Goal: Task Accomplishment & Management: Complete application form

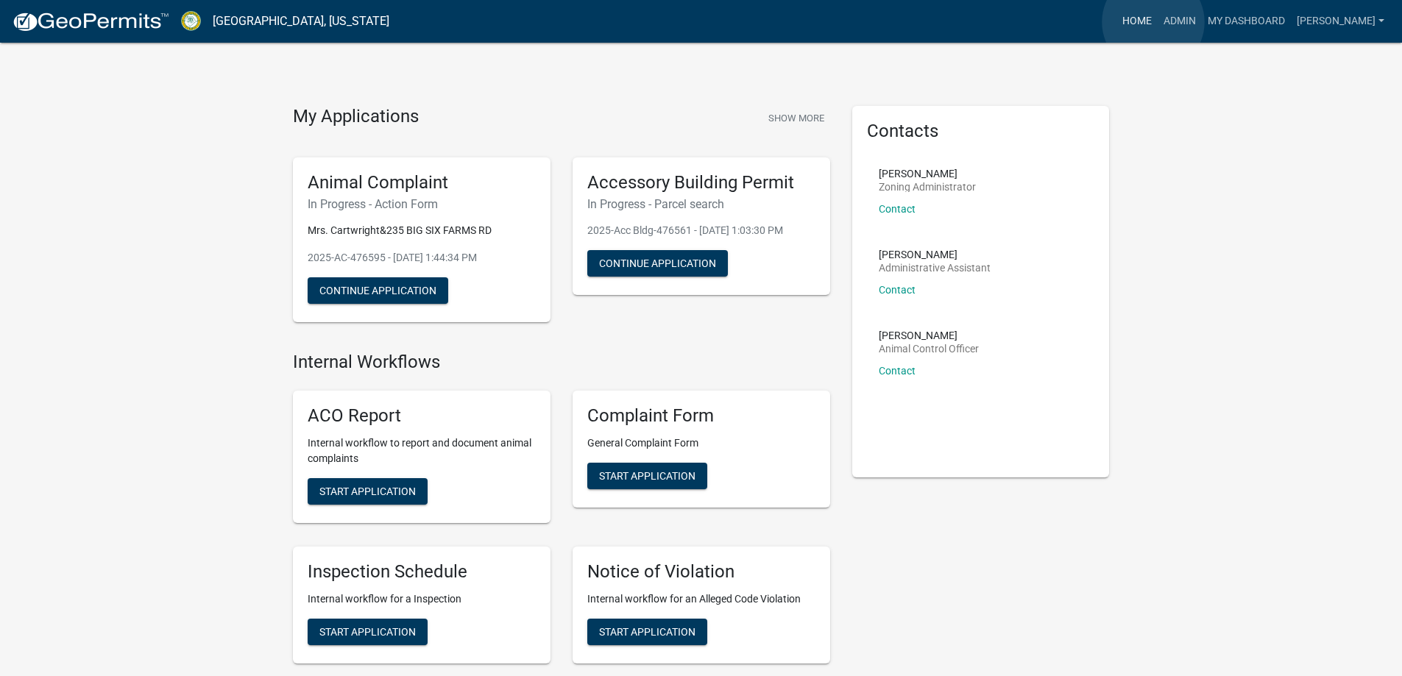
click at [1153, 22] on link "Home" at bounding box center [1136, 21] width 41 height 28
click at [1174, 22] on link "Admin" at bounding box center [1179, 21] width 44 height 28
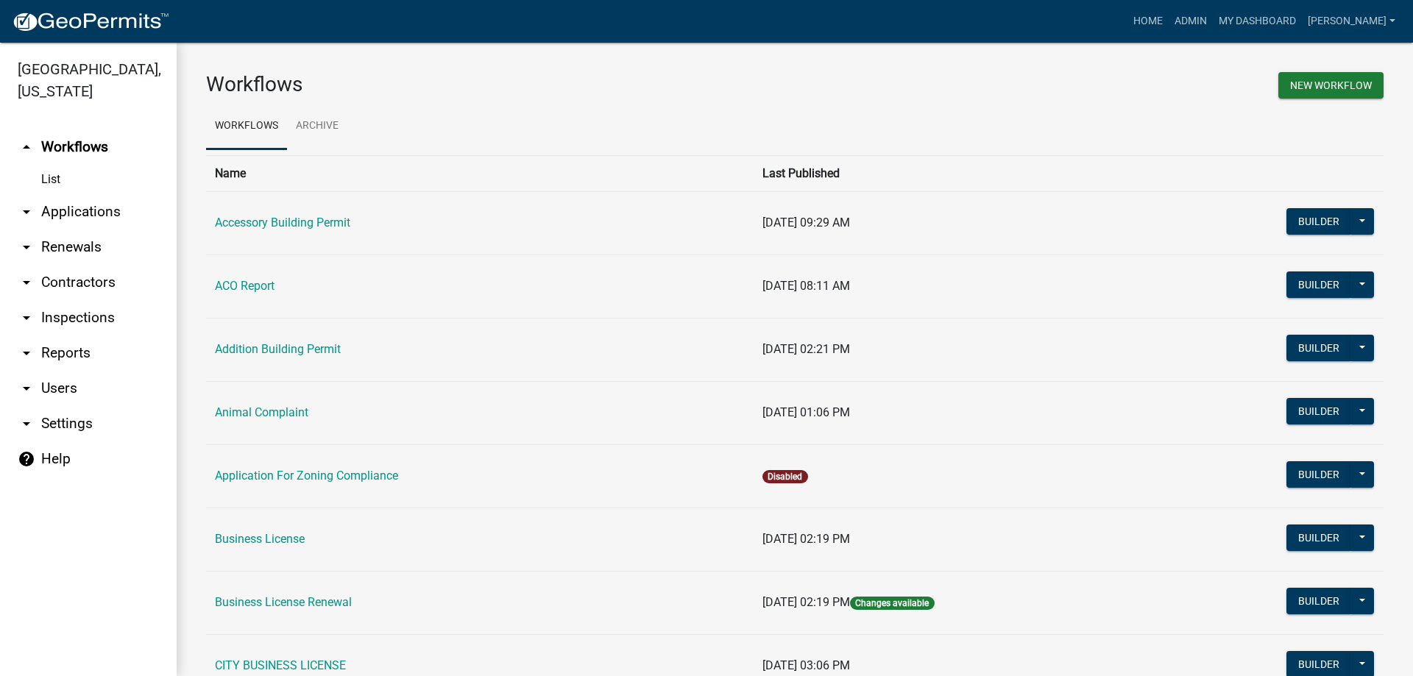
click at [102, 203] on link "arrow_drop_down Applications" at bounding box center [88, 211] width 177 height 35
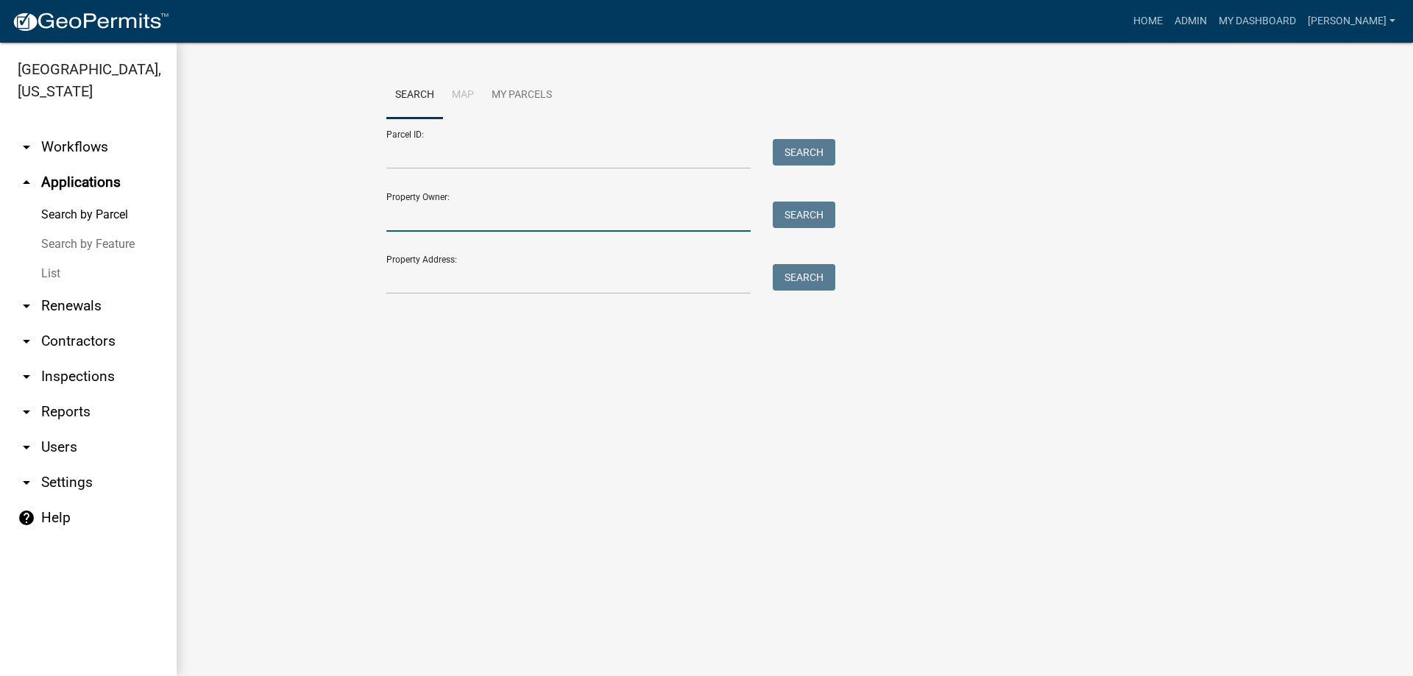
click at [450, 217] on input "Property Owner:" at bounding box center [568, 217] width 364 height 30
drag, startPoint x: 53, startPoint y: 272, endPoint x: 100, endPoint y: 272, distance: 47.1
click at [53, 272] on link "List" at bounding box center [88, 273] width 177 height 29
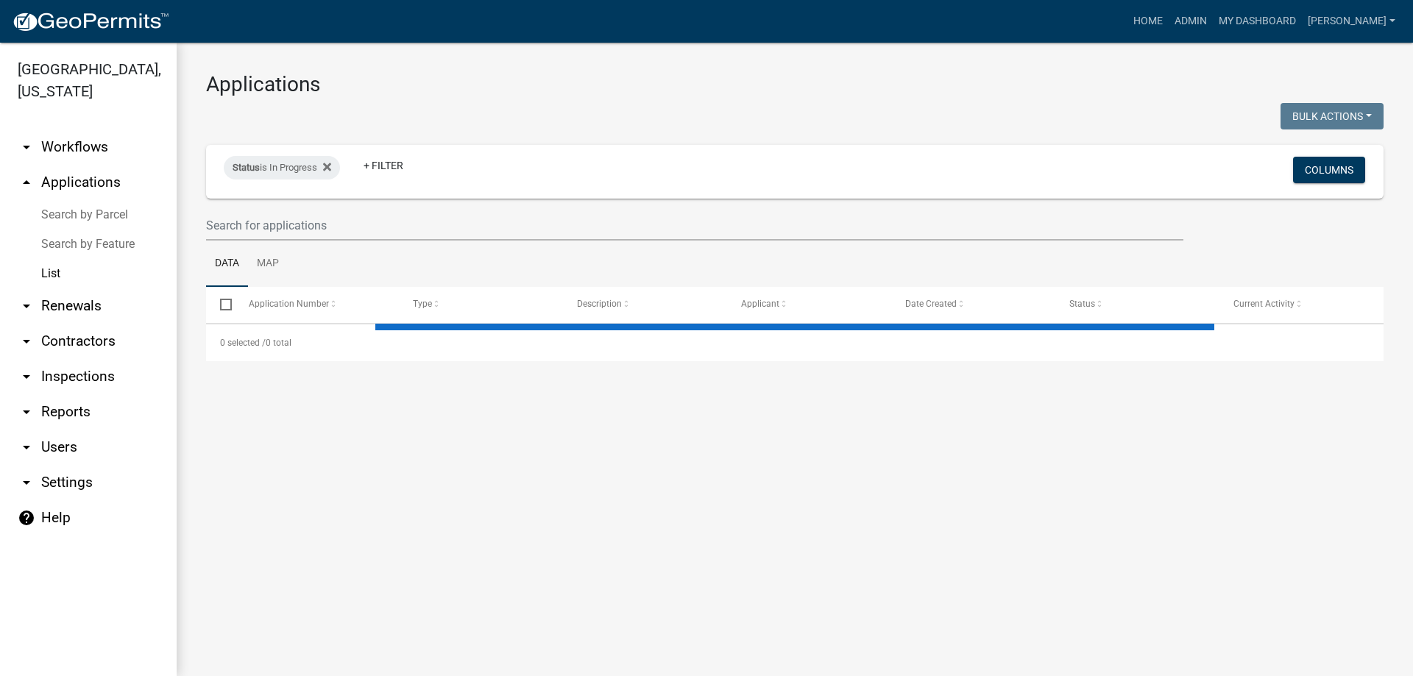
select select "3: 100"
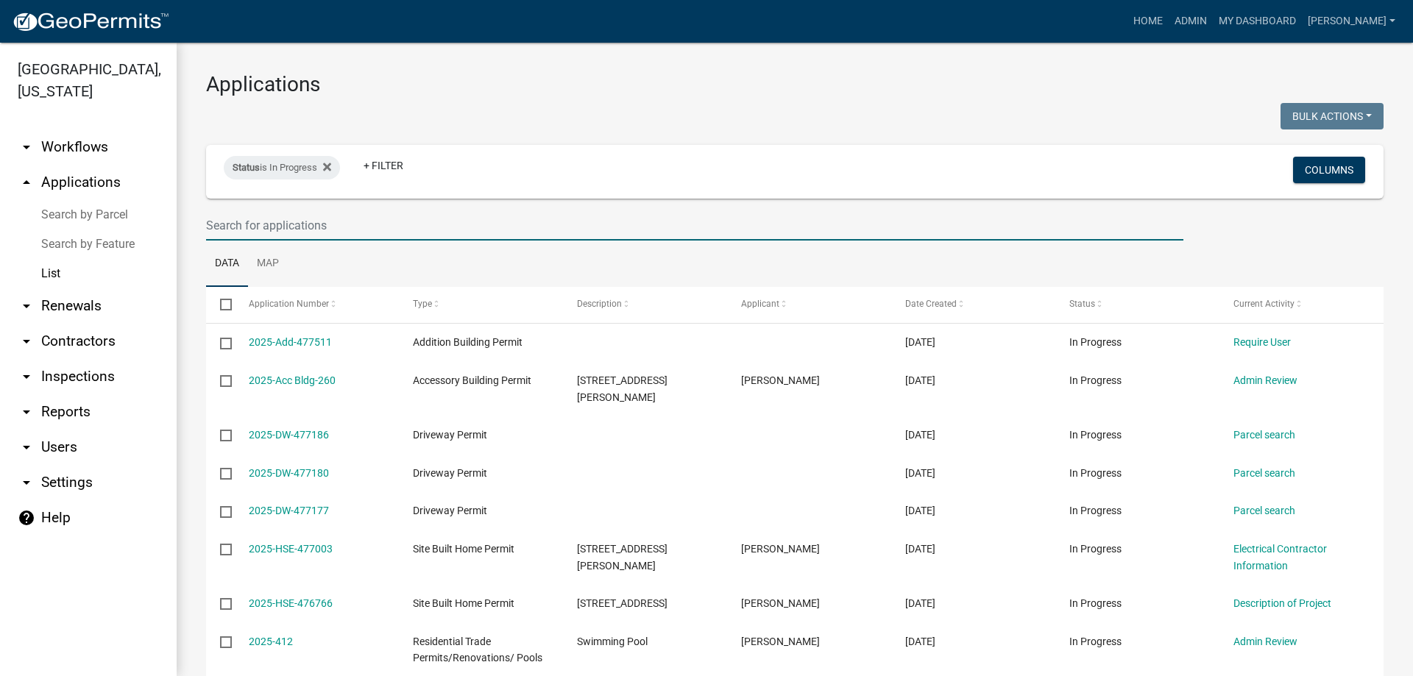
click at [319, 221] on input "text" at bounding box center [694, 225] width 977 height 30
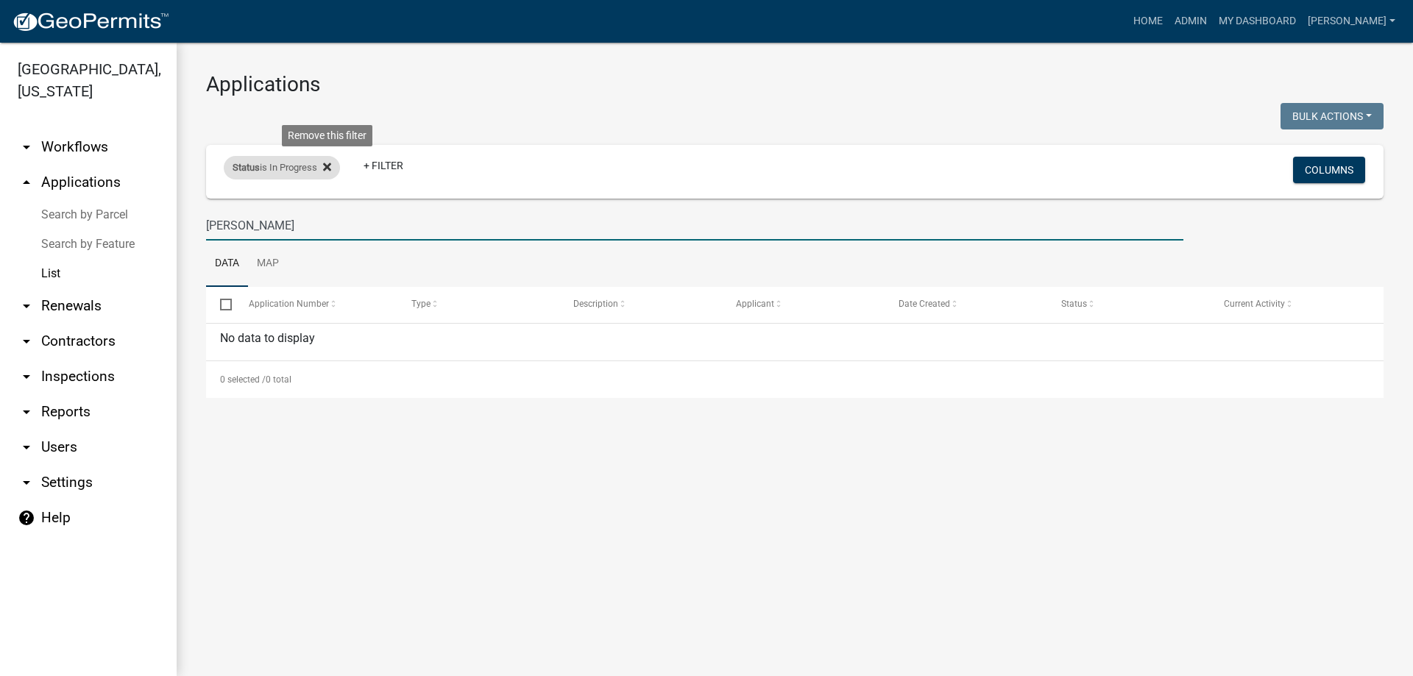
type input "[PERSON_NAME]"
click at [328, 168] on icon at bounding box center [327, 167] width 8 height 8
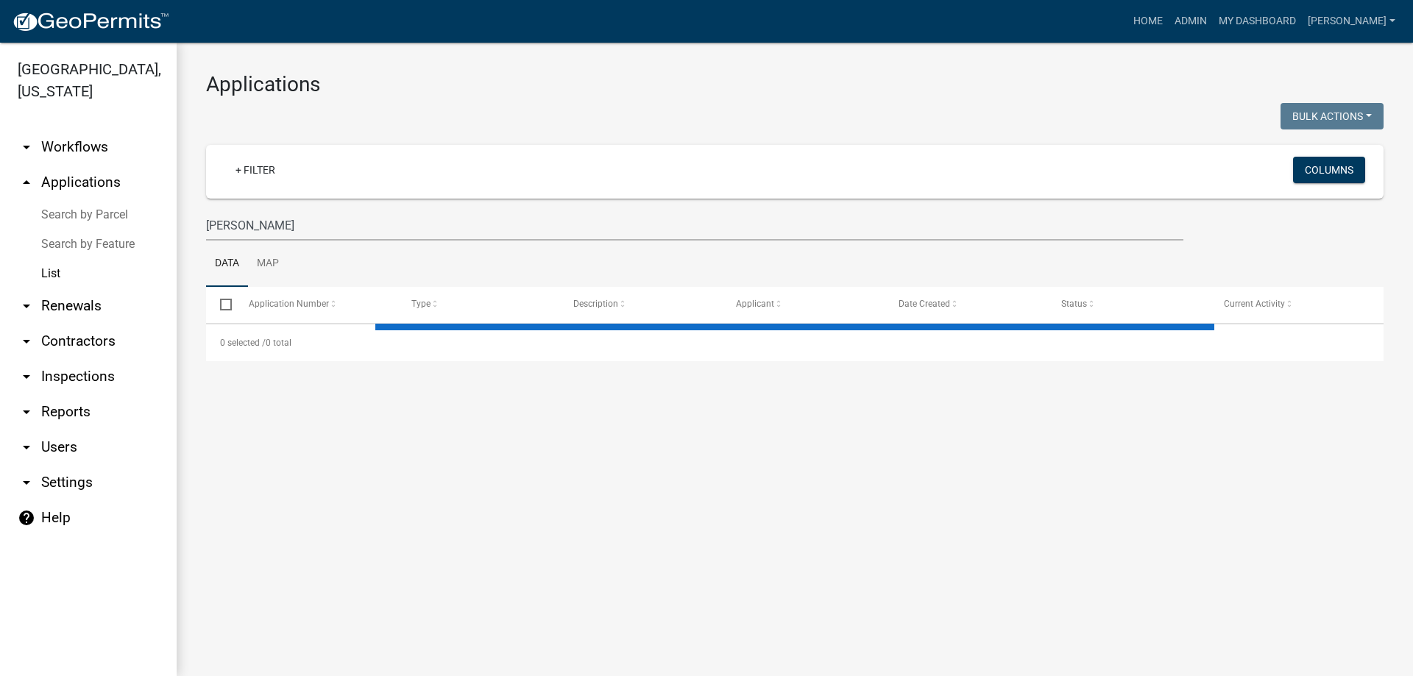
select select "3: 100"
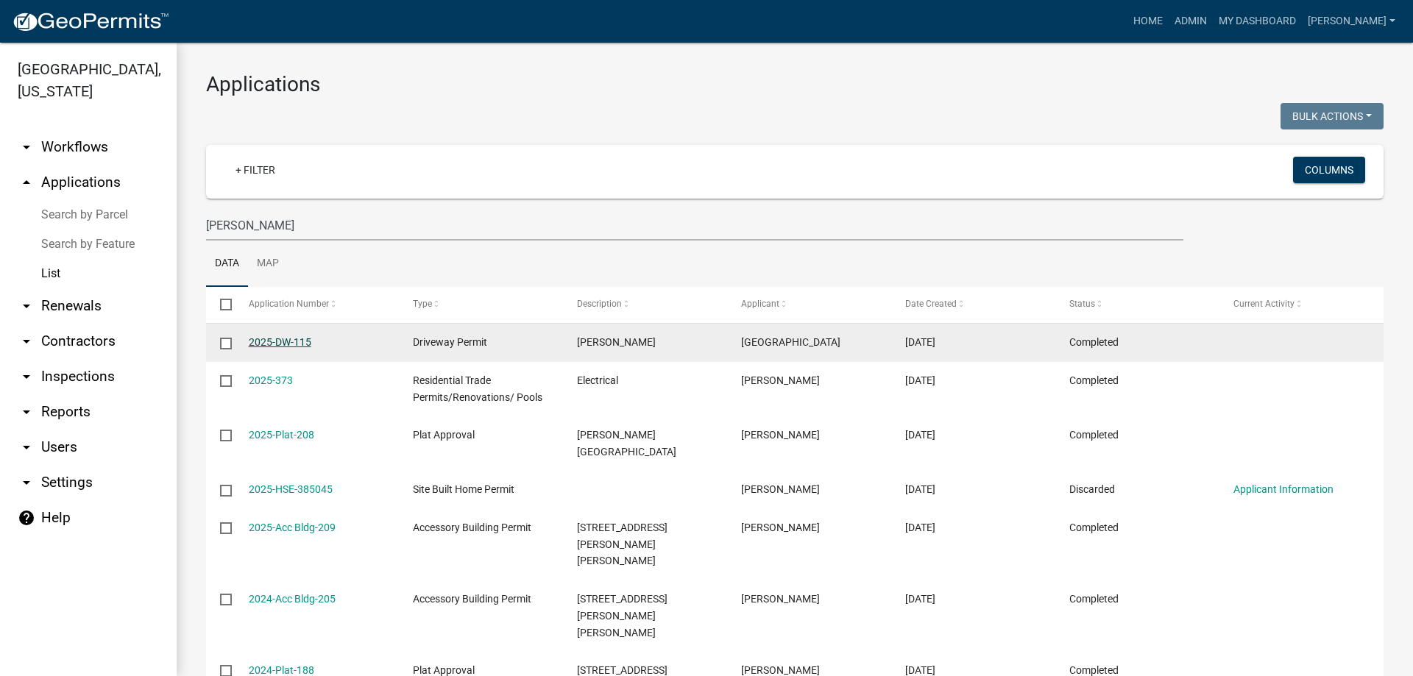
click at [274, 344] on link "2025-DW-115" at bounding box center [280, 342] width 63 height 12
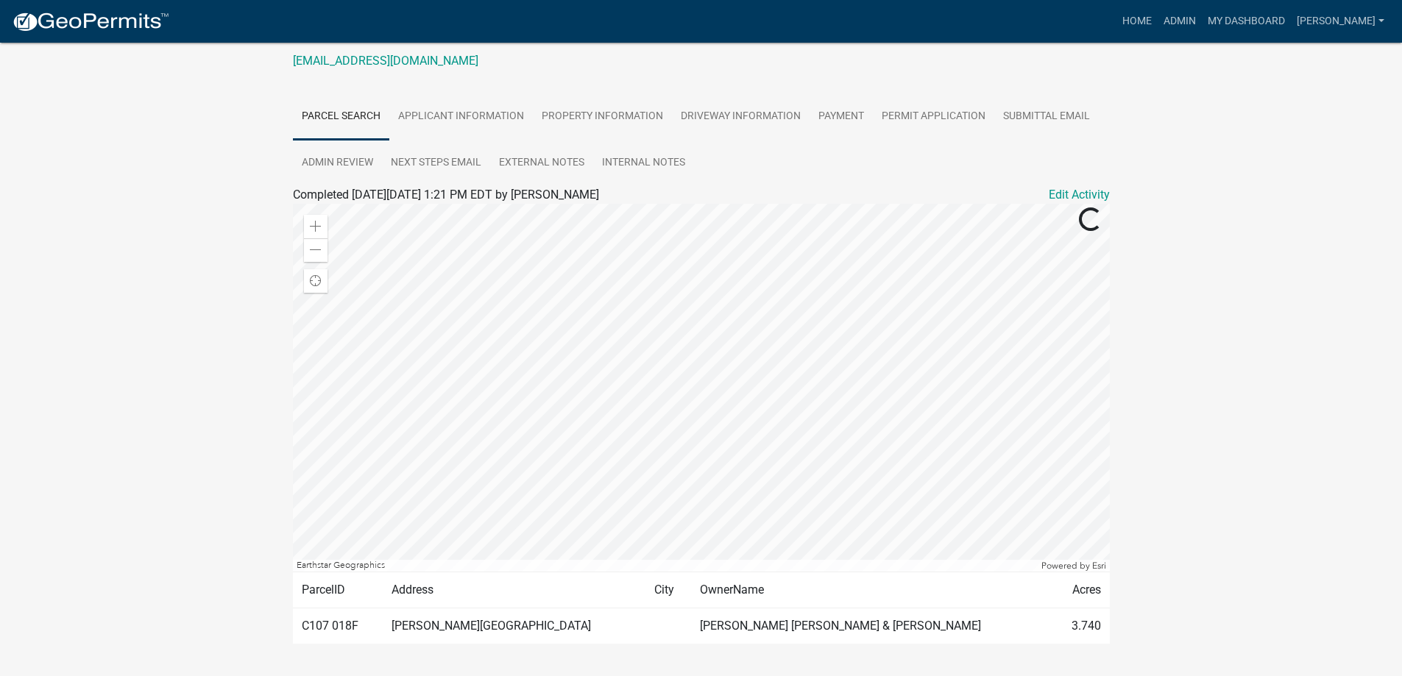
scroll to position [221, 0]
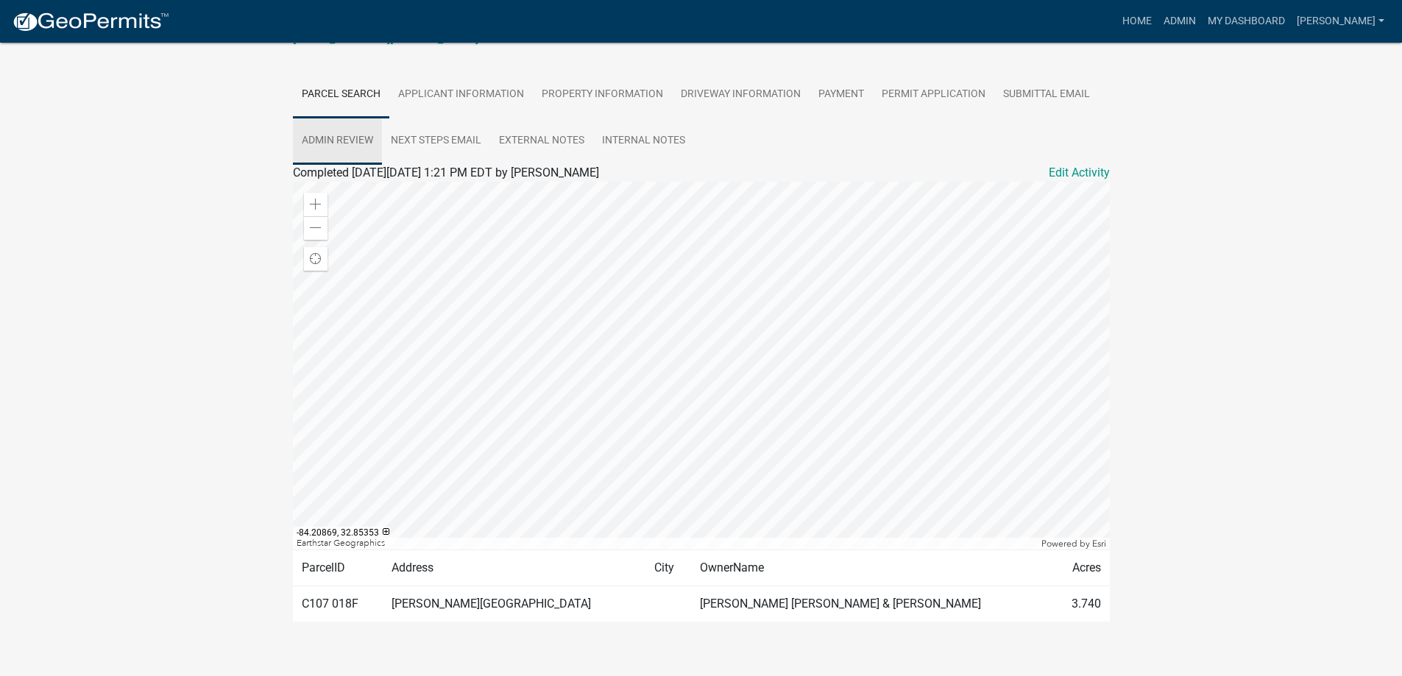
click at [347, 133] on link "Admin Review" at bounding box center [337, 141] width 89 height 47
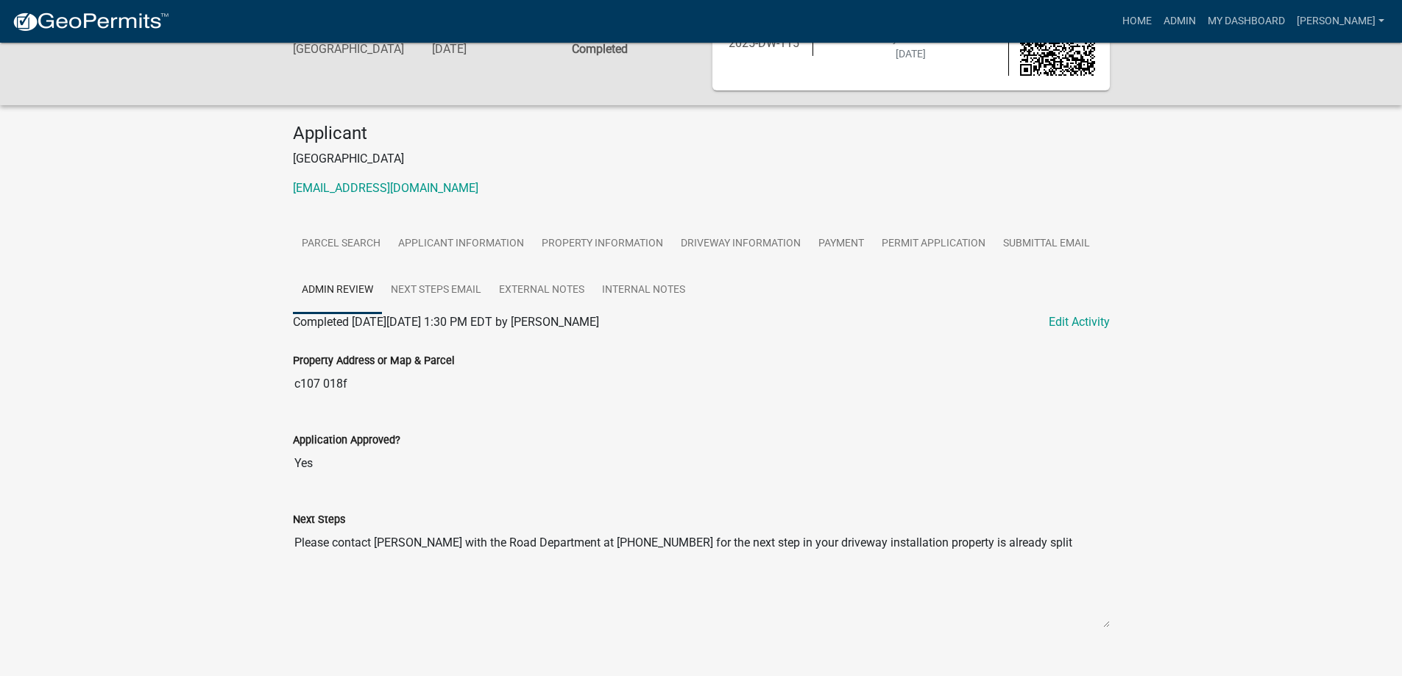
scroll to position [97, 0]
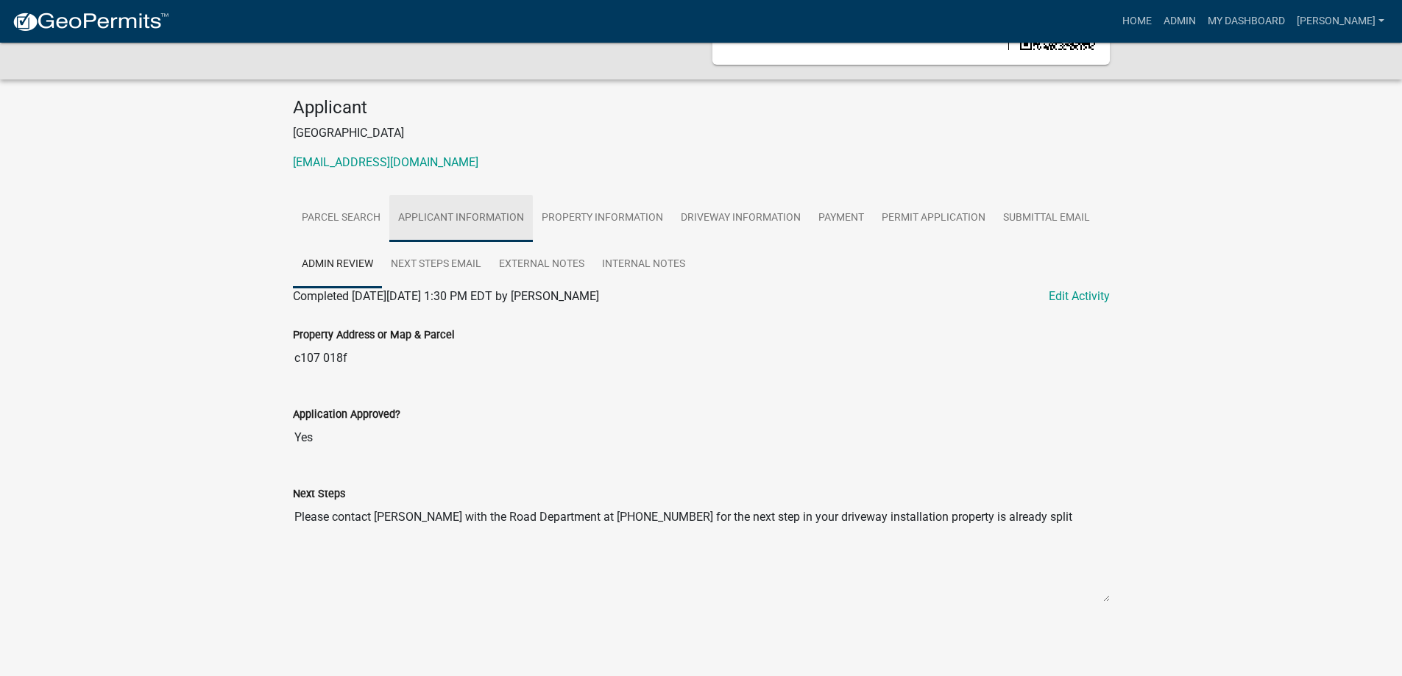
click at [471, 224] on link "Applicant Information" at bounding box center [460, 218] width 143 height 47
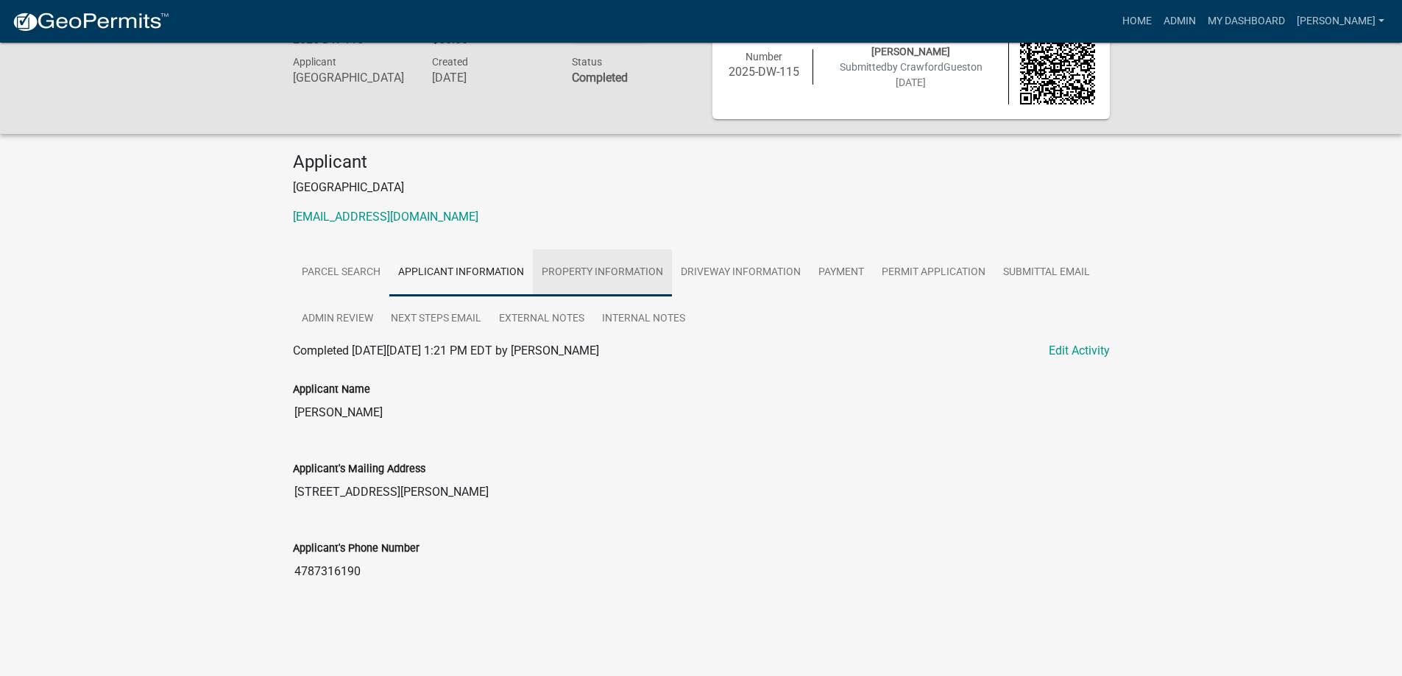
click at [597, 263] on link "Property Information" at bounding box center [602, 272] width 139 height 47
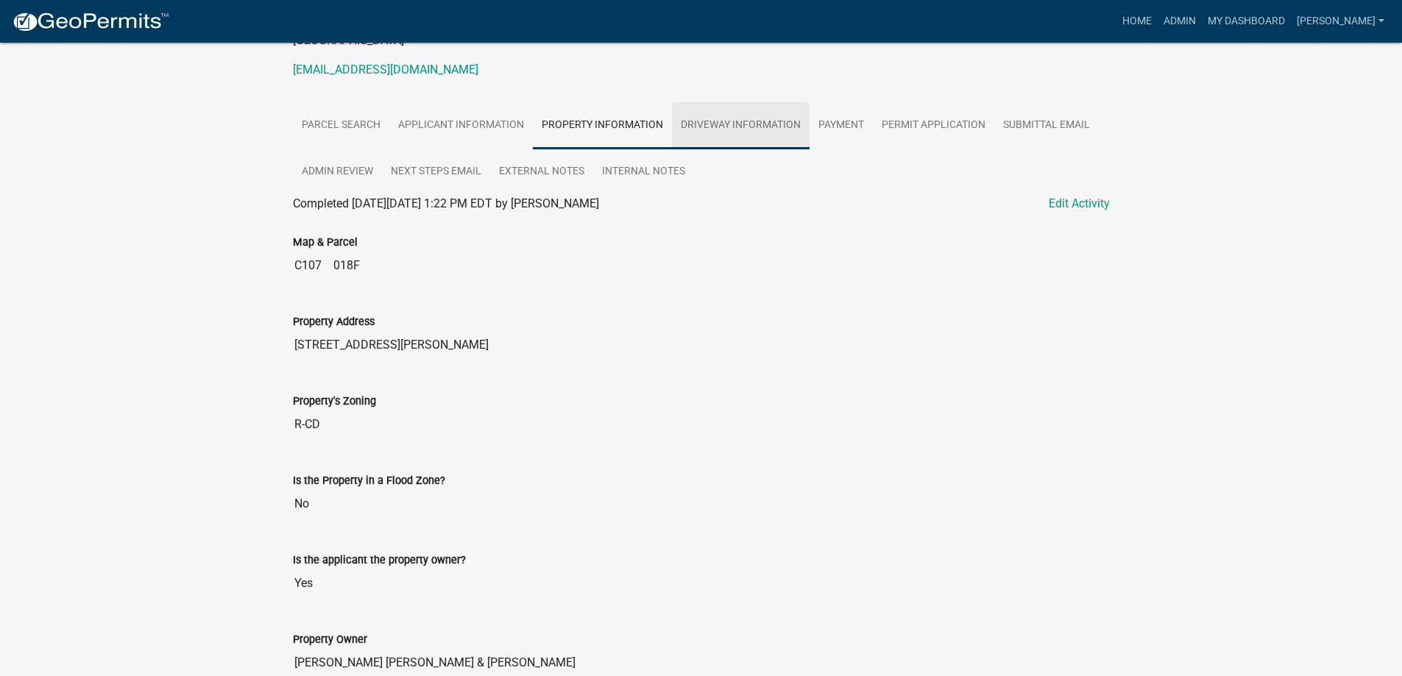
click at [770, 132] on link "Driveway Information" at bounding box center [741, 125] width 138 height 47
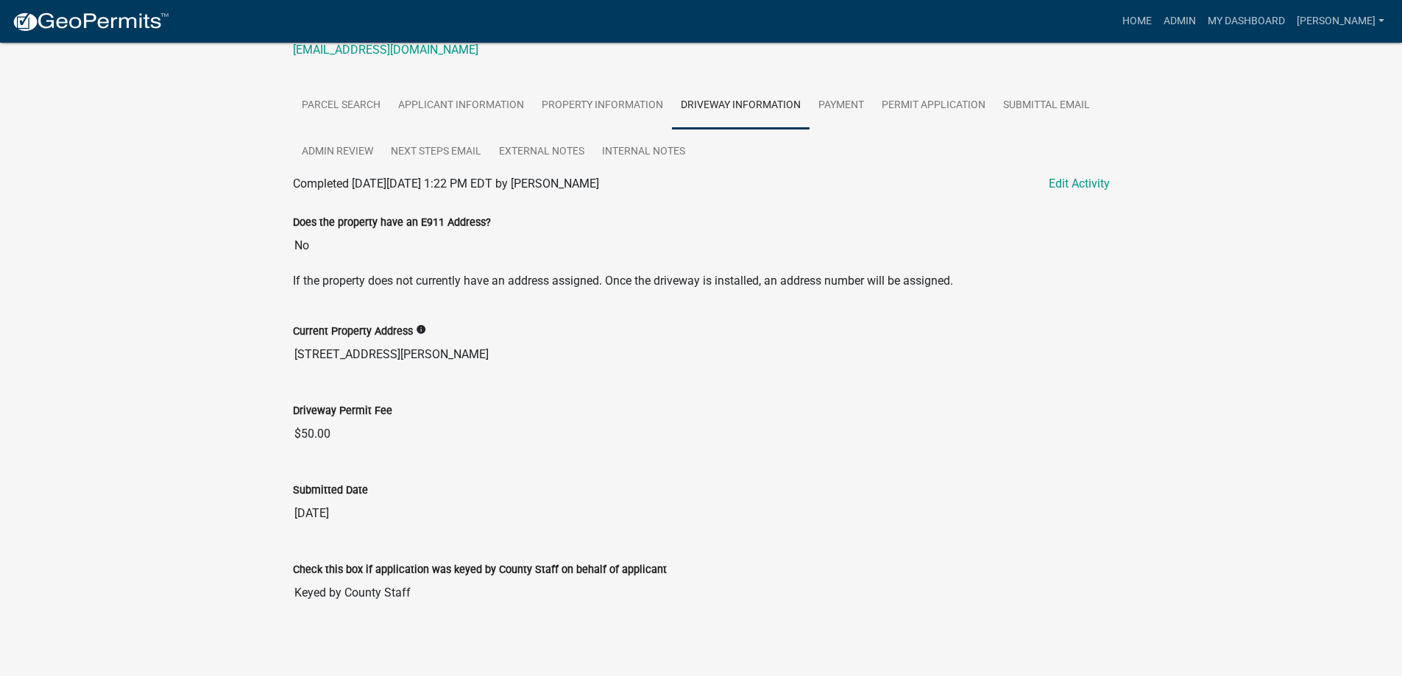
scroll to position [215, 0]
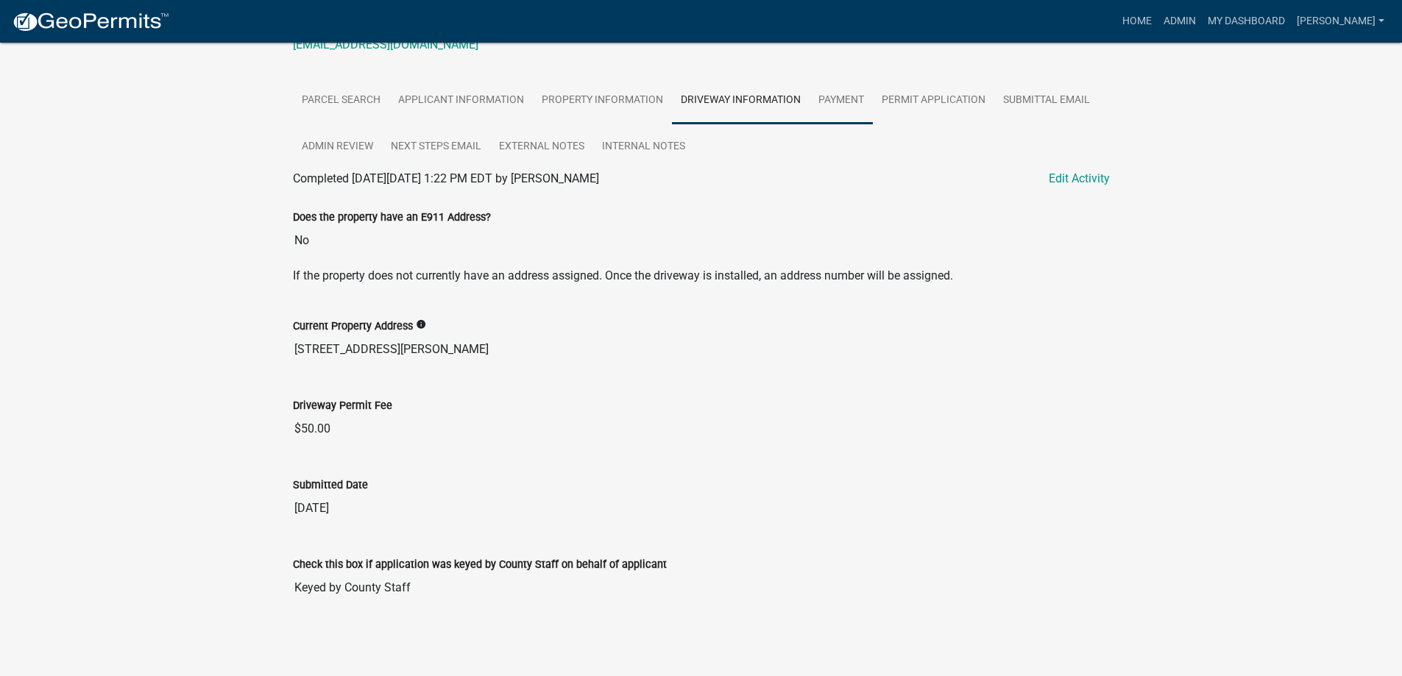
click at [865, 99] on link "Payment" at bounding box center [840, 100] width 63 height 47
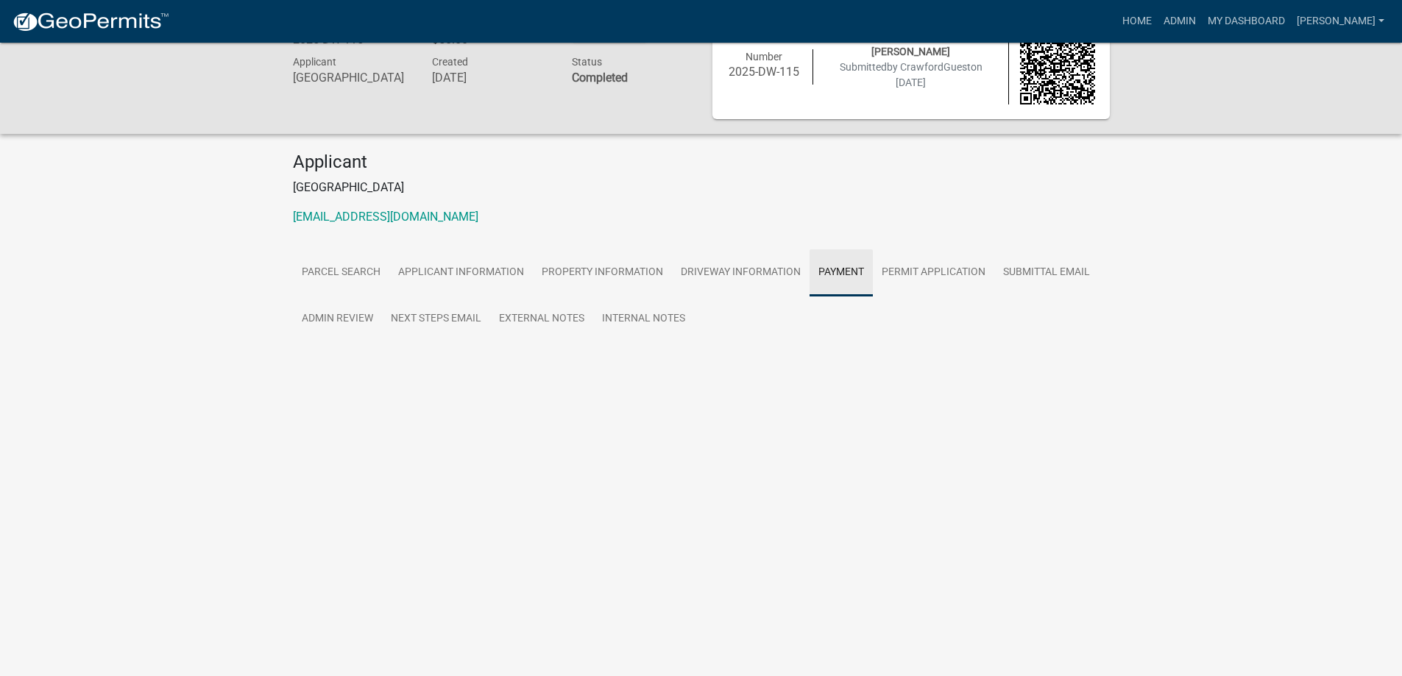
scroll to position [43, 0]
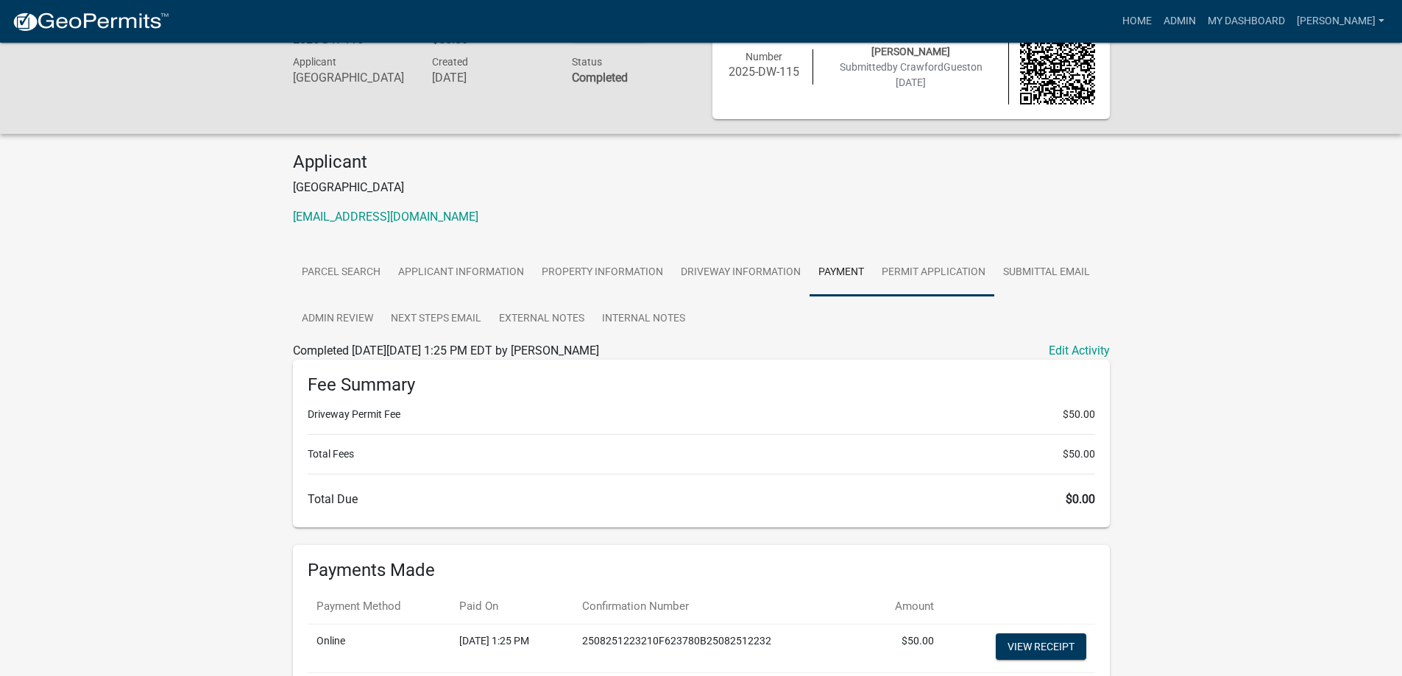
click at [960, 278] on link "Permit Application" at bounding box center [933, 272] width 121 height 47
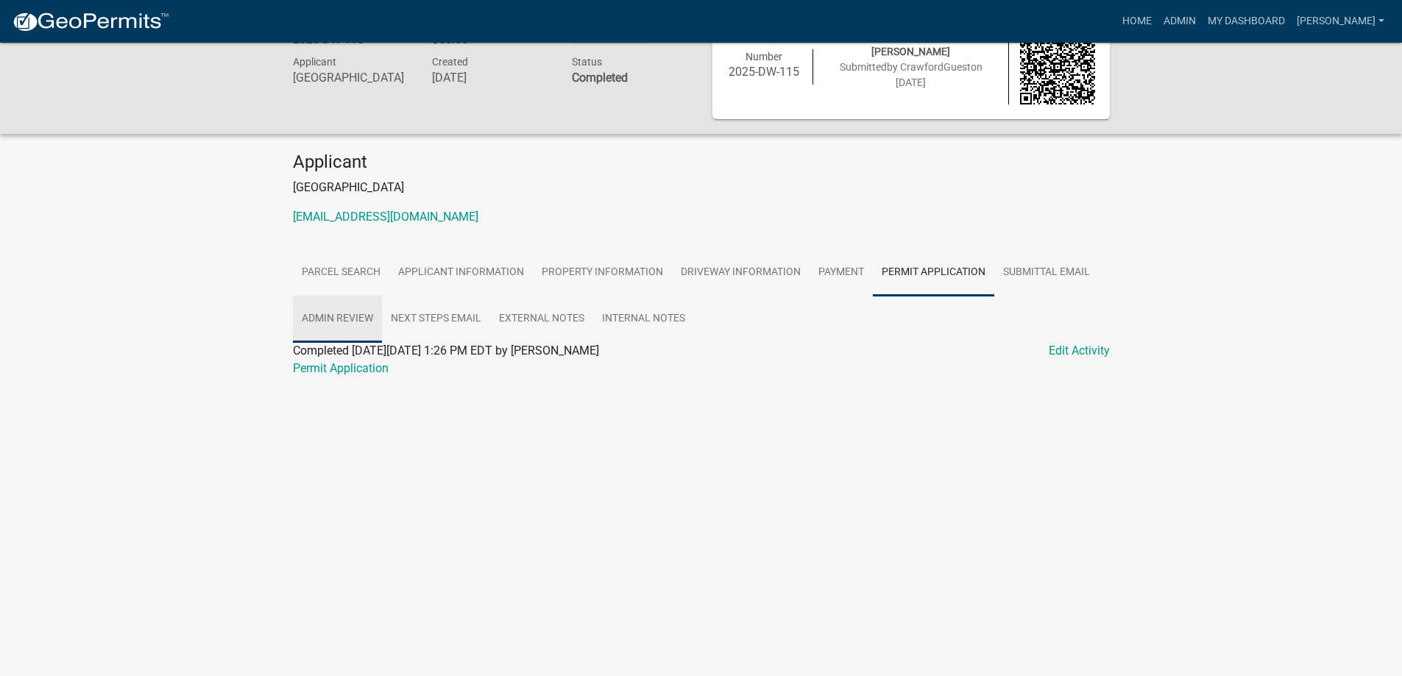
click at [362, 312] on link "Admin Review" at bounding box center [337, 319] width 89 height 47
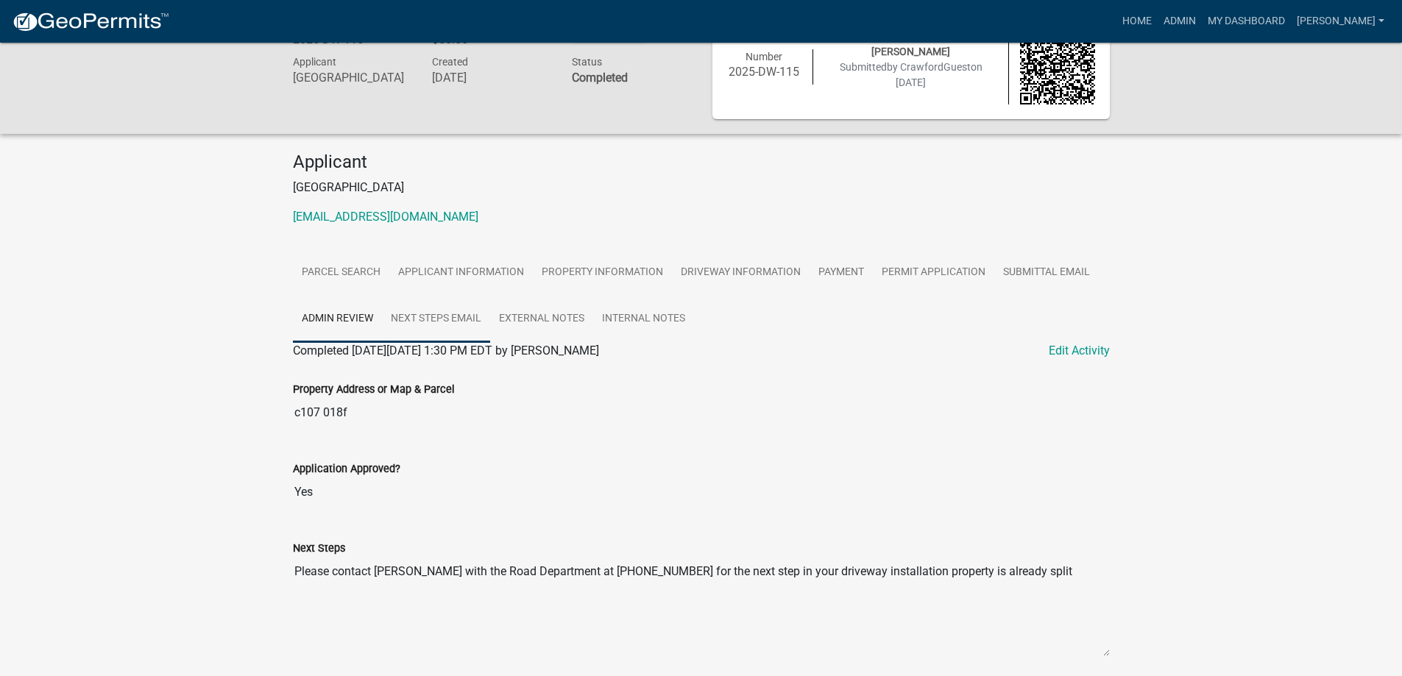
click at [408, 331] on link "Next Steps Email" at bounding box center [436, 319] width 108 height 47
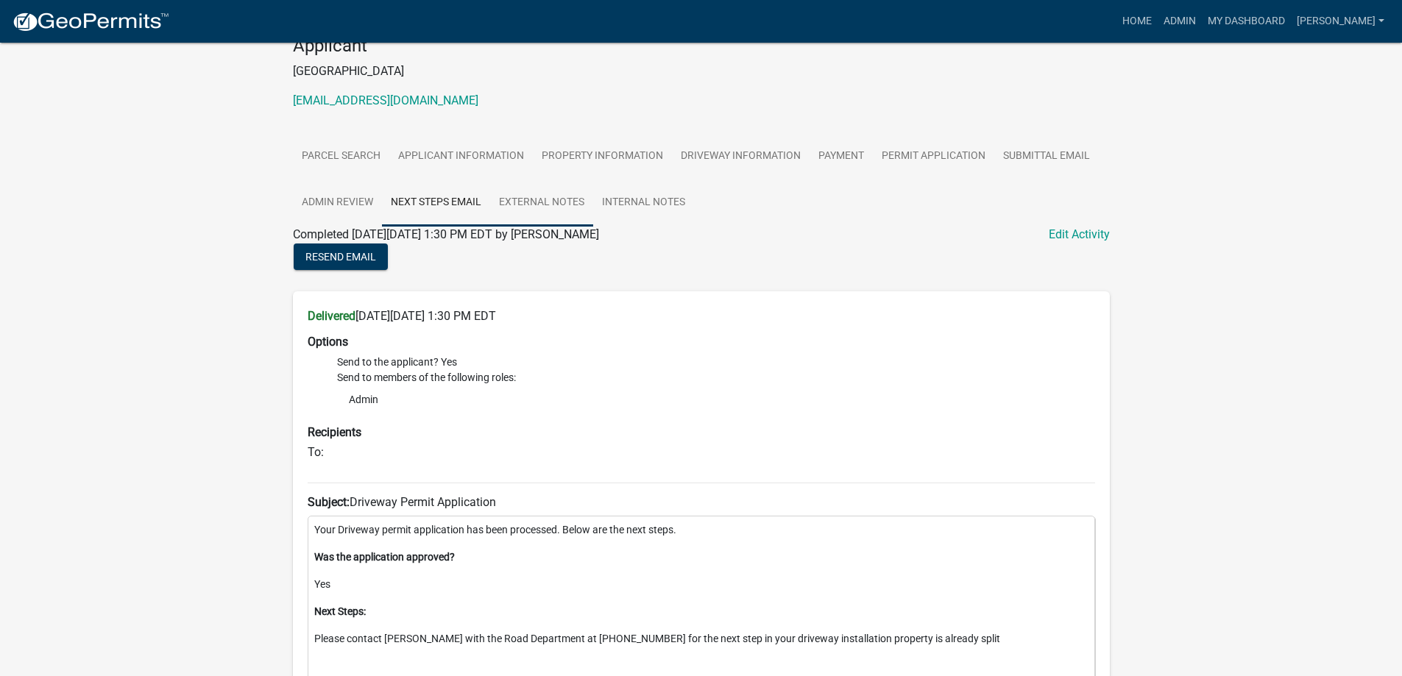
click at [524, 211] on link "External Notes" at bounding box center [541, 203] width 103 height 47
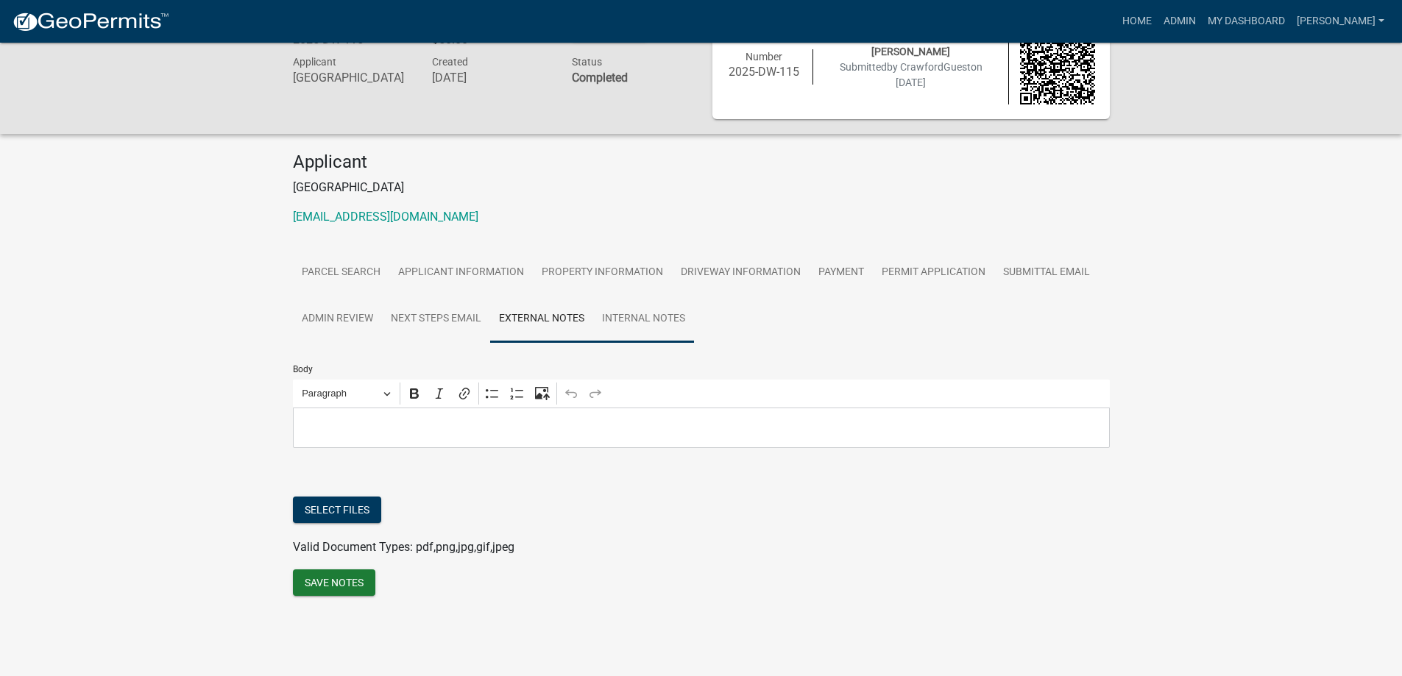
click at [606, 332] on link "Internal Notes" at bounding box center [643, 319] width 101 height 47
click at [335, 264] on link "Parcel search" at bounding box center [341, 272] width 96 height 47
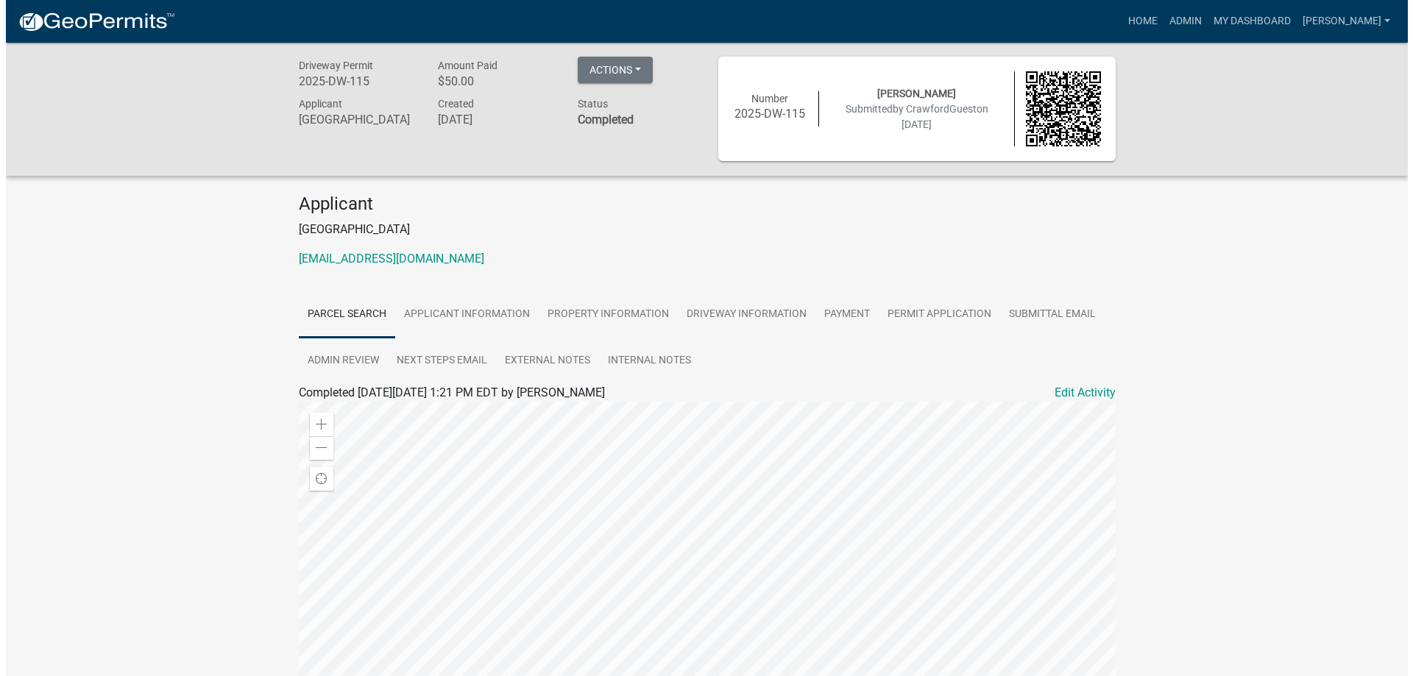
scroll to position [0, 0]
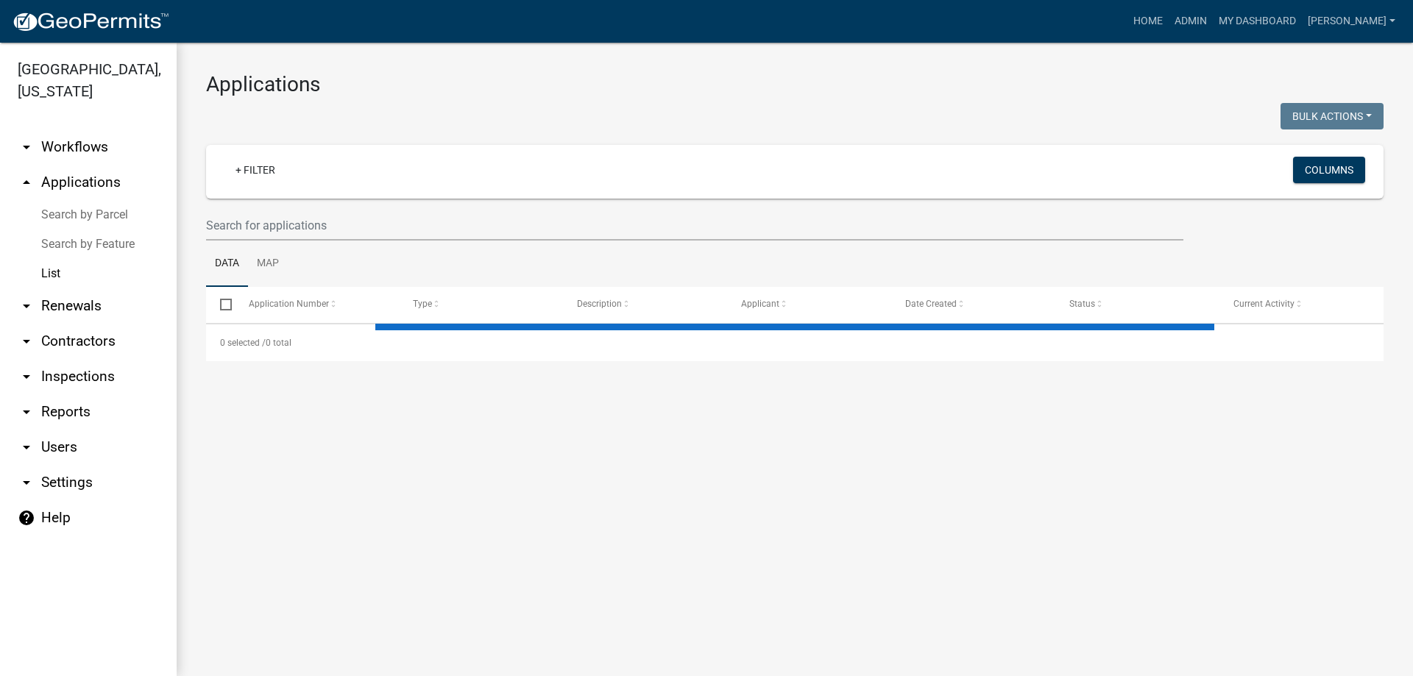
select select "3: 100"
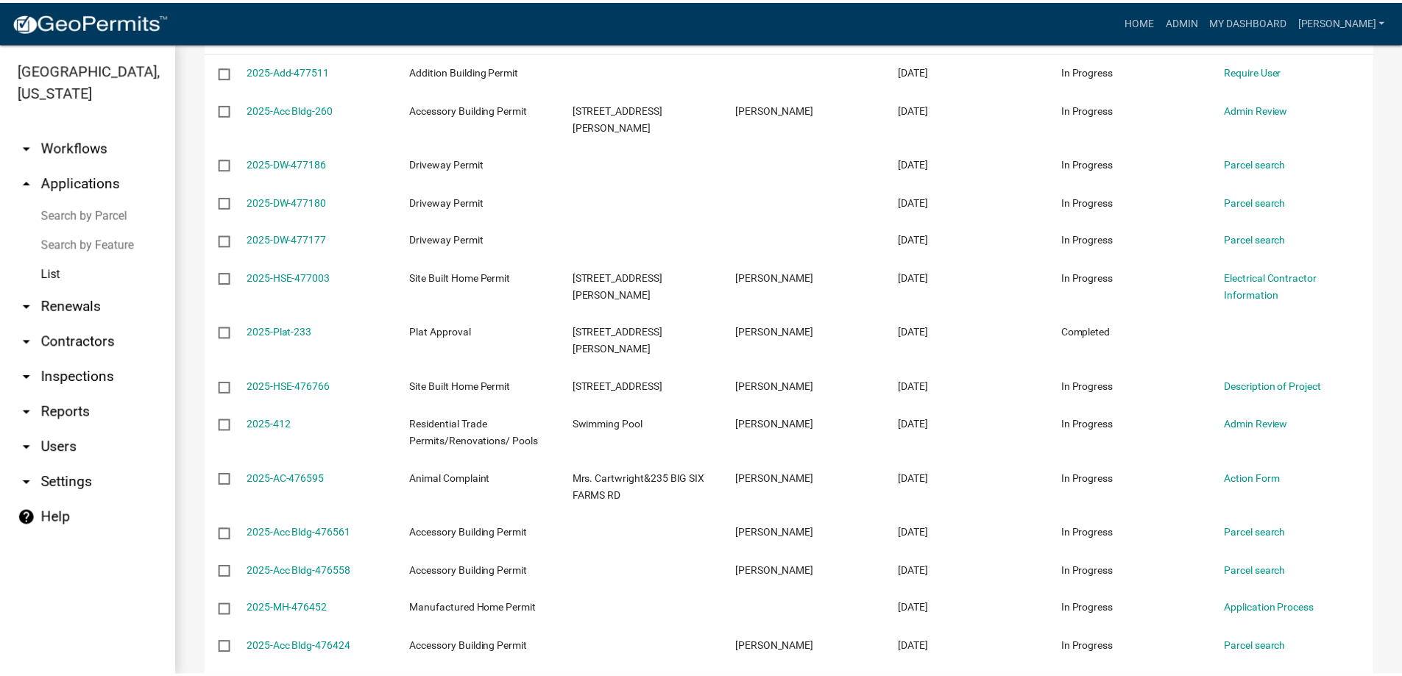
scroll to position [147, 0]
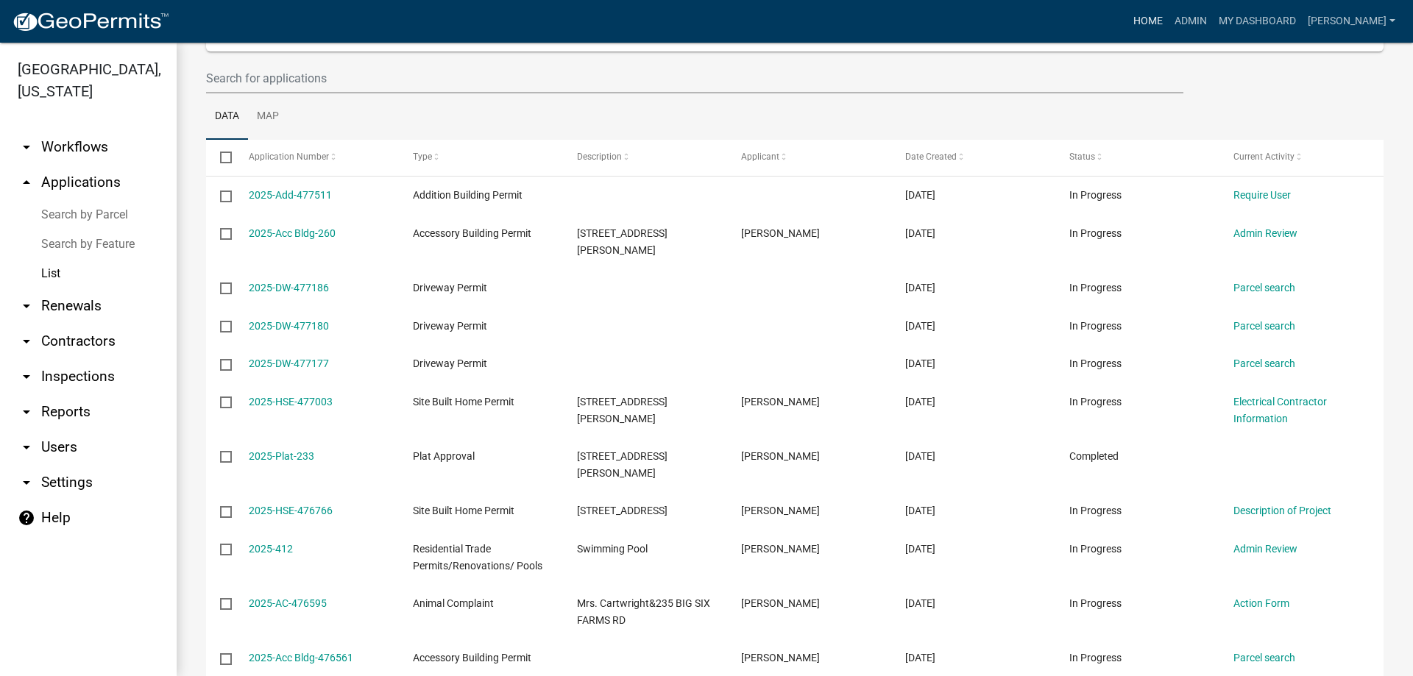
click at [1146, 18] on link "Home" at bounding box center [1147, 21] width 41 height 28
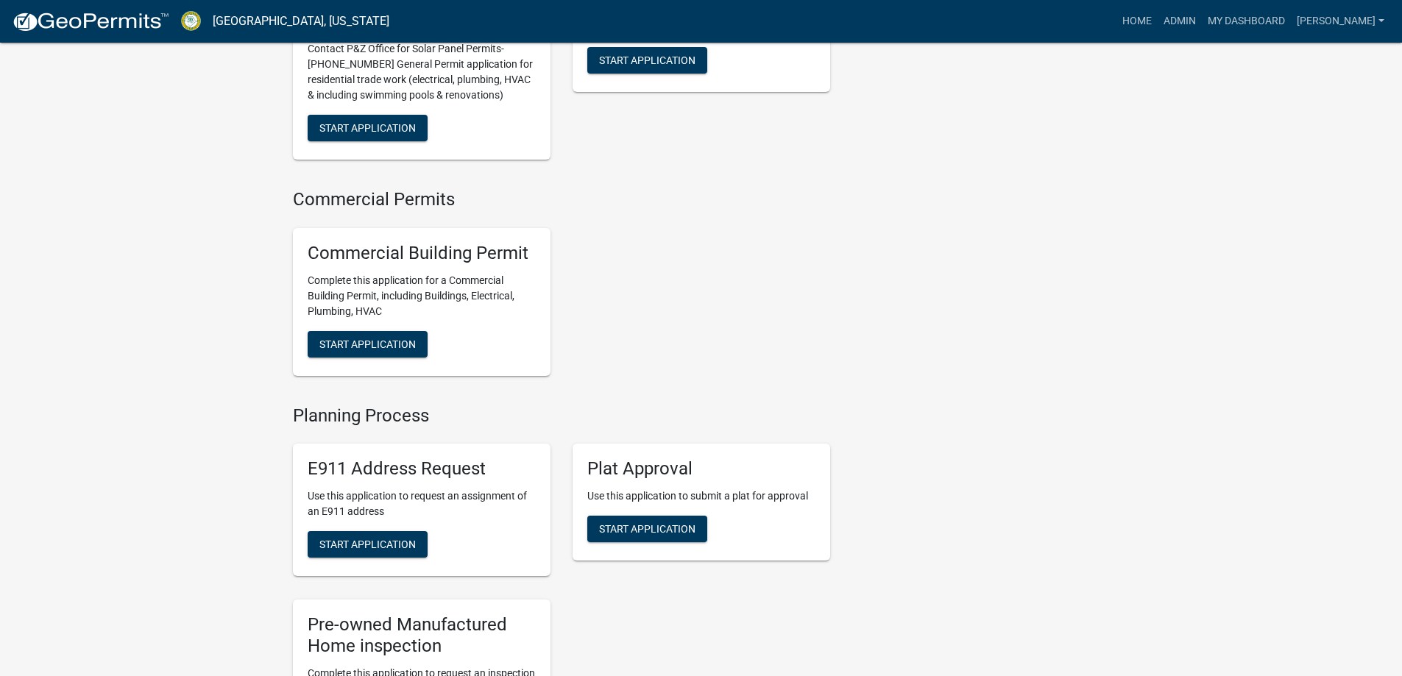
scroll to position [1472, 0]
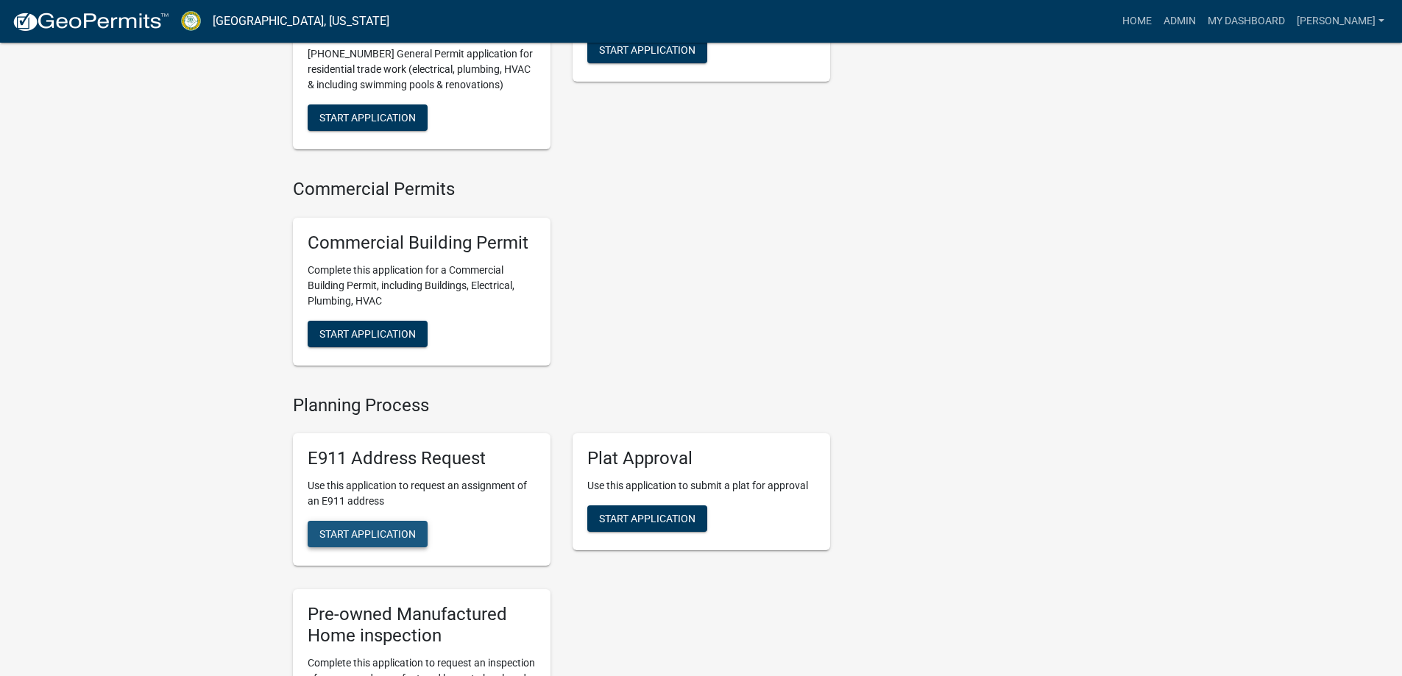
click at [388, 535] on button "Start Application" at bounding box center [368, 534] width 120 height 26
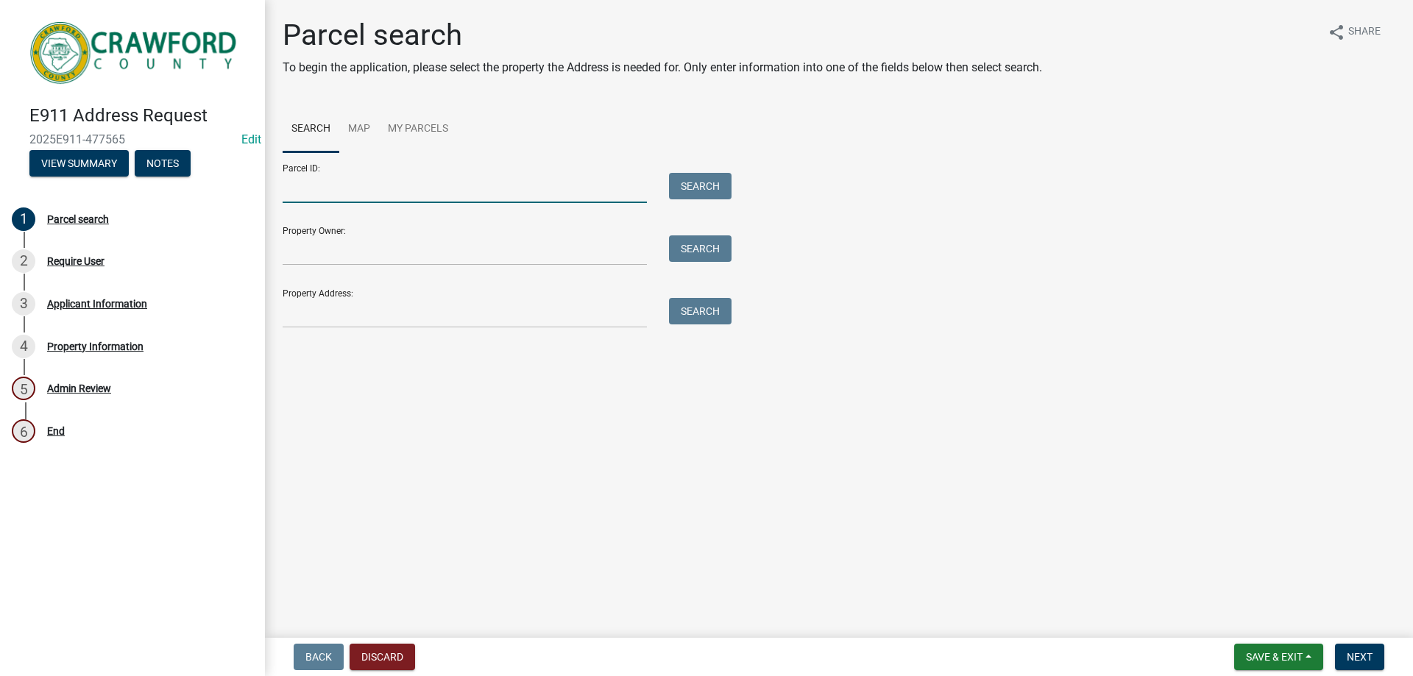
click at [350, 183] on input "Parcel ID:" at bounding box center [465, 188] width 364 height 30
click at [603, 141] on ul "Search Map My Parcels" at bounding box center [839, 129] width 1113 height 46
click at [343, 196] on input "Parcel ID:" at bounding box center [465, 188] width 364 height 30
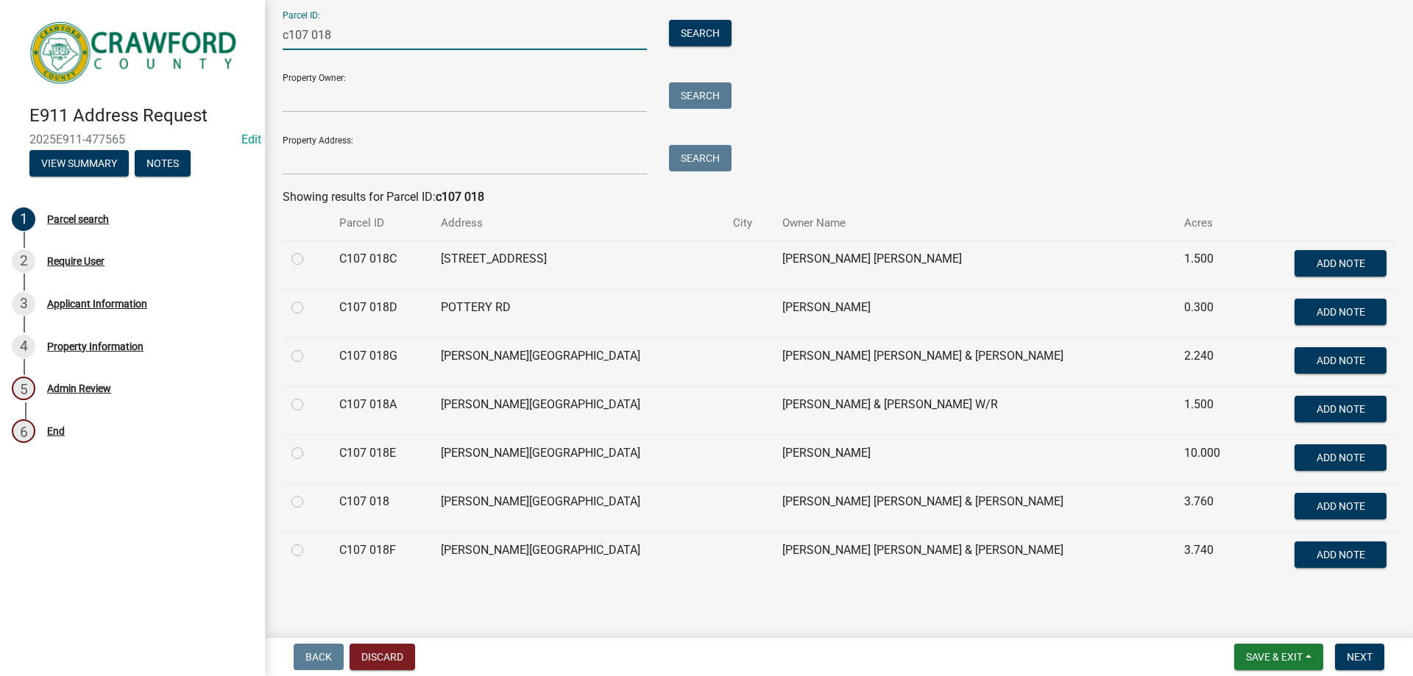
scroll to position [159, 0]
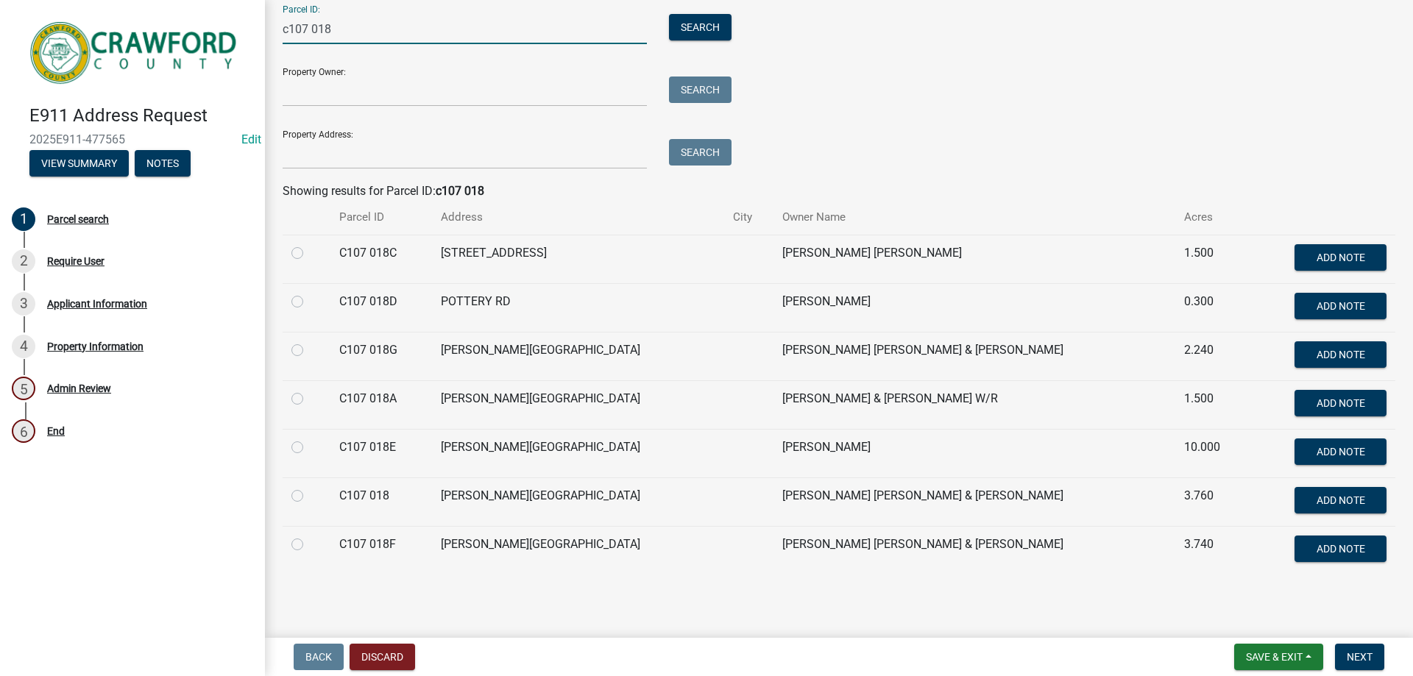
type input "c107 018"
click at [309, 487] on label at bounding box center [309, 487] width 0 height 0
click at [309, 497] on 018 "radio" at bounding box center [314, 492] width 10 height 10
radio 018 "true"
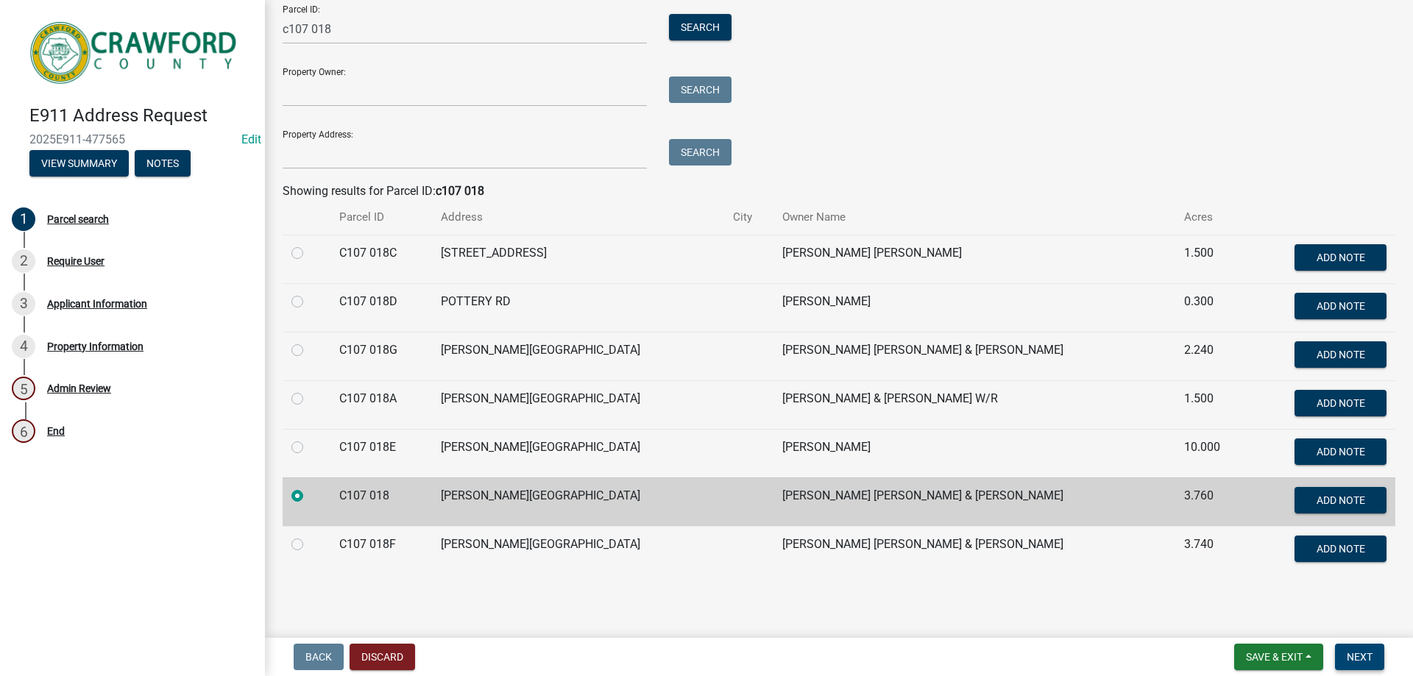
click at [1369, 659] on span "Next" at bounding box center [1360, 657] width 26 height 12
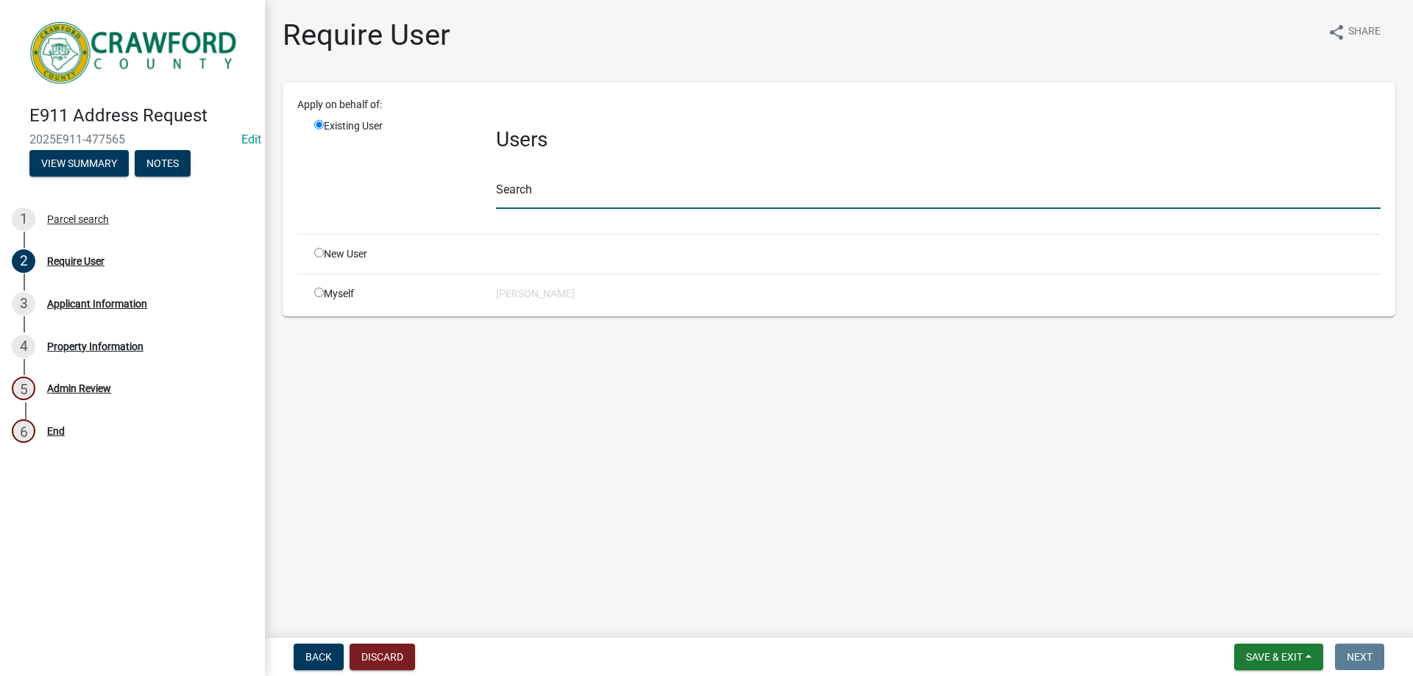
click at [531, 192] on input "text" at bounding box center [938, 194] width 884 height 30
click at [358, 258] on div "New User" at bounding box center [394, 254] width 182 height 15
click at [333, 249] on div "New User" at bounding box center [394, 254] width 182 height 15
click at [327, 252] on div "New User" at bounding box center [394, 254] width 182 height 15
click at [315, 252] on input "radio" at bounding box center [319, 253] width 10 height 10
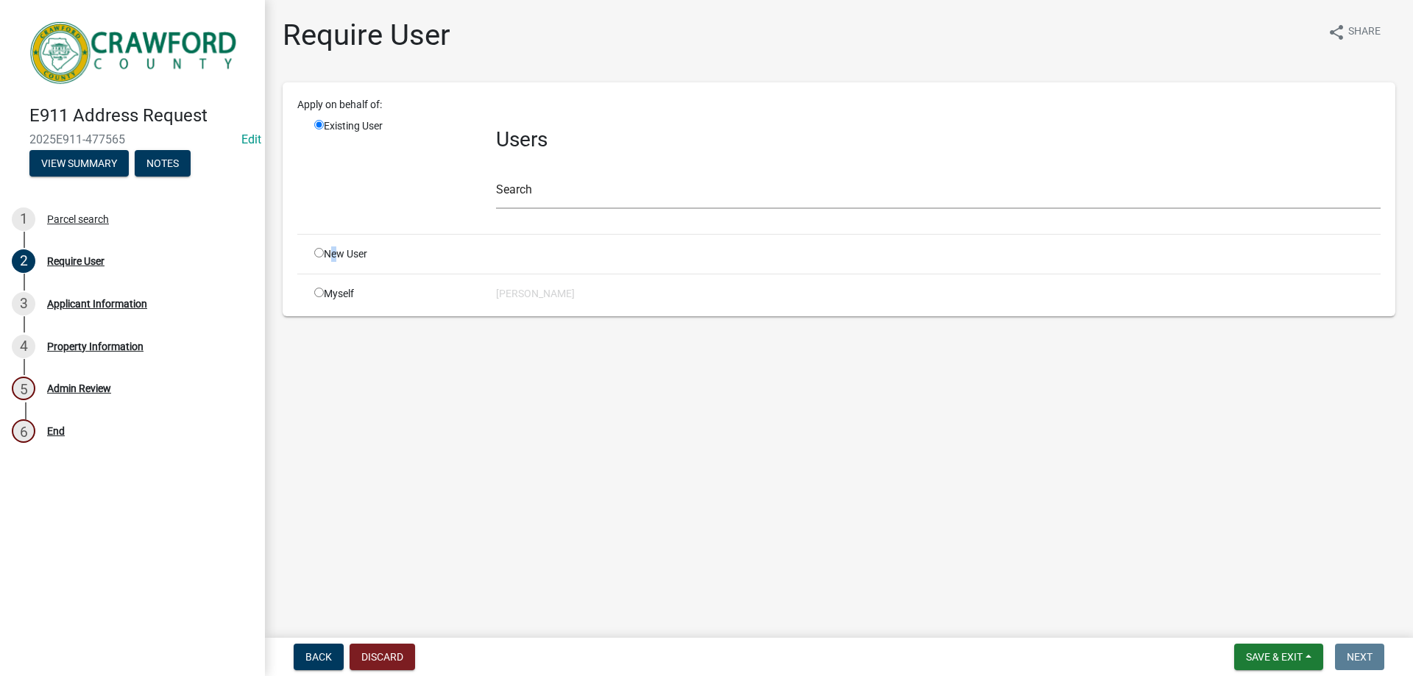
radio input "true"
radio input "false"
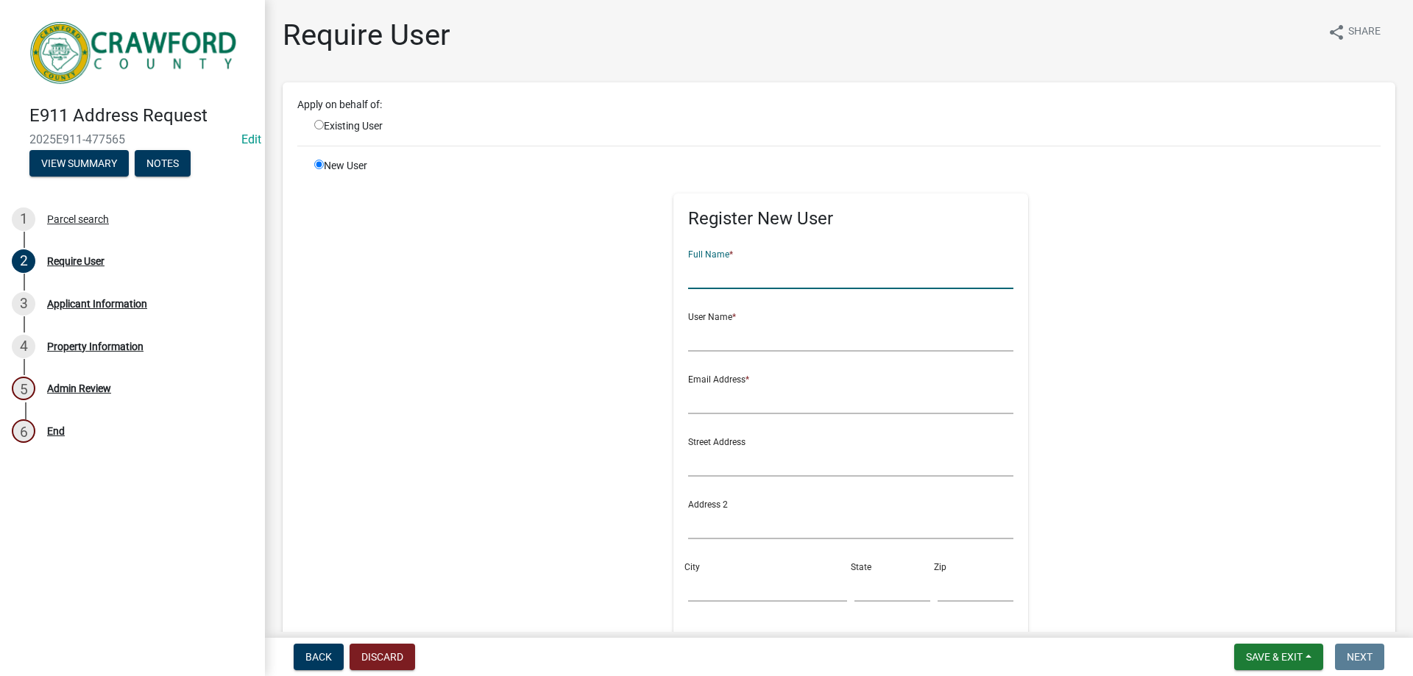
click at [751, 283] on input "text" at bounding box center [851, 274] width 326 height 30
click at [746, 344] on input "text" at bounding box center [851, 337] width 326 height 30
click at [731, 280] on input "[PERSON_NAME]" at bounding box center [851, 274] width 326 height 30
type input "[PERSON_NAME]"
click at [722, 331] on input "text" at bounding box center [851, 337] width 326 height 30
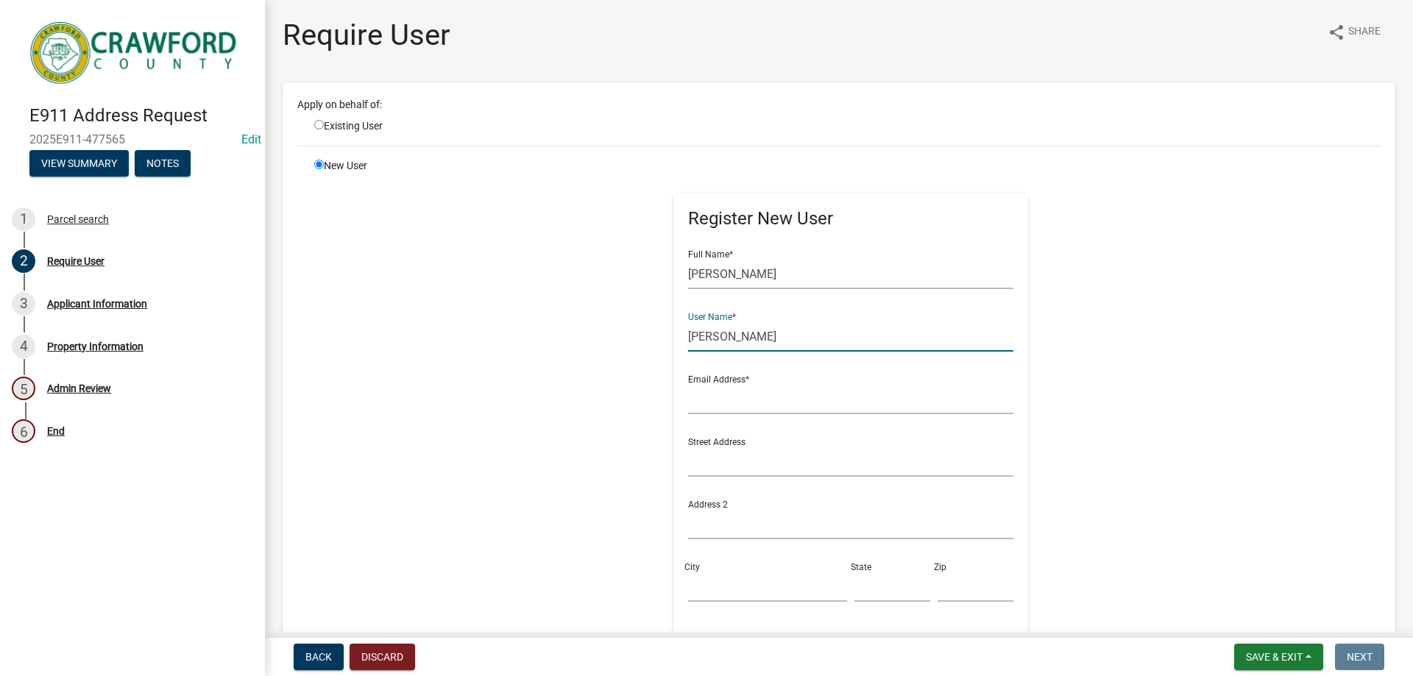
type input "[PERSON_NAME]"
click at [725, 394] on input "text" at bounding box center [851, 399] width 326 height 30
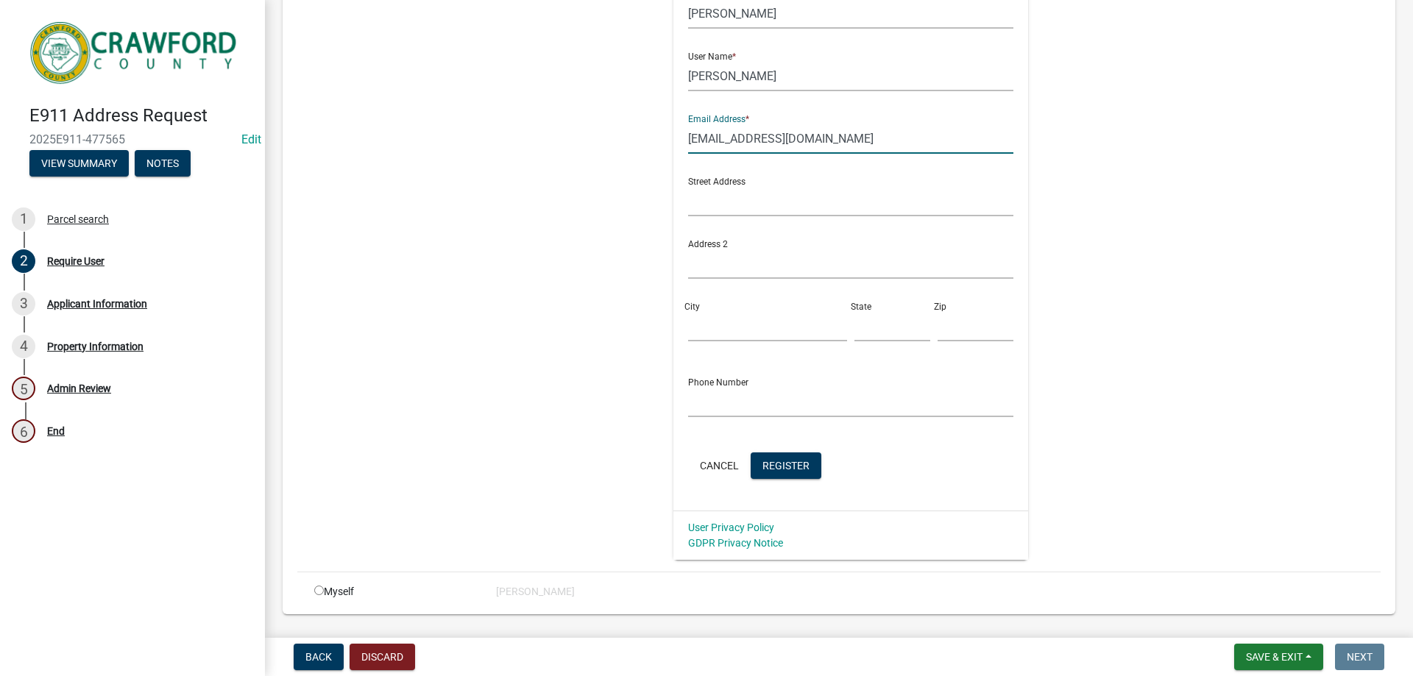
scroll to position [300, 0]
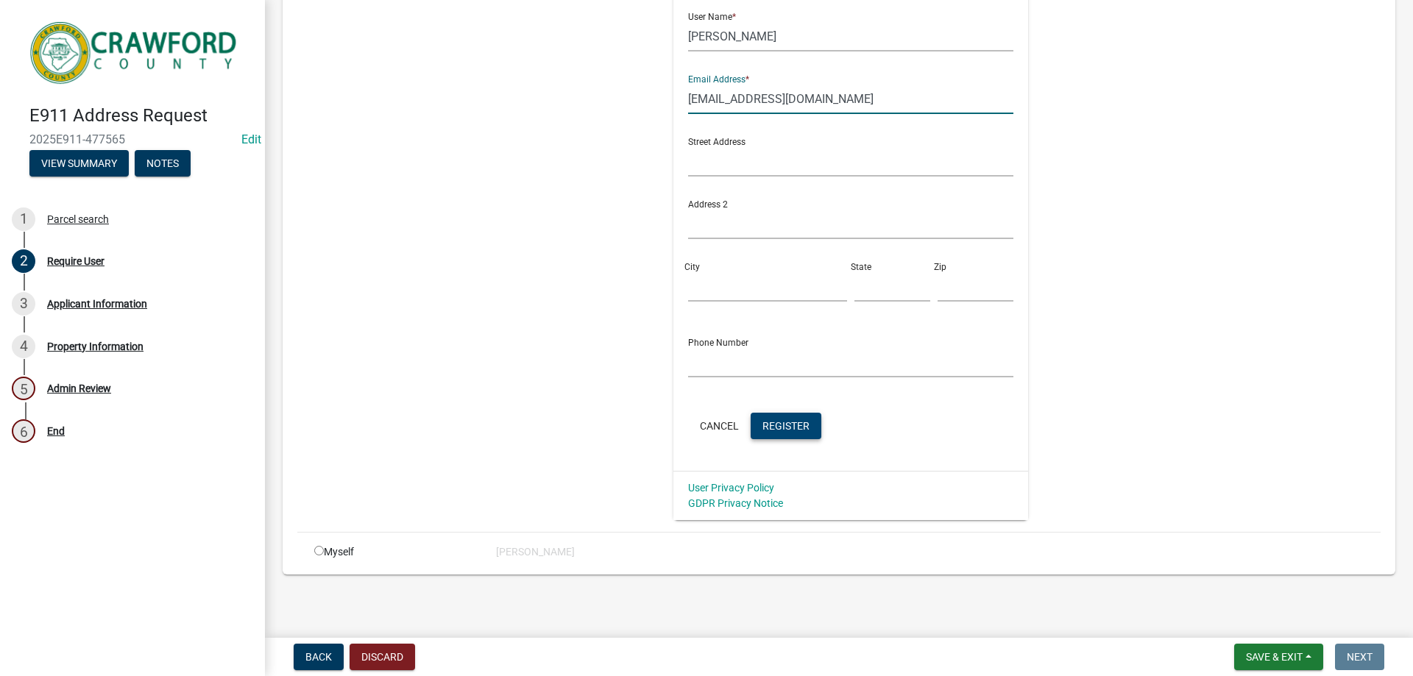
type input "[EMAIL_ADDRESS][DOMAIN_NAME]"
click at [772, 436] on button "Register" at bounding box center [786, 426] width 71 height 26
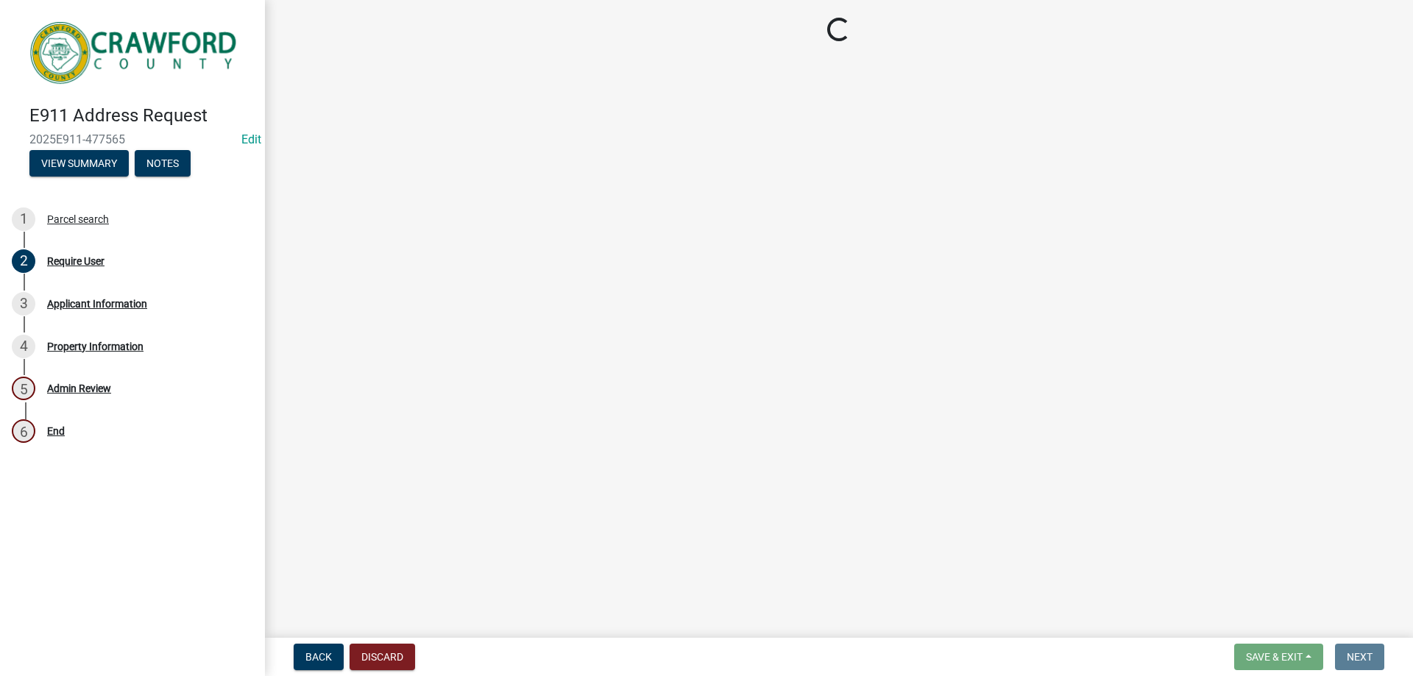
scroll to position [0, 0]
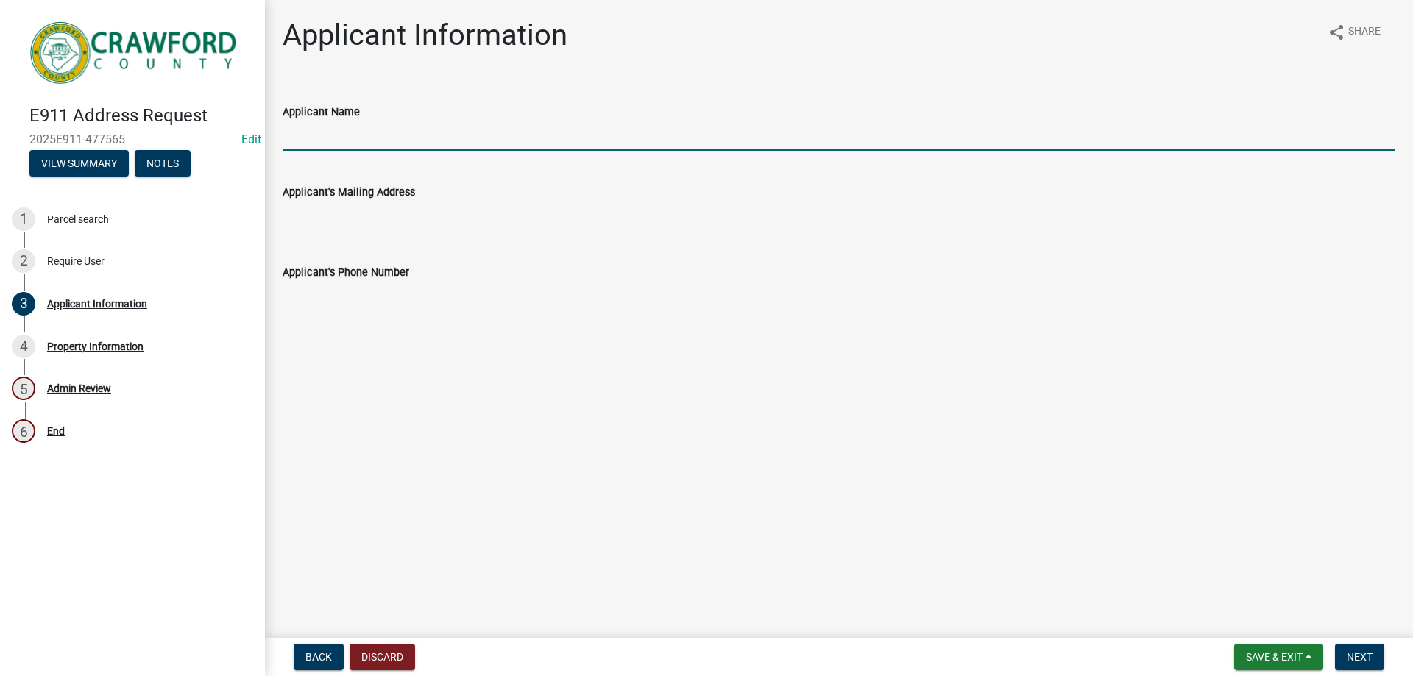
click at [299, 138] on input "Applicant Name" at bounding box center [839, 136] width 1113 height 30
type input "[PERSON_NAME]"
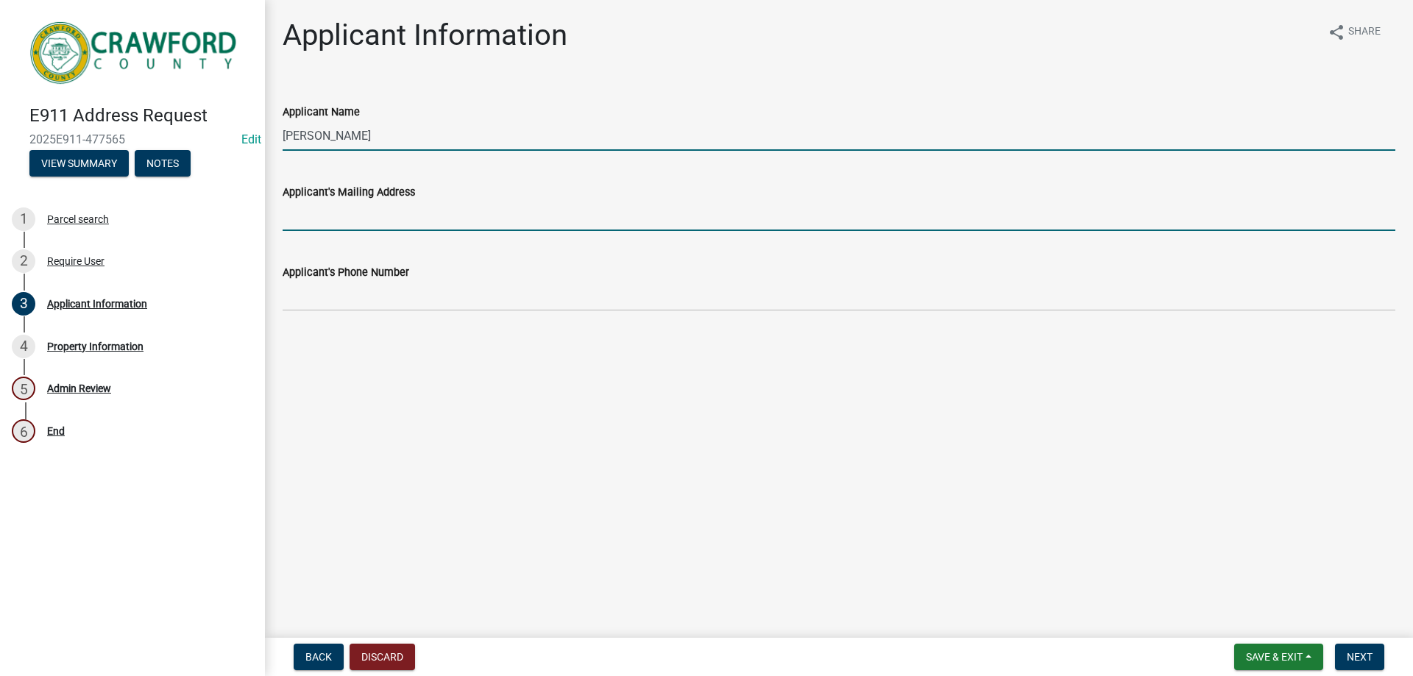
click at [350, 208] on input "Applicant's Mailing Address" at bounding box center [839, 216] width 1113 height 30
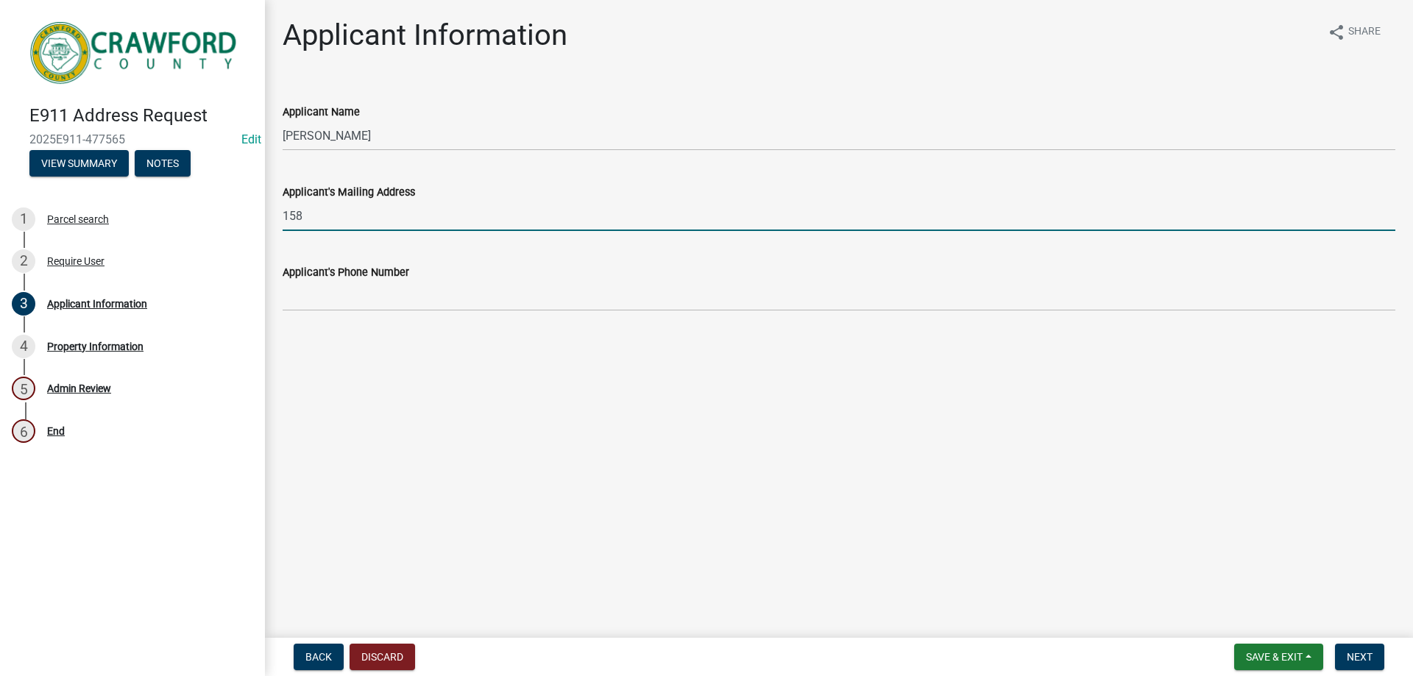
type input "[STREET_ADDRESS][PERSON_NAME]"
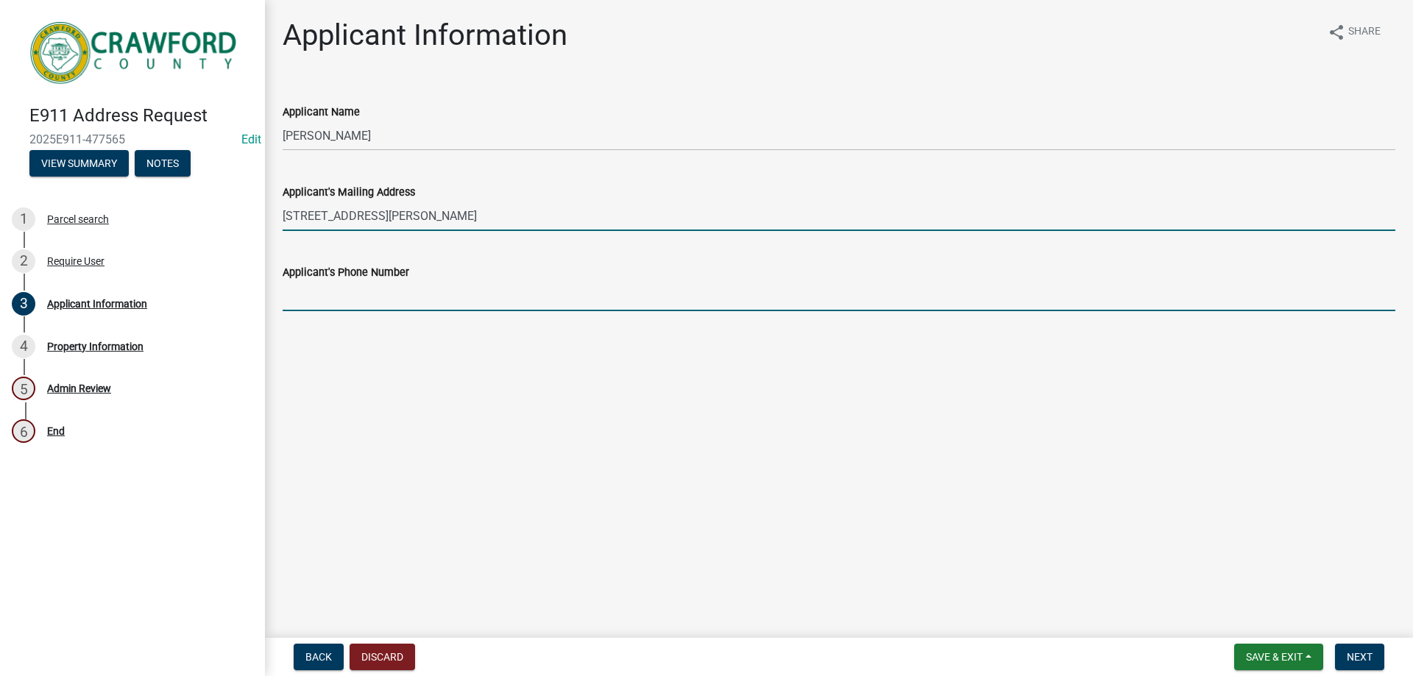
click at [346, 294] on input "Applicant's Phone Number" at bounding box center [839, 296] width 1113 height 30
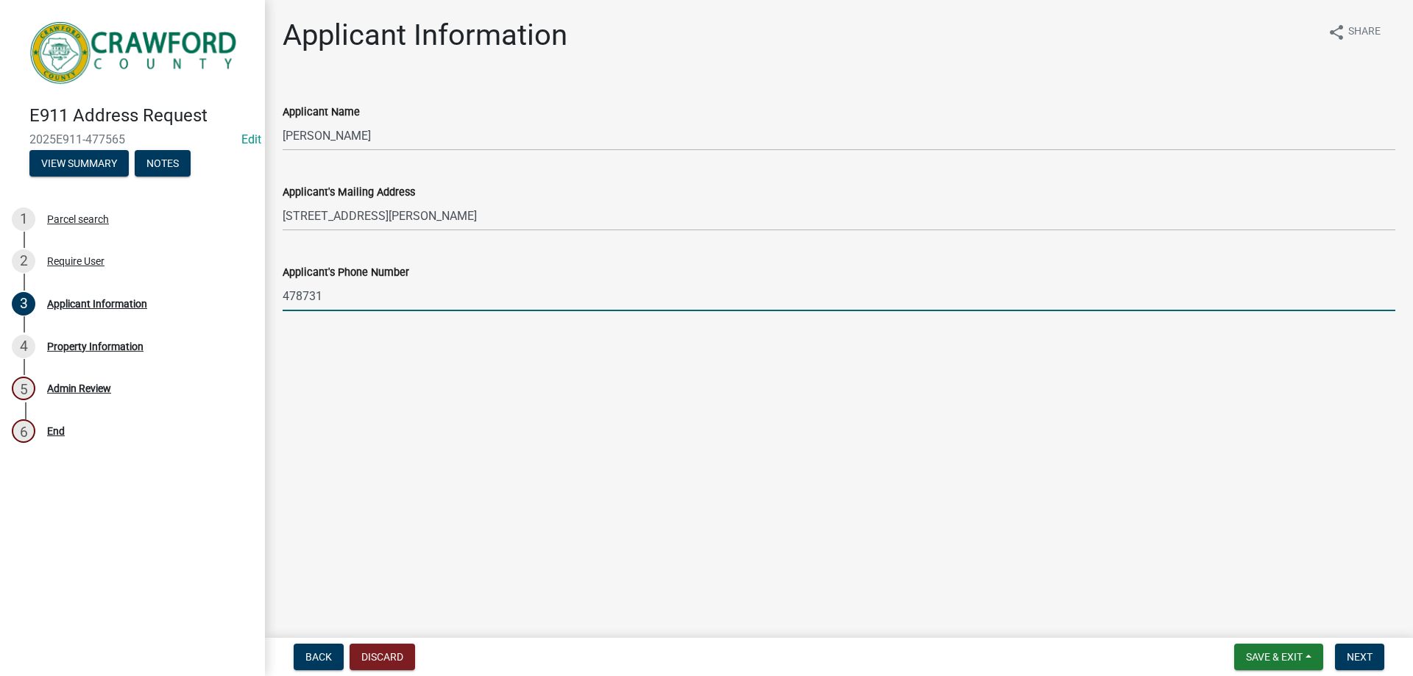
type input "4787316190"
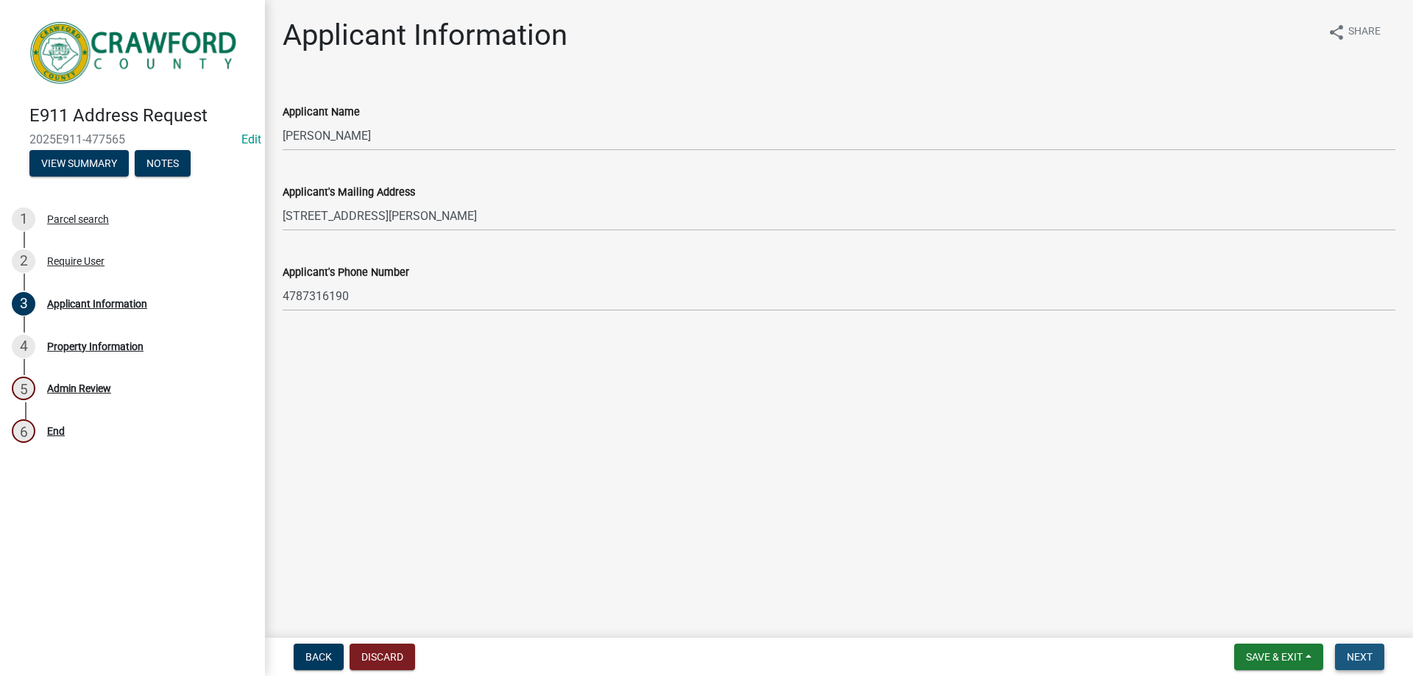
click at [1362, 659] on span "Next" at bounding box center [1360, 657] width 26 height 12
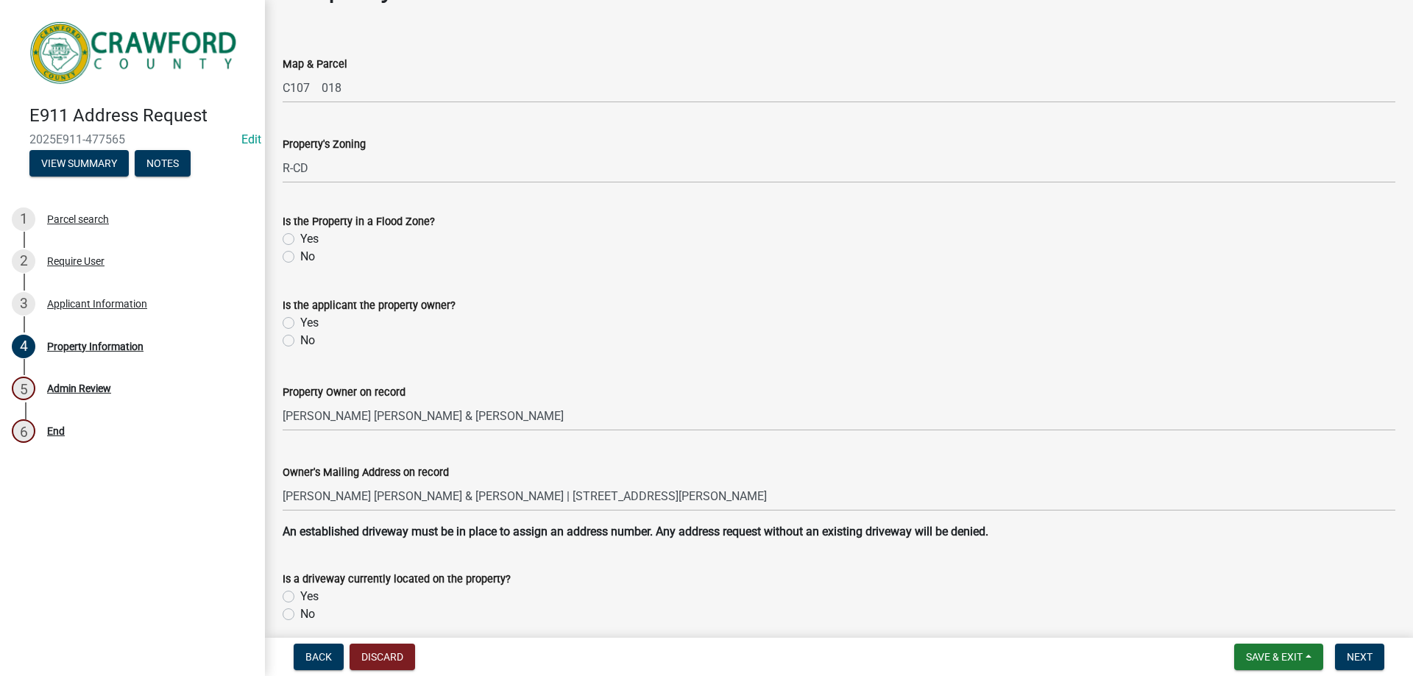
scroll to position [74, 0]
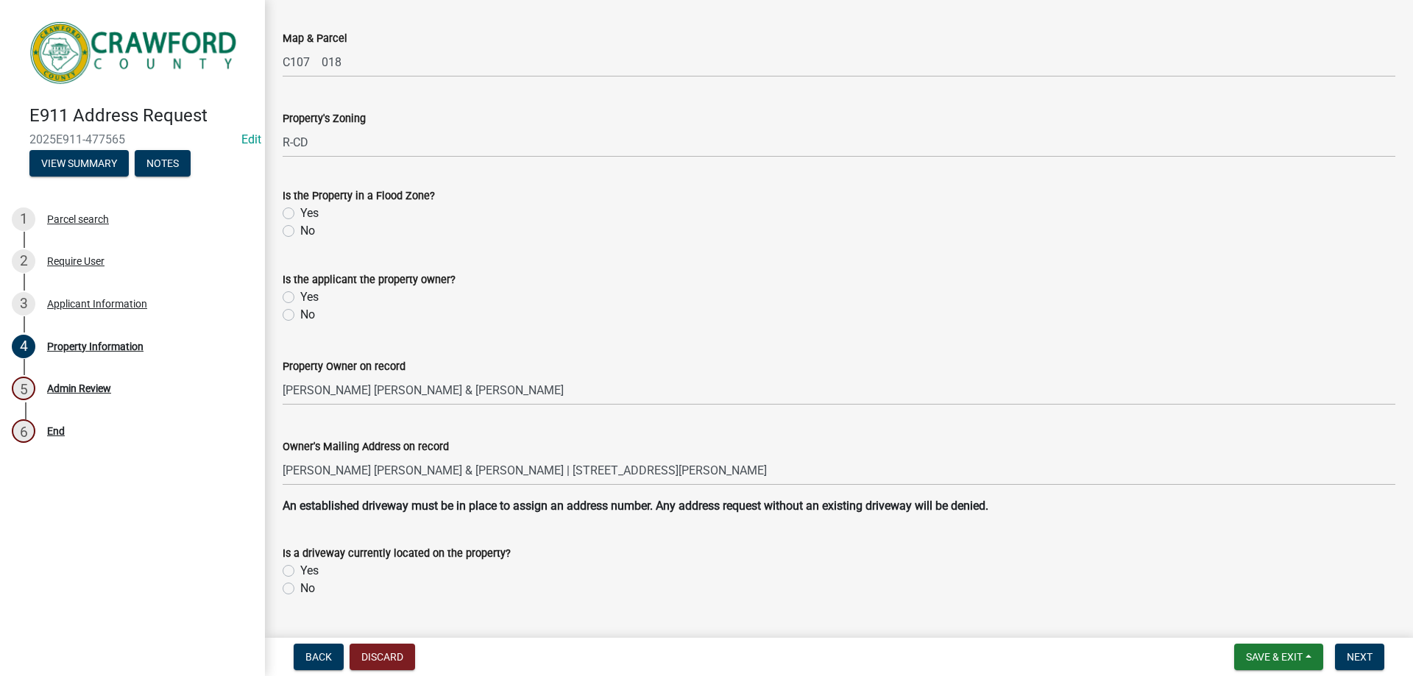
click at [299, 238] on div "No" at bounding box center [839, 231] width 1113 height 18
click at [301, 232] on label "No" at bounding box center [307, 231] width 15 height 18
click at [301, 232] on input "No" at bounding box center [305, 227] width 10 height 10
radio input "true"
click at [283, 289] on div "Yes" at bounding box center [839, 297] width 1113 height 18
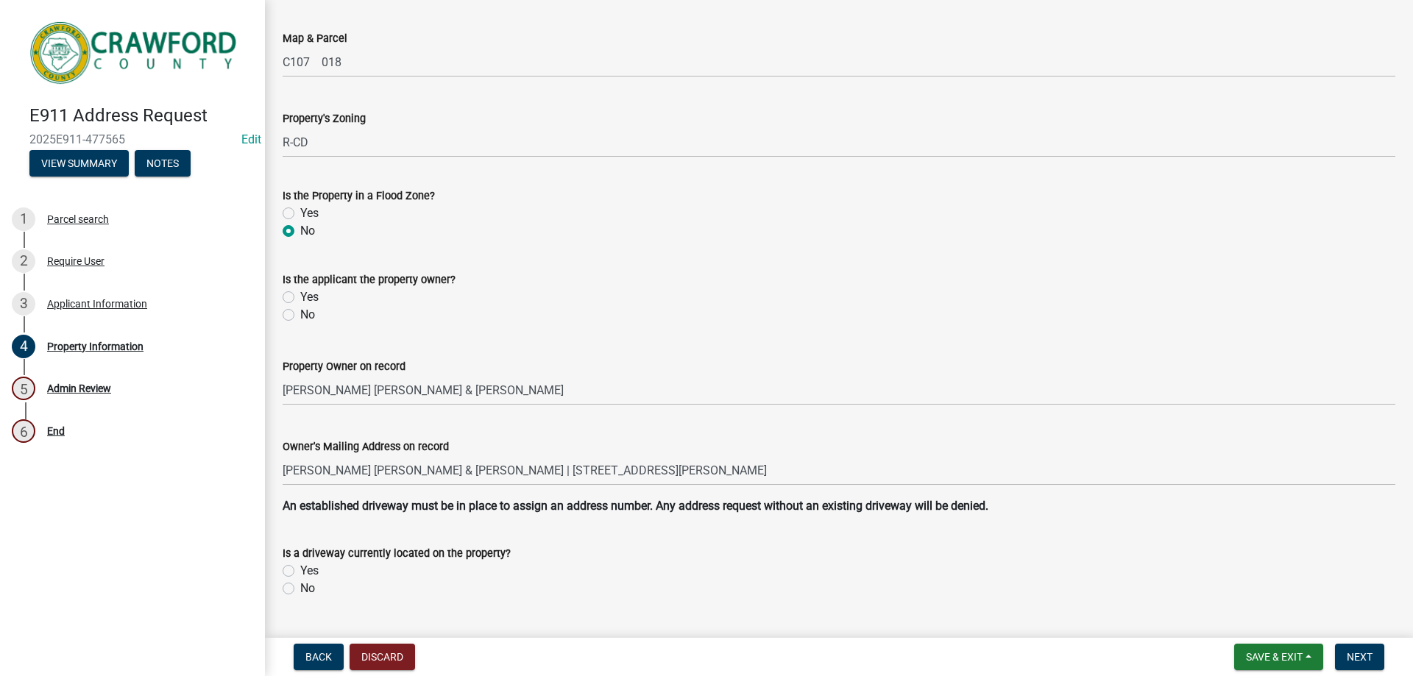
click at [300, 294] on label "Yes" at bounding box center [309, 297] width 18 height 18
click at [300, 294] on input "Yes" at bounding box center [305, 293] width 10 height 10
radio input "true"
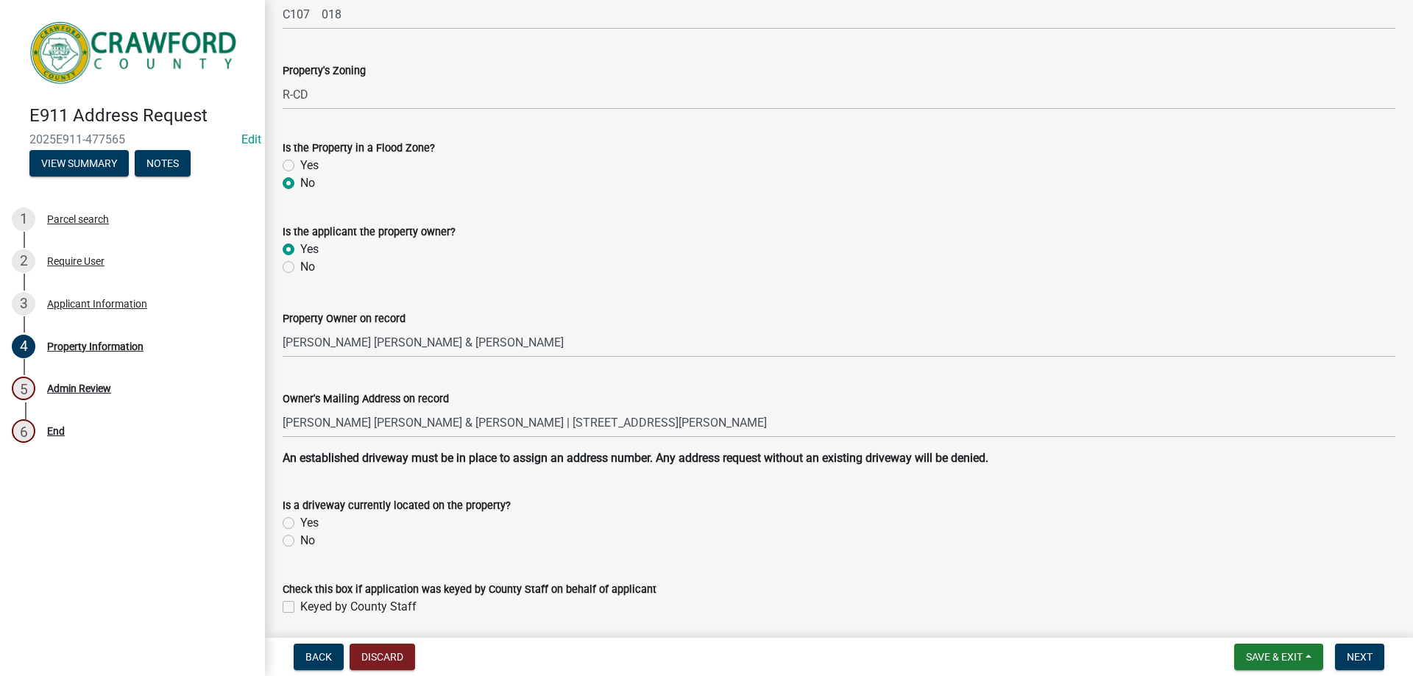
scroll to position [176, 0]
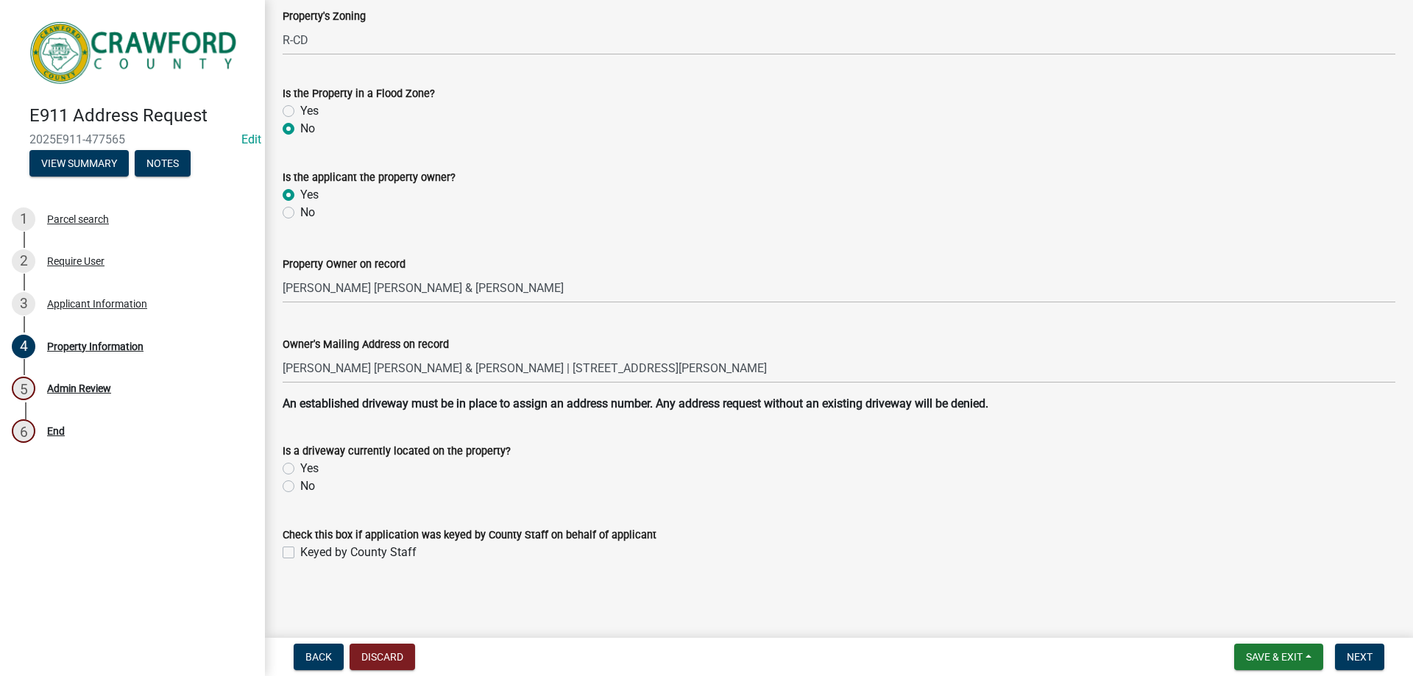
click at [297, 470] on div "Yes" at bounding box center [839, 469] width 1113 height 18
click at [296, 470] on div "Yes" at bounding box center [839, 469] width 1113 height 18
click at [300, 473] on label "Yes" at bounding box center [309, 469] width 18 height 18
click at [300, 469] on input "Yes" at bounding box center [305, 465] width 10 height 10
radio input "true"
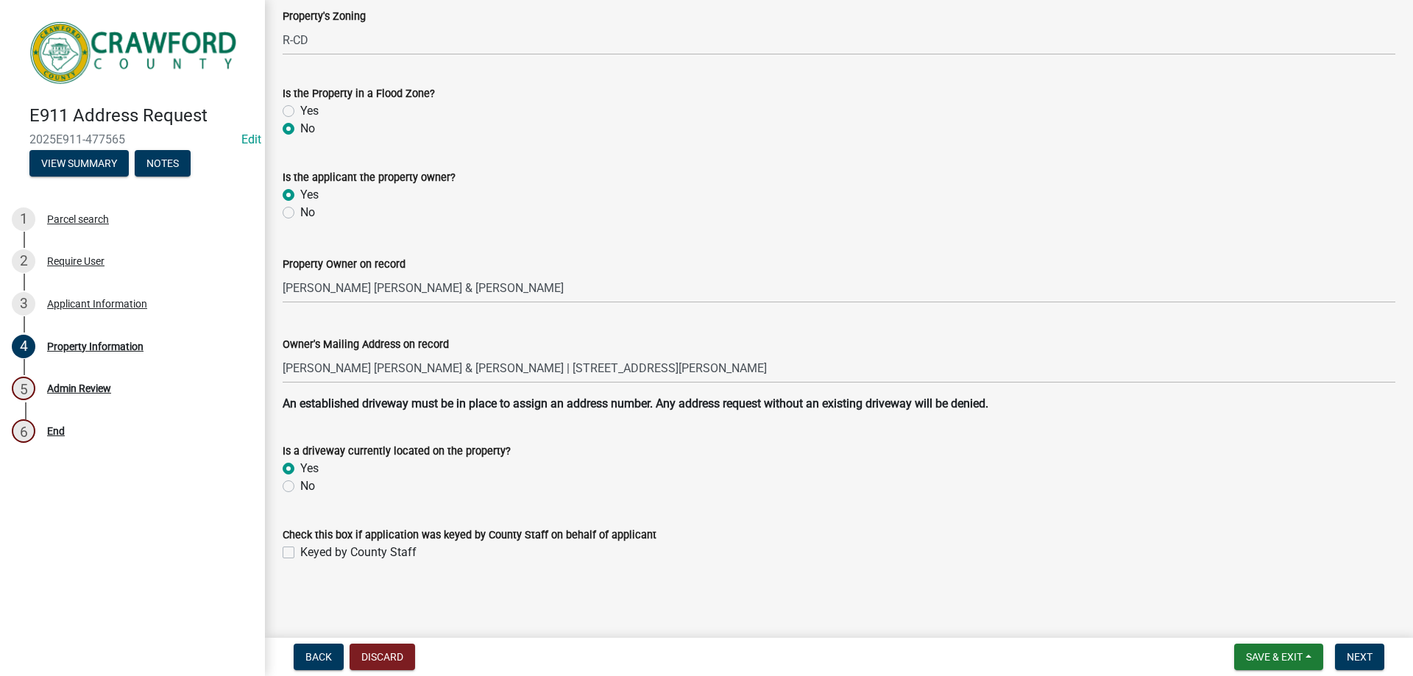
click at [278, 557] on div "Check this box if application was keyed by County Staff on behalf of applicant …" at bounding box center [839, 534] width 1135 height 53
click at [281, 556] on div "Check this box if application was keyed by County Staff on behalf of applicant …" at bounding box center [839, 534] width 1135 height 53
click at [300, 553] on label "Keyed by County Staff" at bounding box center [358, 553] width 116 height 18
click at [300, 553] on input "Keyed by County Staff" at bounding box center [305, 549] width 10 height 10
checkbox input "true"
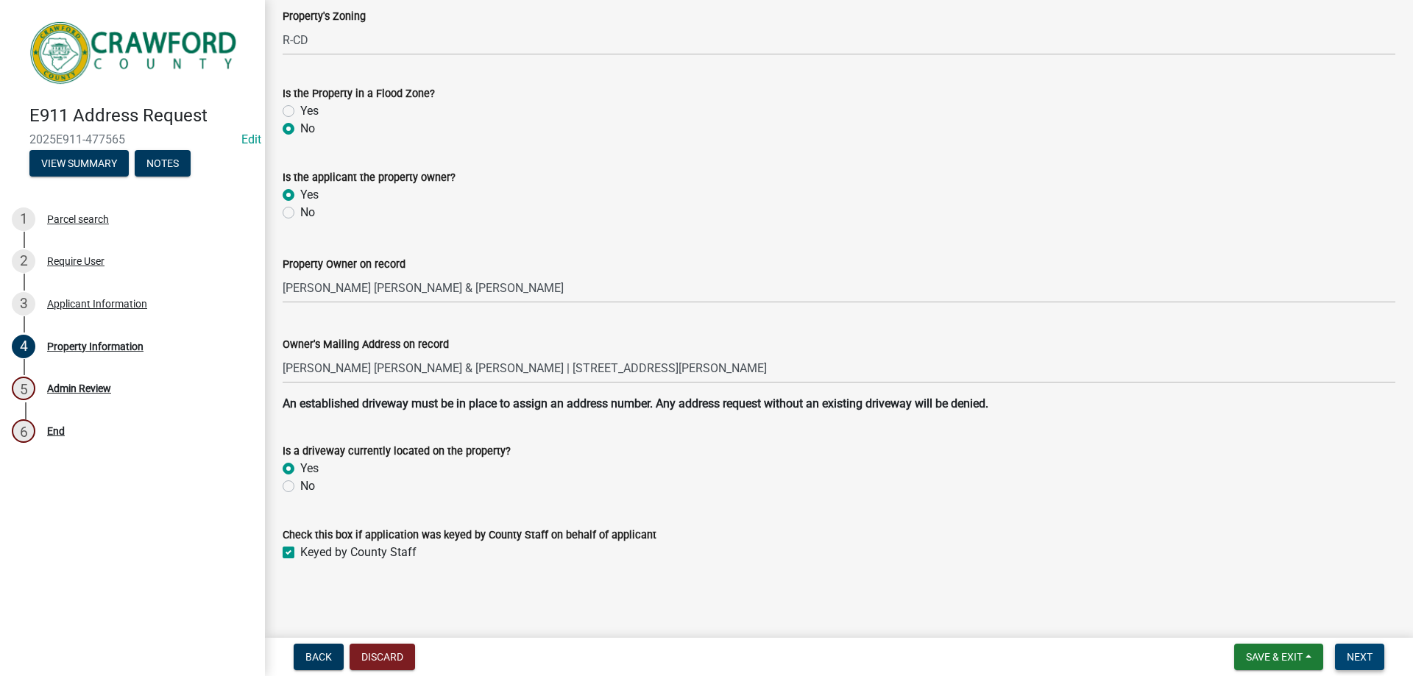
click at [1350, 656] on span "Next" at bounding box center [1360, 657] width 26 height 12
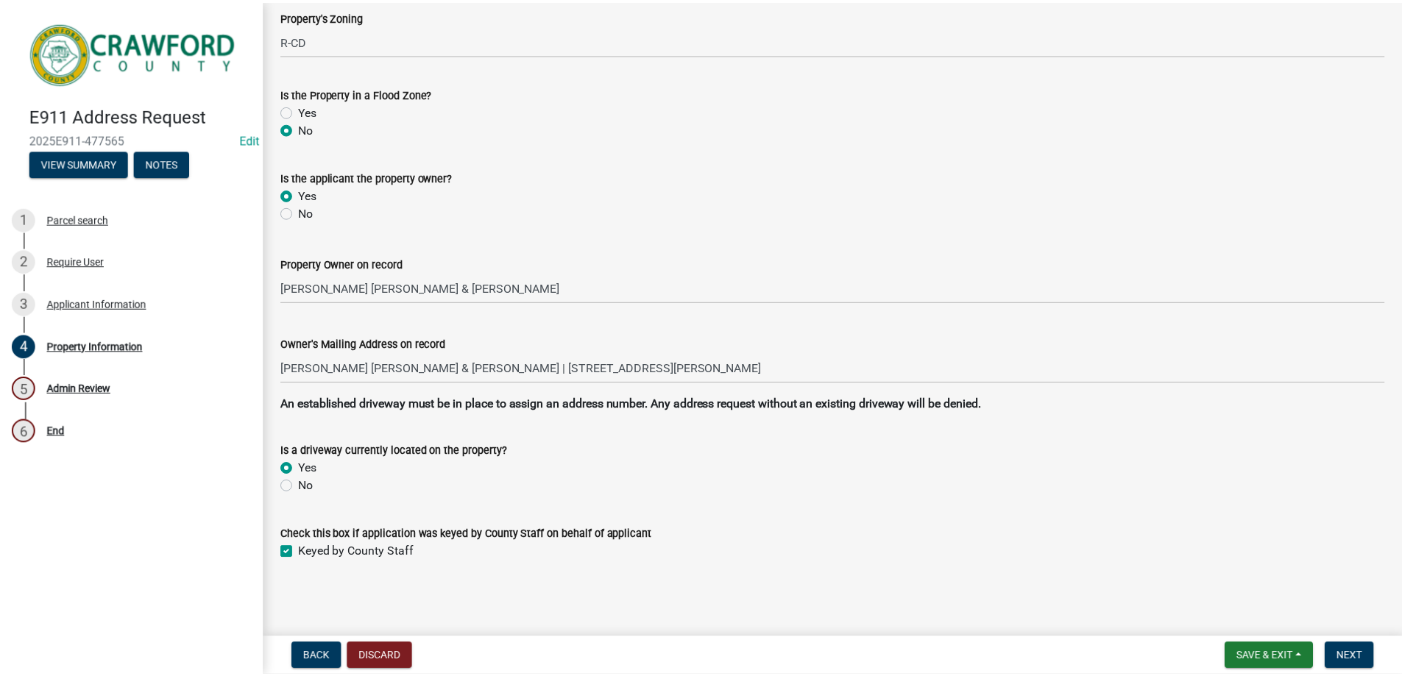
scroll to position [0, 0]
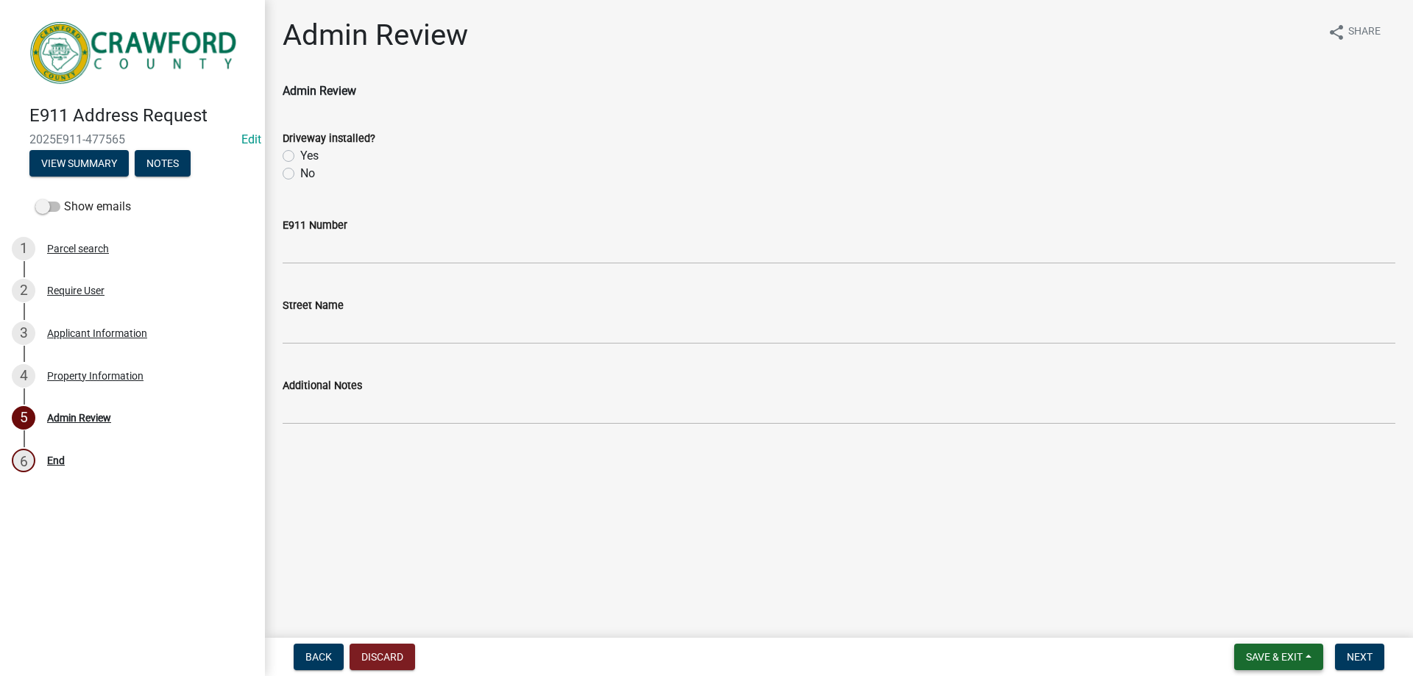
click at [1250, 646] on button "Save & Exit" at bounding box center [1278, 657] width 89 height 26
click at [1260, 623] on button "Save & Exit" at bounding box center [1264, 618] width 118 height 35
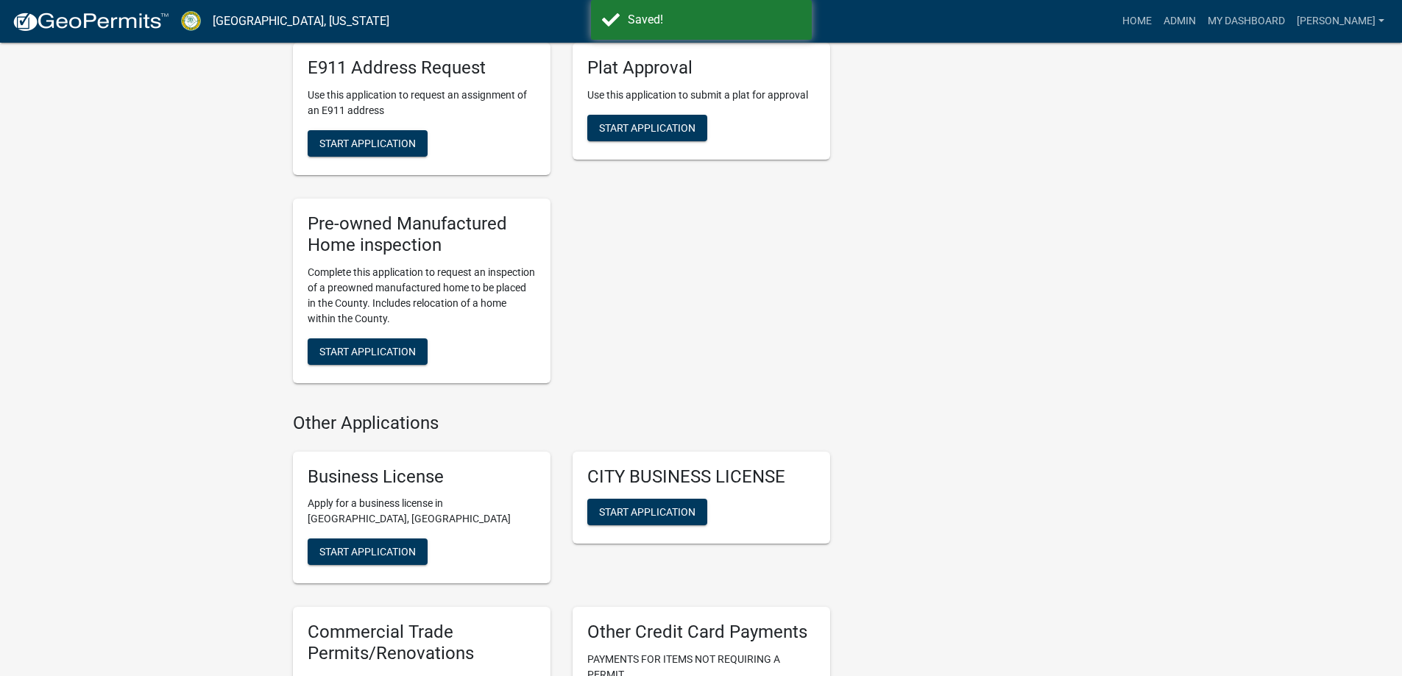
scroll to position [1766, 0]
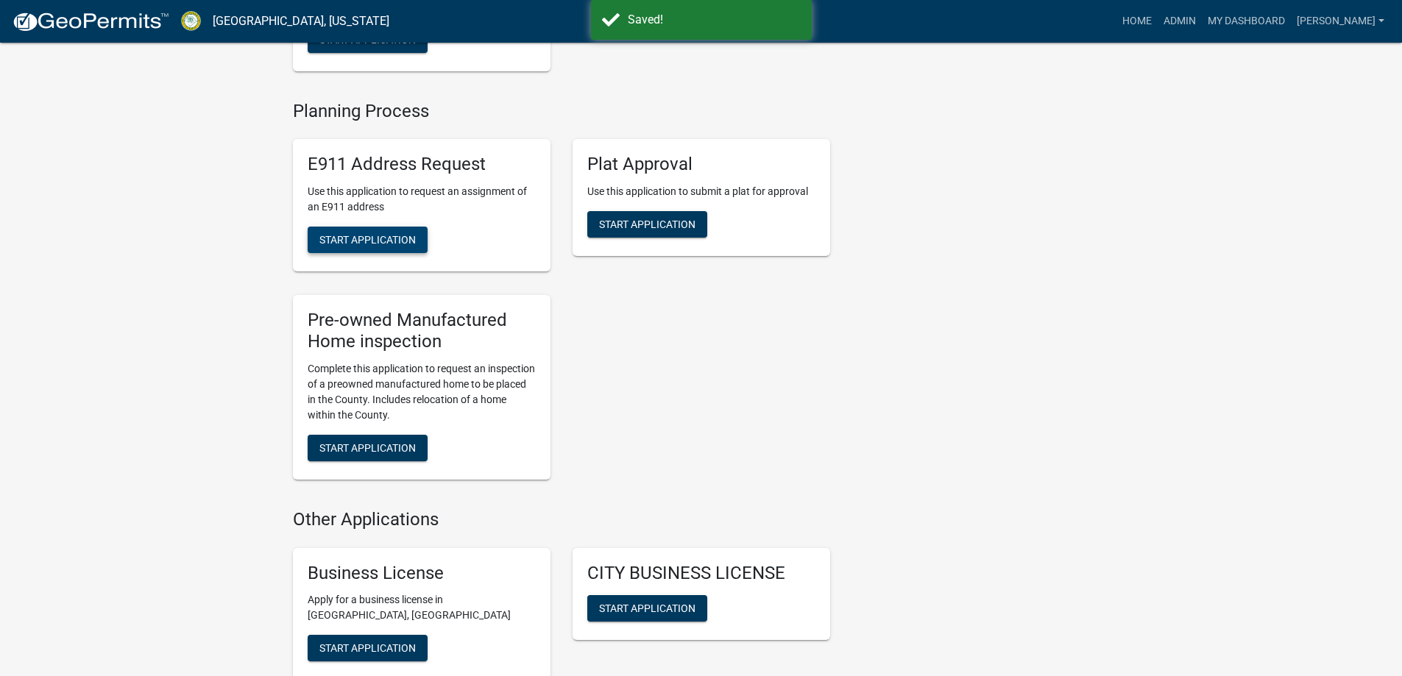
drag, startPoint x: 374, startPoint y: 225, endPoint x: 380, endPoint y: 236, distance: 12.5
click at [375, 225] on div "E911 Address Request Use this application to request an assignment of an E911 a…" at bounding box center [422, 205] width 258 height 132
click at [381, 236] on button "Start Application" at bounding box center [368, 240] width 120 height 26
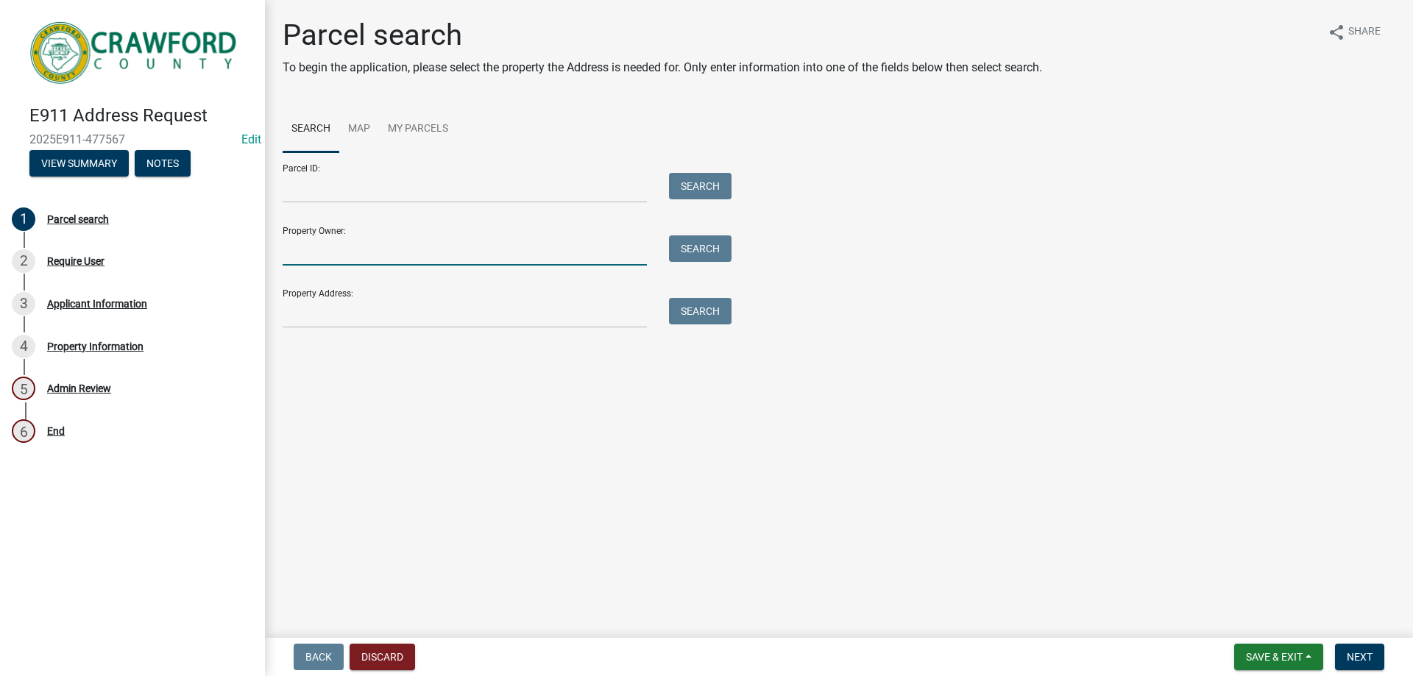
click at [333, 260] on input "Property Owner:" at bounding box center [465, 250] width 364 height 30
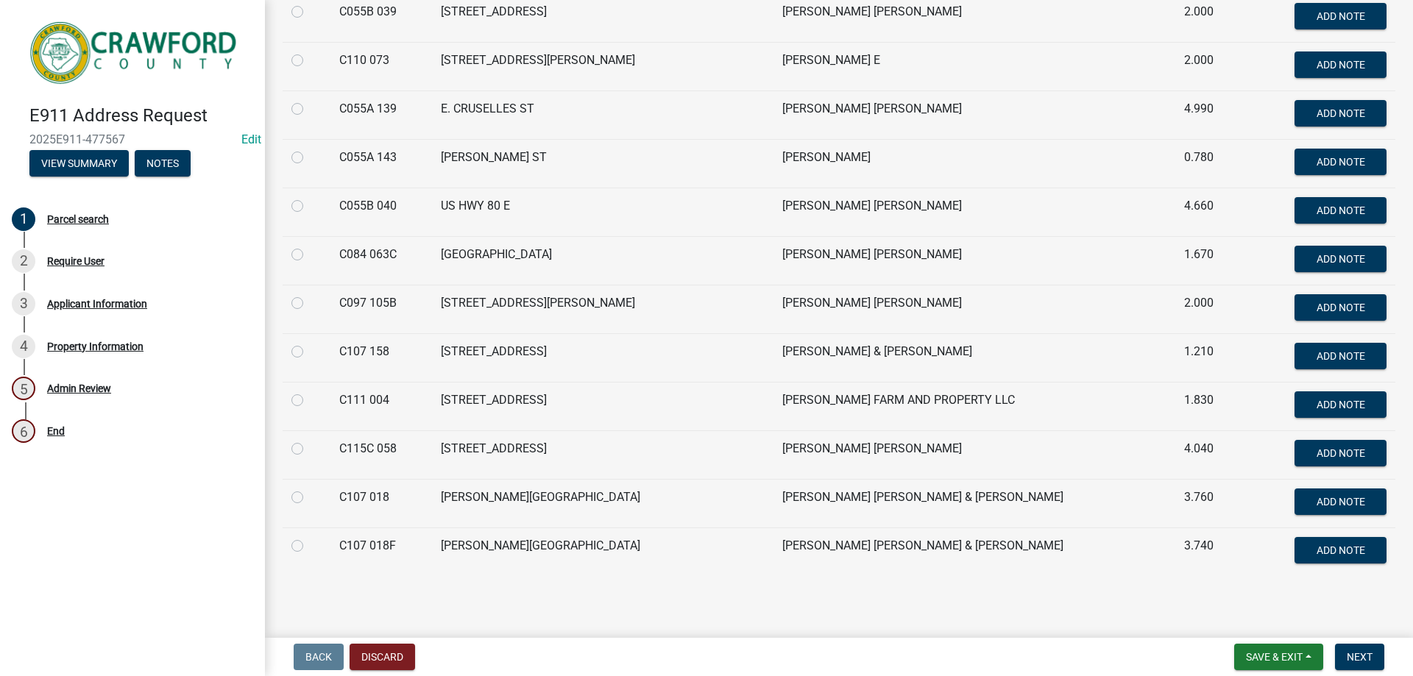
scroll to position [1179, 0]
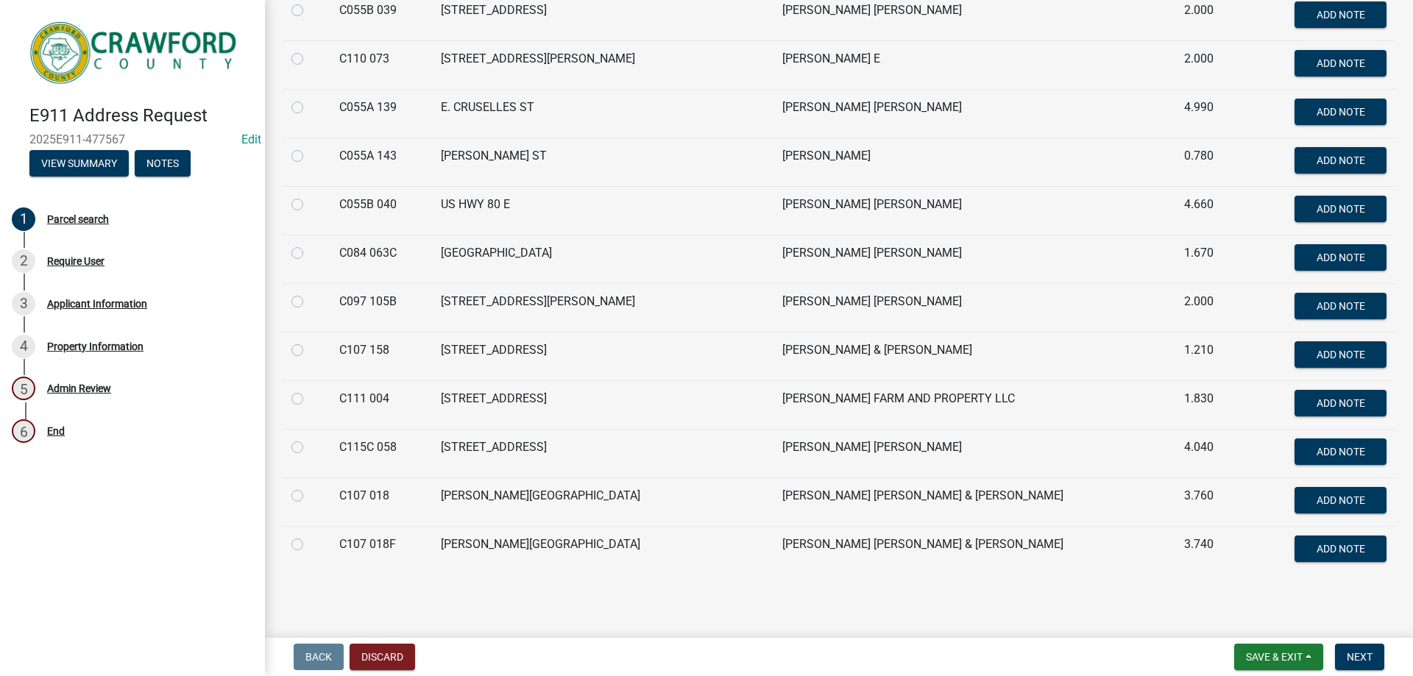
type input "[PERSON_NAME]"
click at [305, 549] on div at bounding box center [306, 545] width 30 height 18
click at [309, 536] on label at bounding box center [309, 536] width 0 height 0
click at [309, 545] on 018F "radio" at bounding box center [314, 541] width 10 height 10
radio 018F "true"
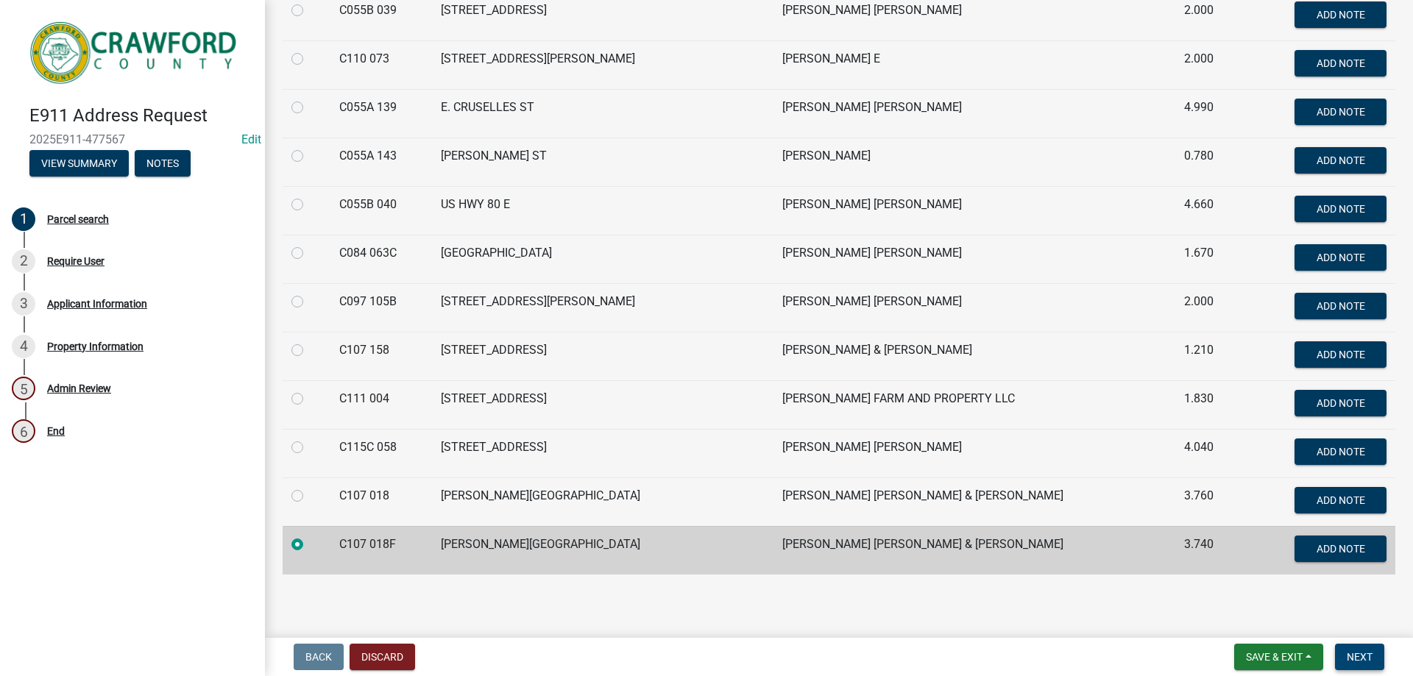
click at [1371, 662] on span "Next" at bounding box center [1360, 657] width 26 height 12
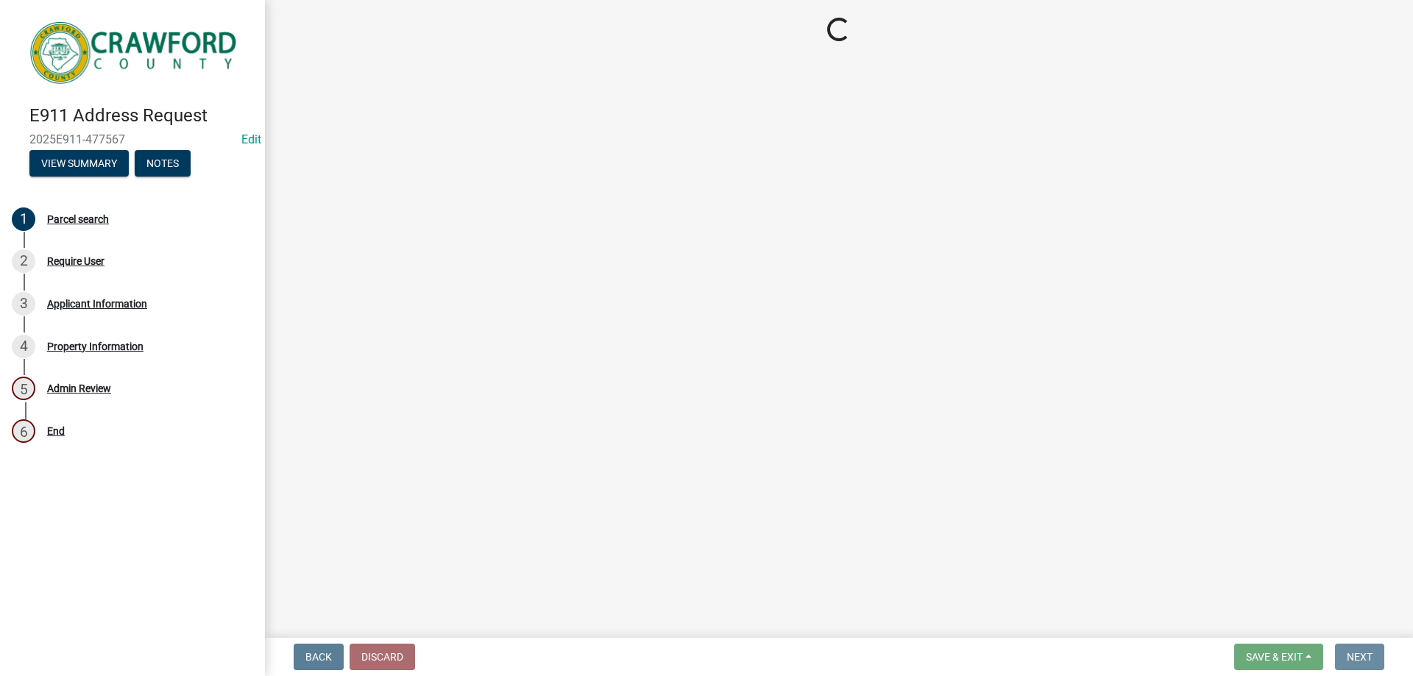
scroll to position [0, 0]
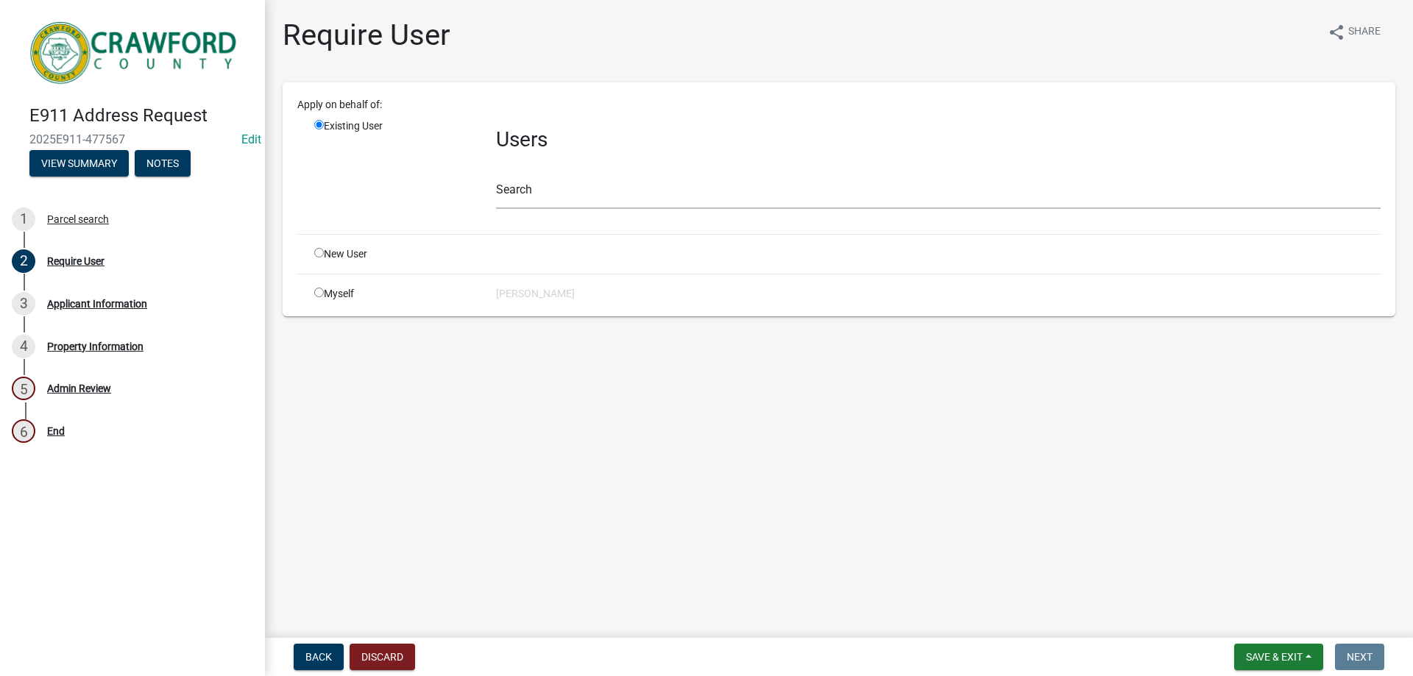
click at [336, 261] on div "New User" at bounding box center [394, 254] width 182 height 15
click at [321, 255] on input "radio" at bounding box center [319, 253] width 10 height 10
radio input "true"
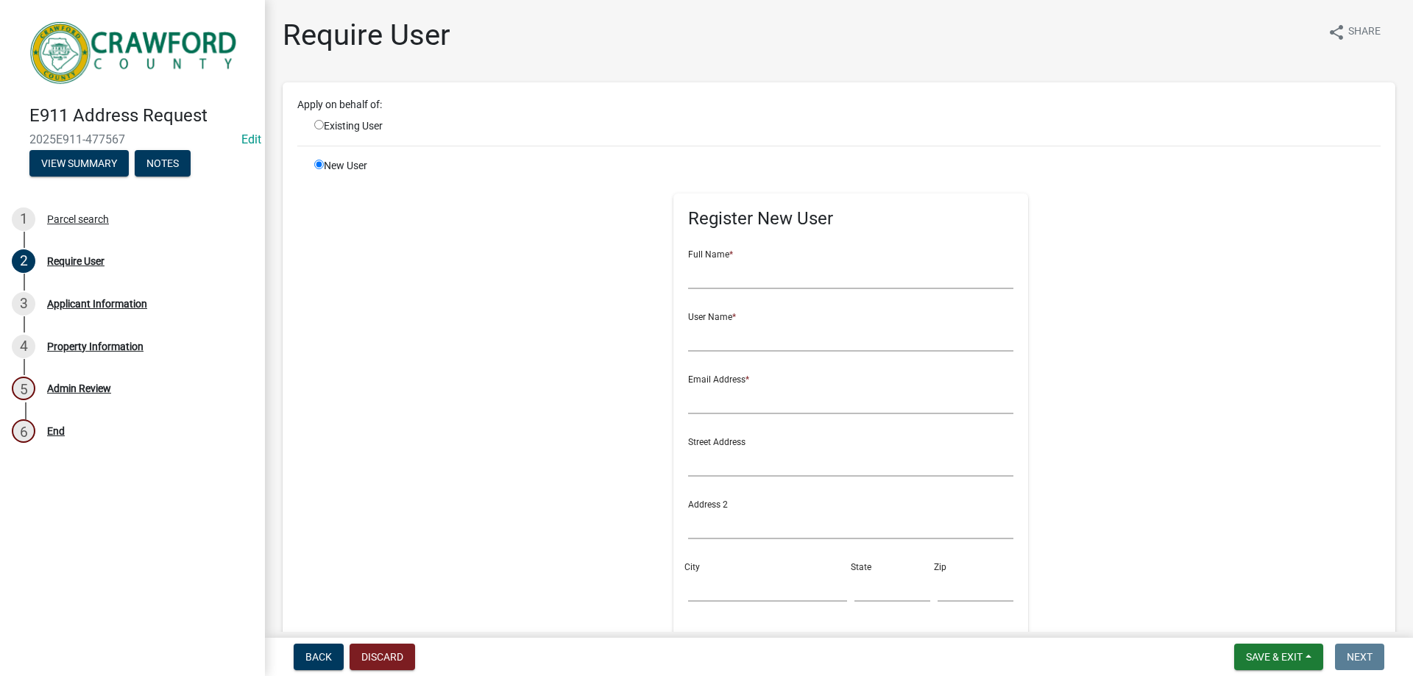
click at [384, 134] on div "Apply on behalf of: Existing User New User Register New User Full Name * User N…" at bounding box center [838, 478] width 1083 height 763
click at [380, 127] on div "Existing User" at bounding box center [394, 125] width 182 height 15
click at [319, 127] on input "radio" at bounding box center [319, 125] width 10 height 10
radio input "true"
radio input "false"
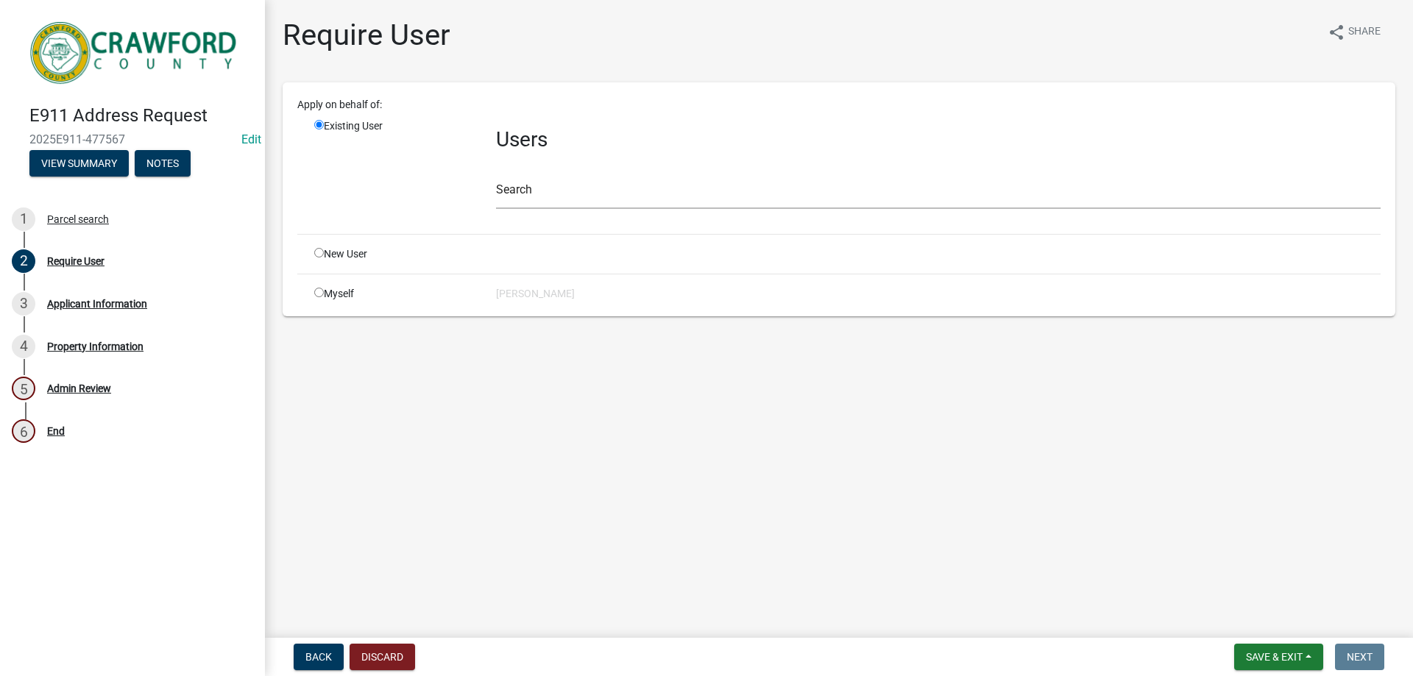
click at [522, 210] on div "Users Search" at bounding box center [938, 170] width 907 height 104
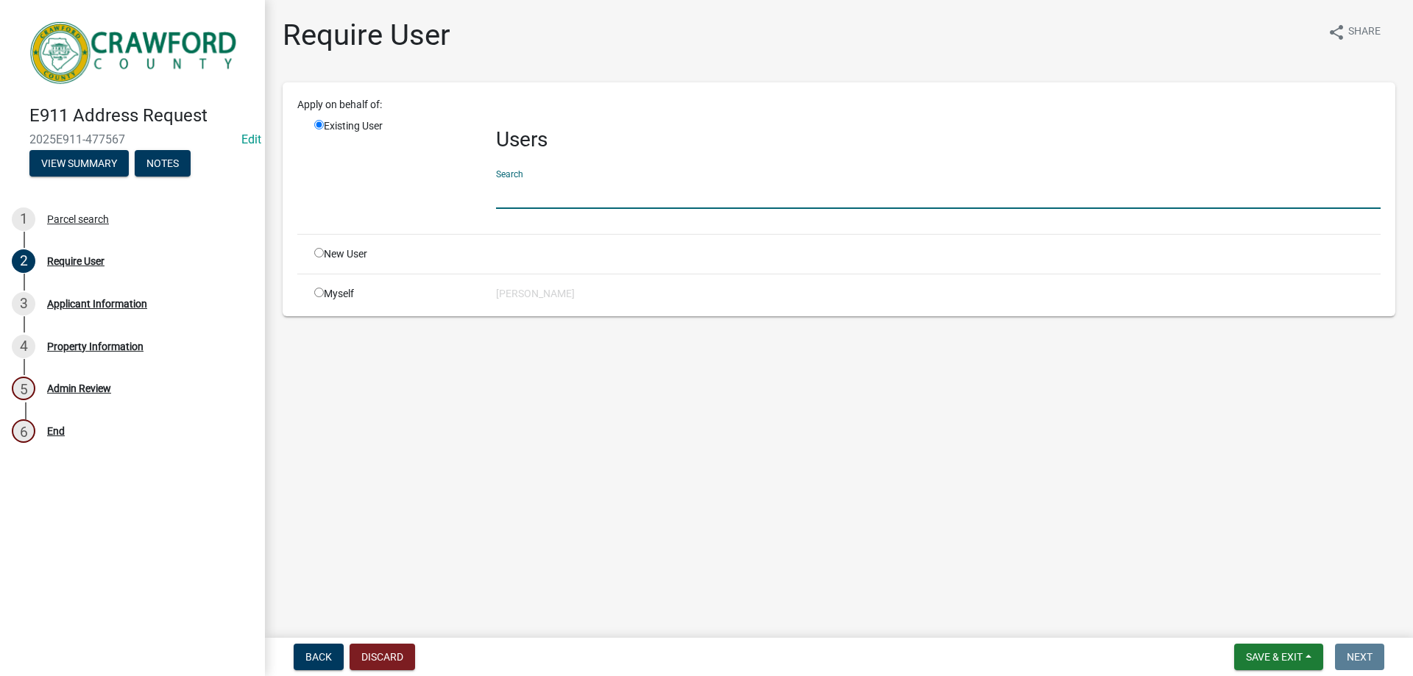
click at [525, 199] on input "text" at bounding box center [938, 194] width 884 height 30
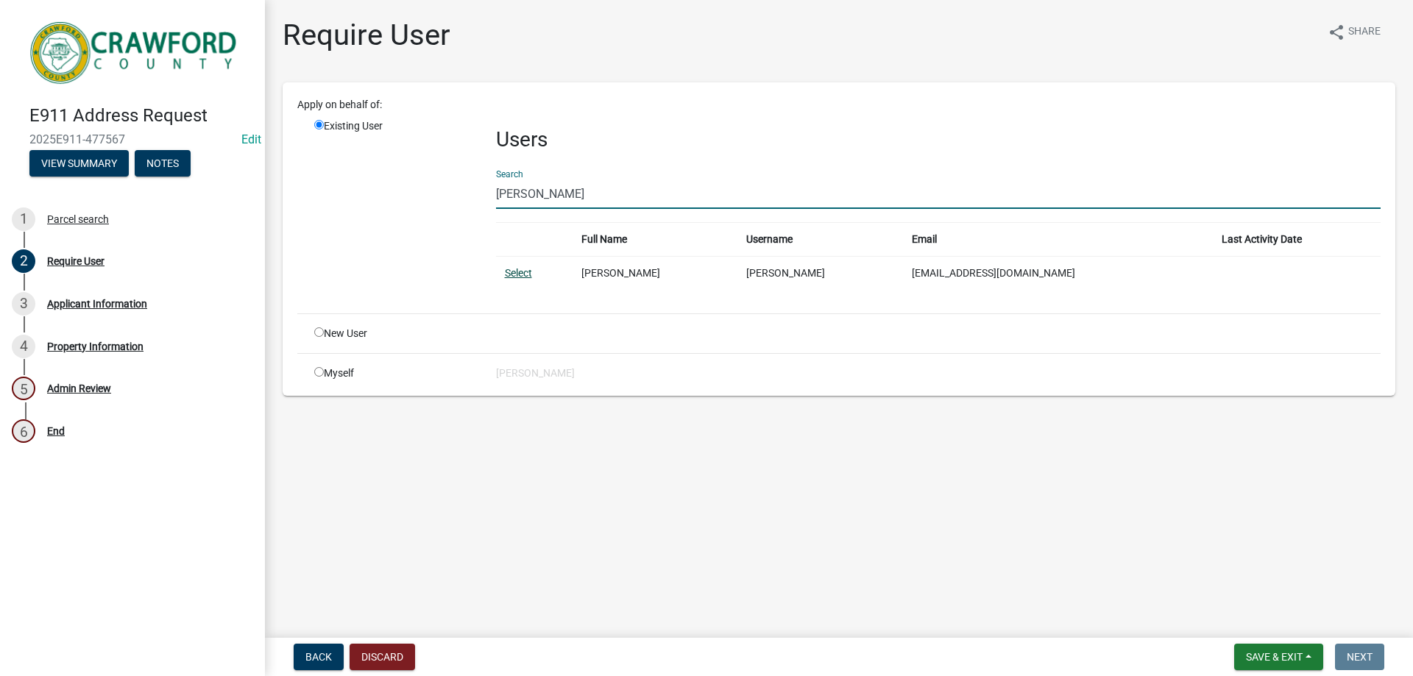
type input "[PERSON_NAME]"
click at [522, 272] on link "Select" at bounding box center [518, 273] width 27 height 12
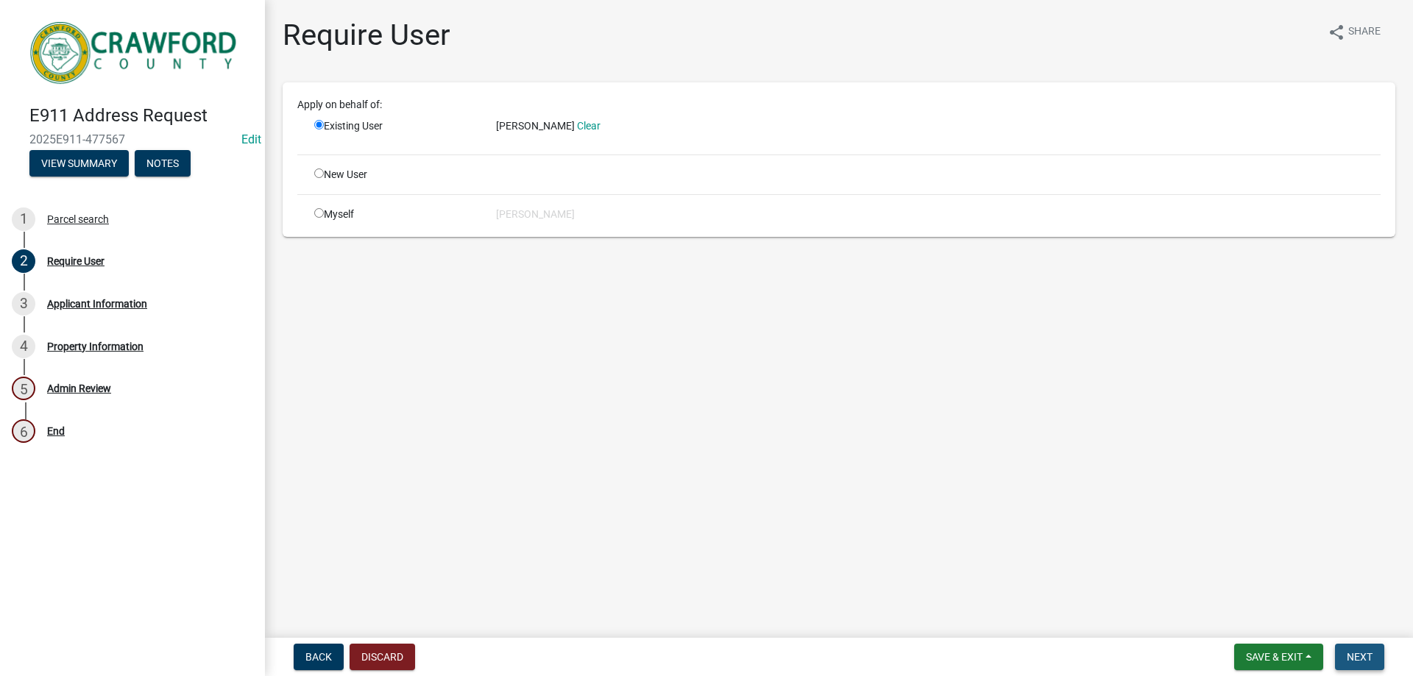
click at [1344, 648] on button "Next" at bounding box center [1359, 657] width 49 height 26
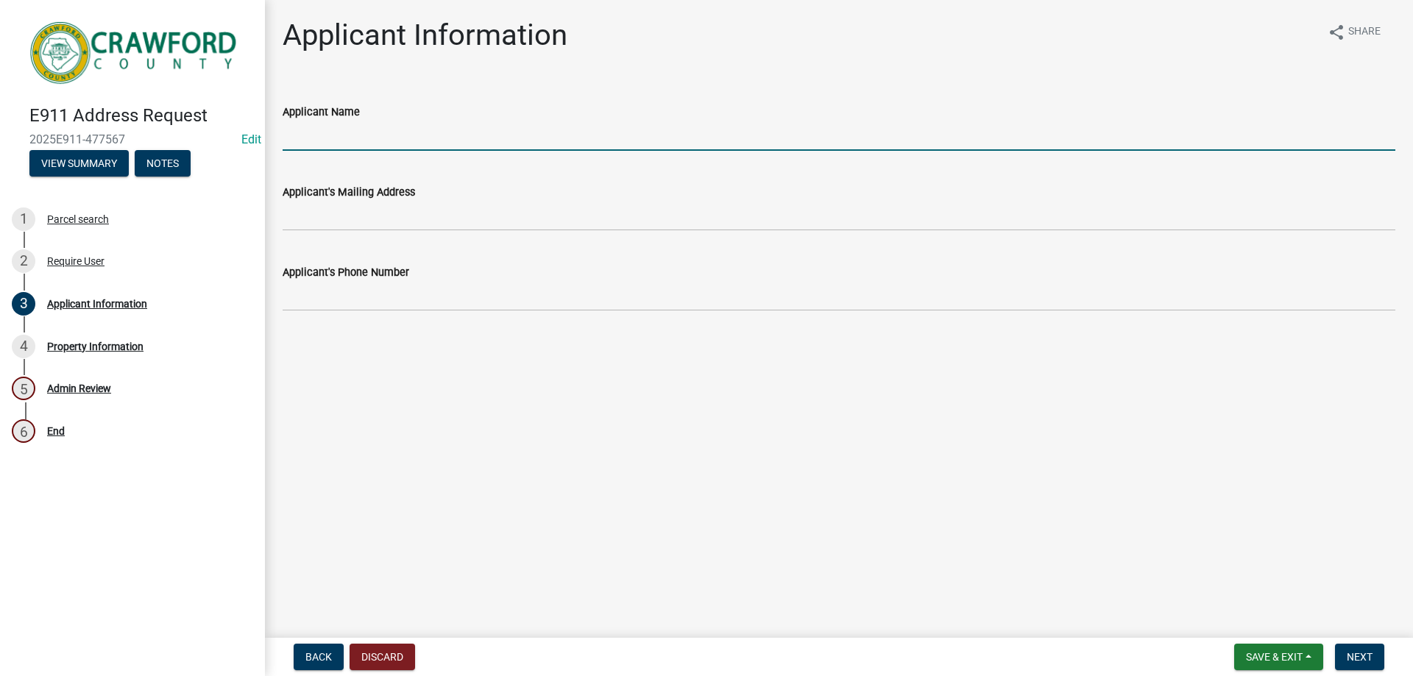
click at [377, 143] on input "Applicant Name" at bounding box center [839, 136] width 1113 height 30
type input "[PERSON_NAME]"
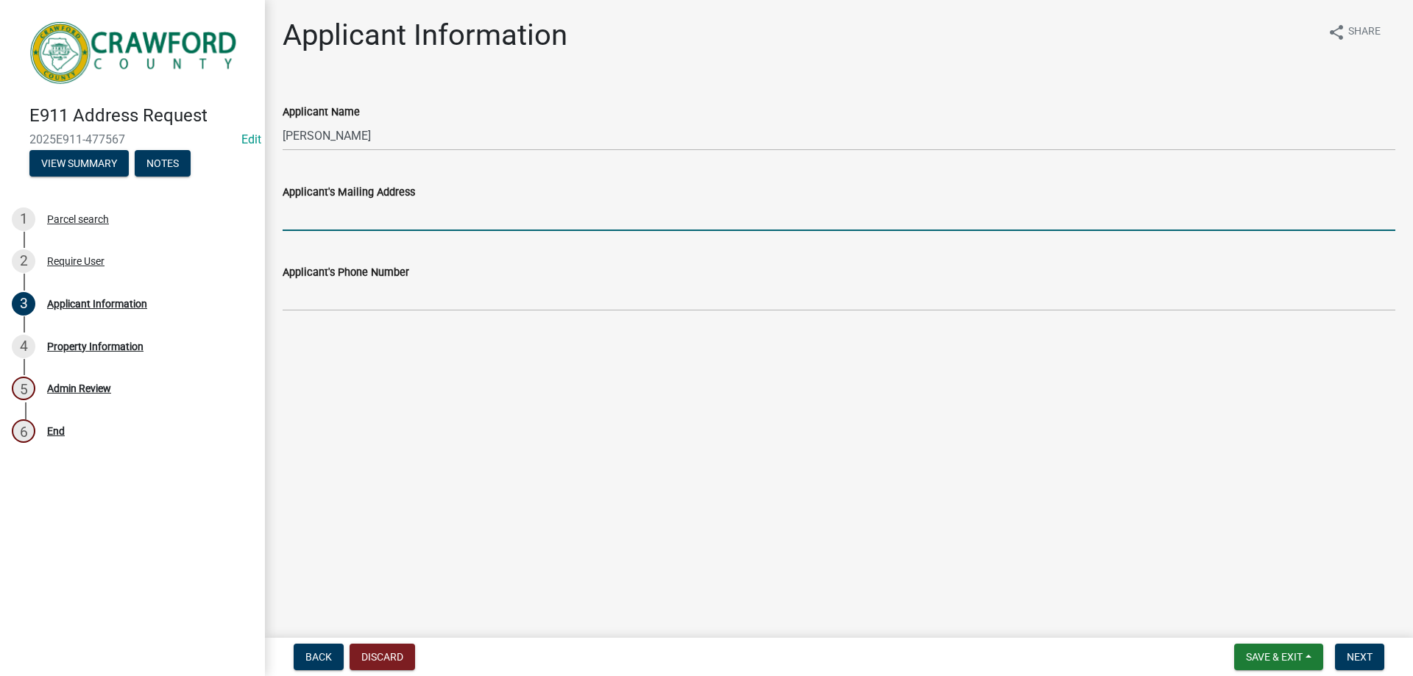
click at [368, 204] on input "Applicant's Mailing Address" at bounding box center [839, 216] width 1113 height 30
type input "[STREET_ADDRESS][PERSON_NAME]"
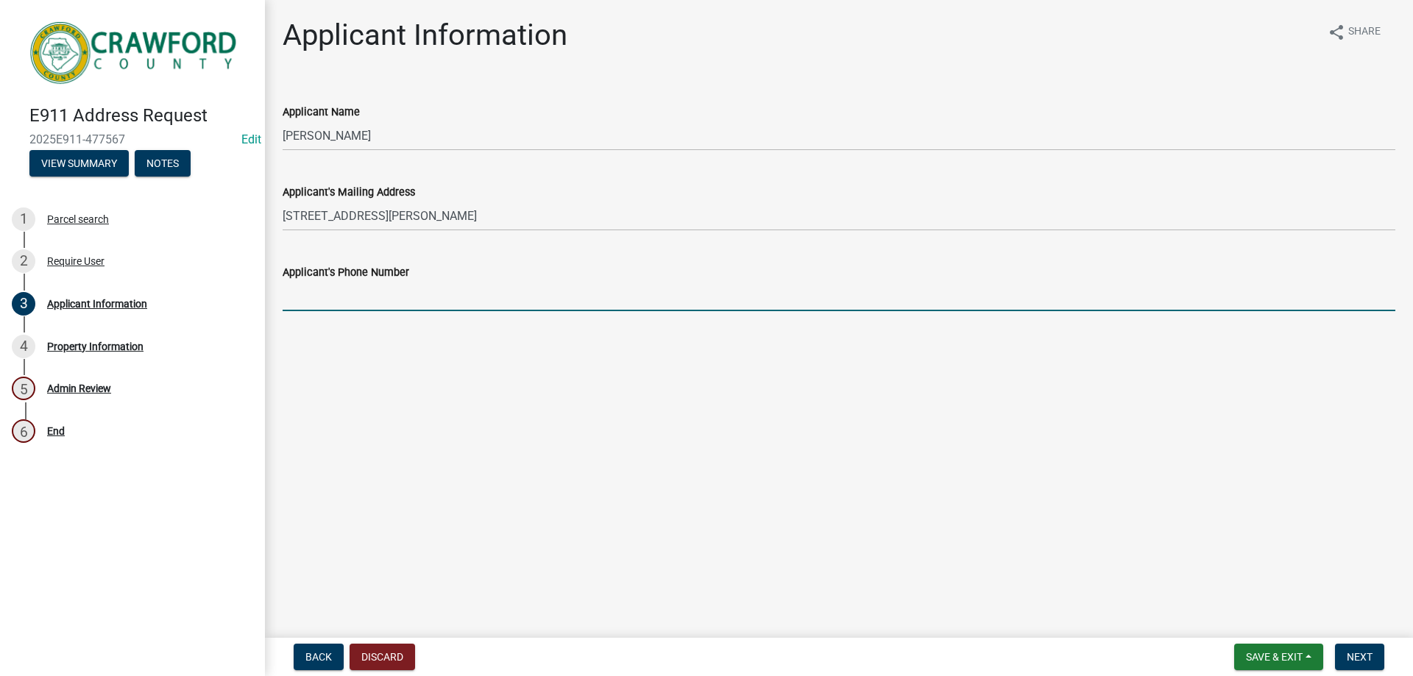
click at [359, 303] on input "Applicant's Phone Number" at bounding box center [839, 296] width 1113 height 30
type input "4787316190"
click at [1367, 664] on button "Next" at bounding box center [1359, 657] width 49 height 26
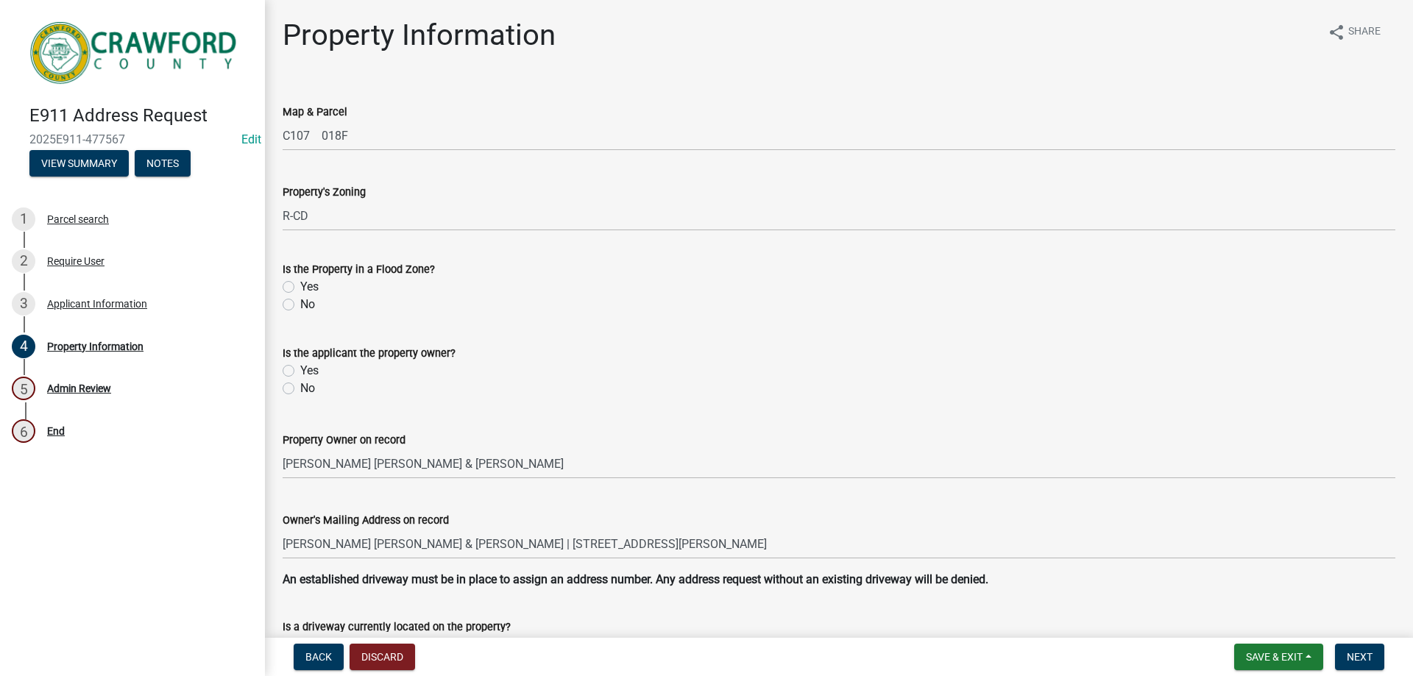
click at [282, 297] on div "Is the Property in a Flood Zone? Yes No" at bounding box center [839, 278] width 1135 height 71
click at [300, 304] on label "No" at bounding box center [307, 305] width 15 height 18
click at [300, 304] on input "No" at bounding box center [305, 301] width 10 height 10
radio input "true"
click at [300, 373] on label "Yes" at bounding box center [309, 371] width 18 height 18
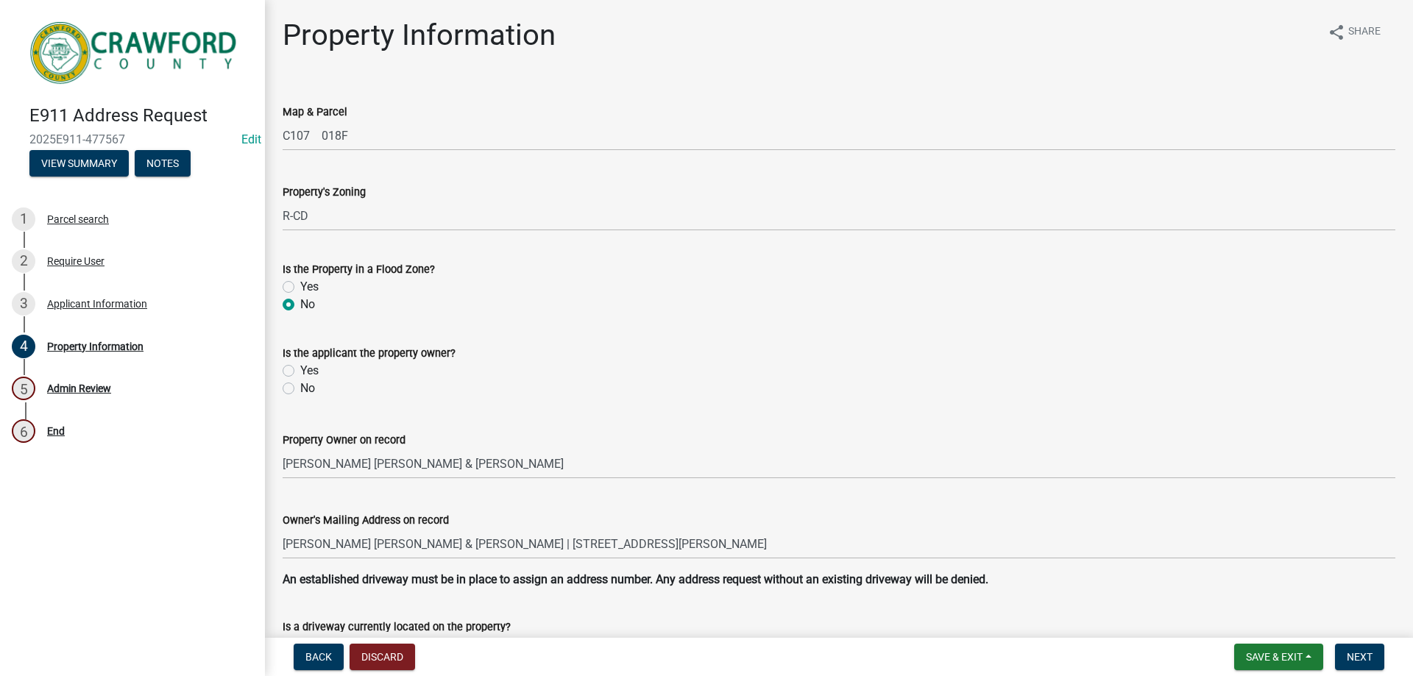
click at [300, 372] on input "Yes" at bounding box center [305, 367] width 10 height 10
radio input "true"
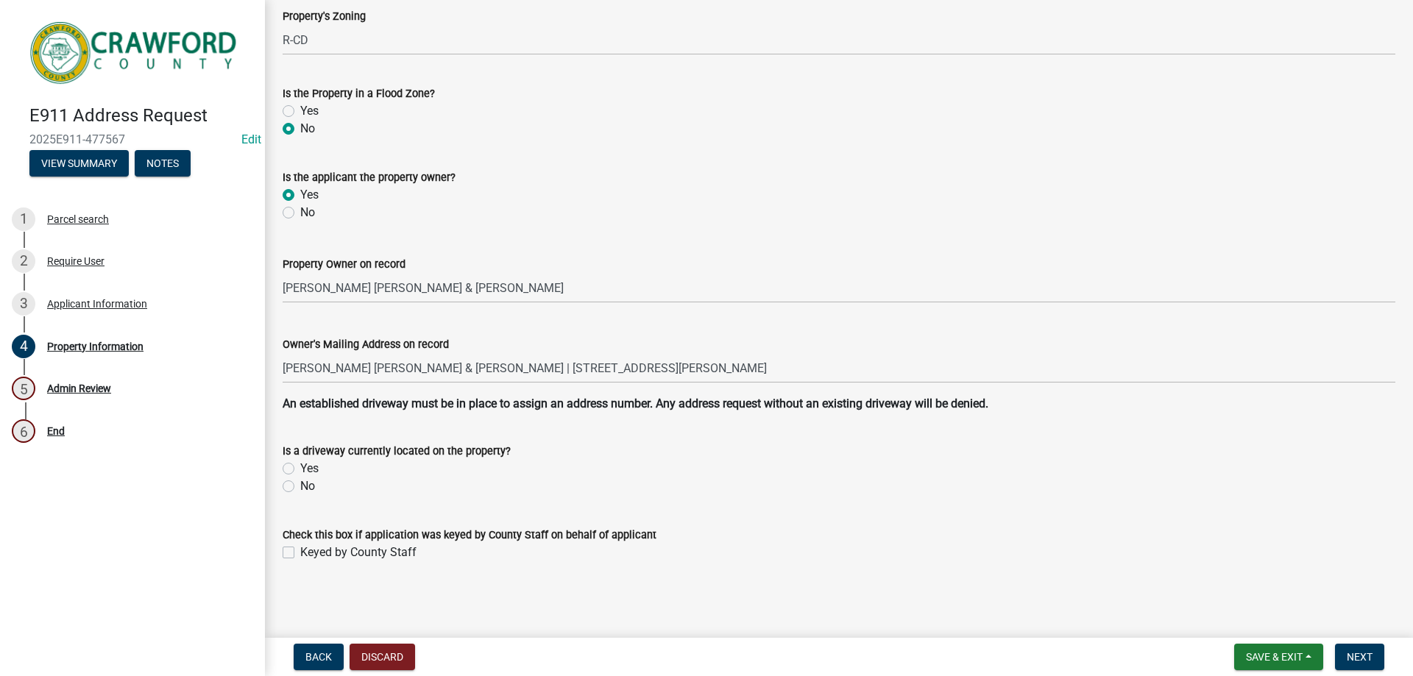
click at [300, 465] on label "Yes" at bounding box center [309, 469] width 18 height 18
click at [300, 465] on input "Yes" at bounding box center [305, 465] width 10 height 10
radio input "true"
click at [300, 553] on label "Keyed by County Staff" at bounding box center [358, 553] width 116 height 18
click at [300, 553] on input "Keyed by County Staff" at bounding box center [305, 549] width 10 height 10
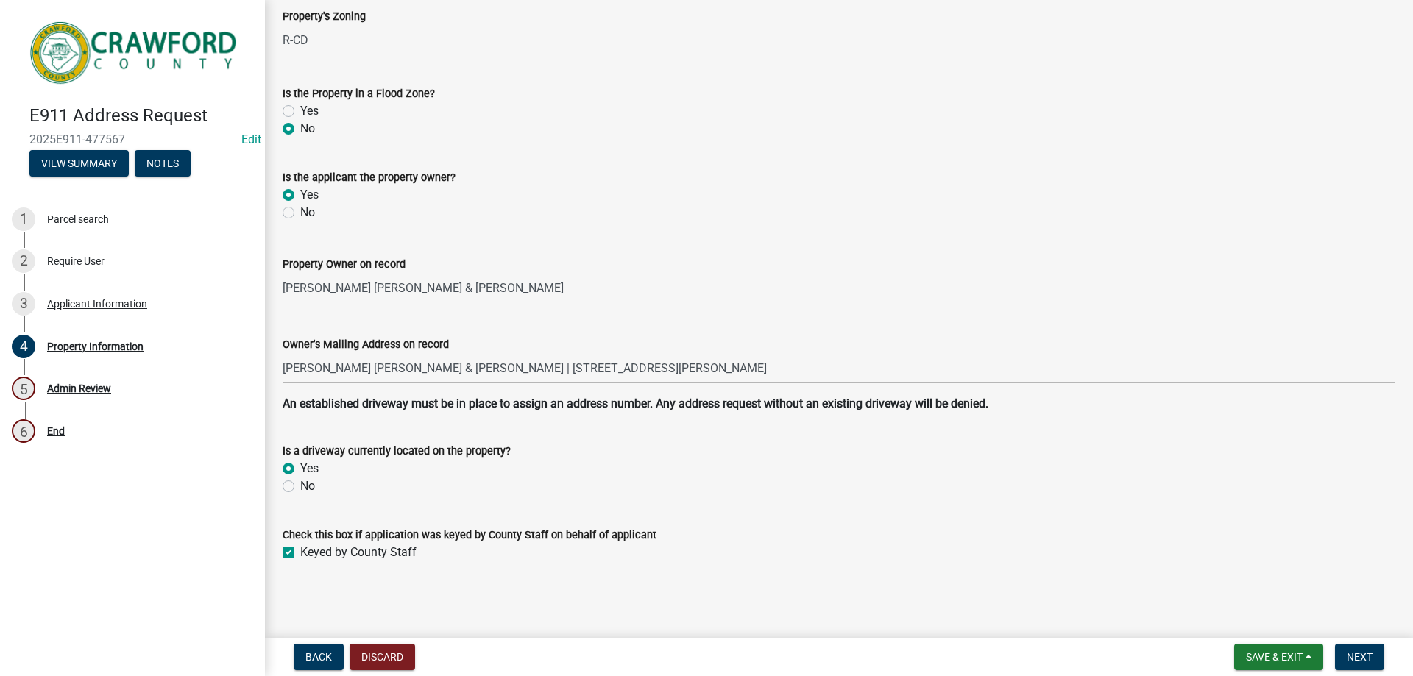
checkbox input "true"
click at [1365, 658] on span "Next" at bounding box center [1360, 657] width 26 height 12
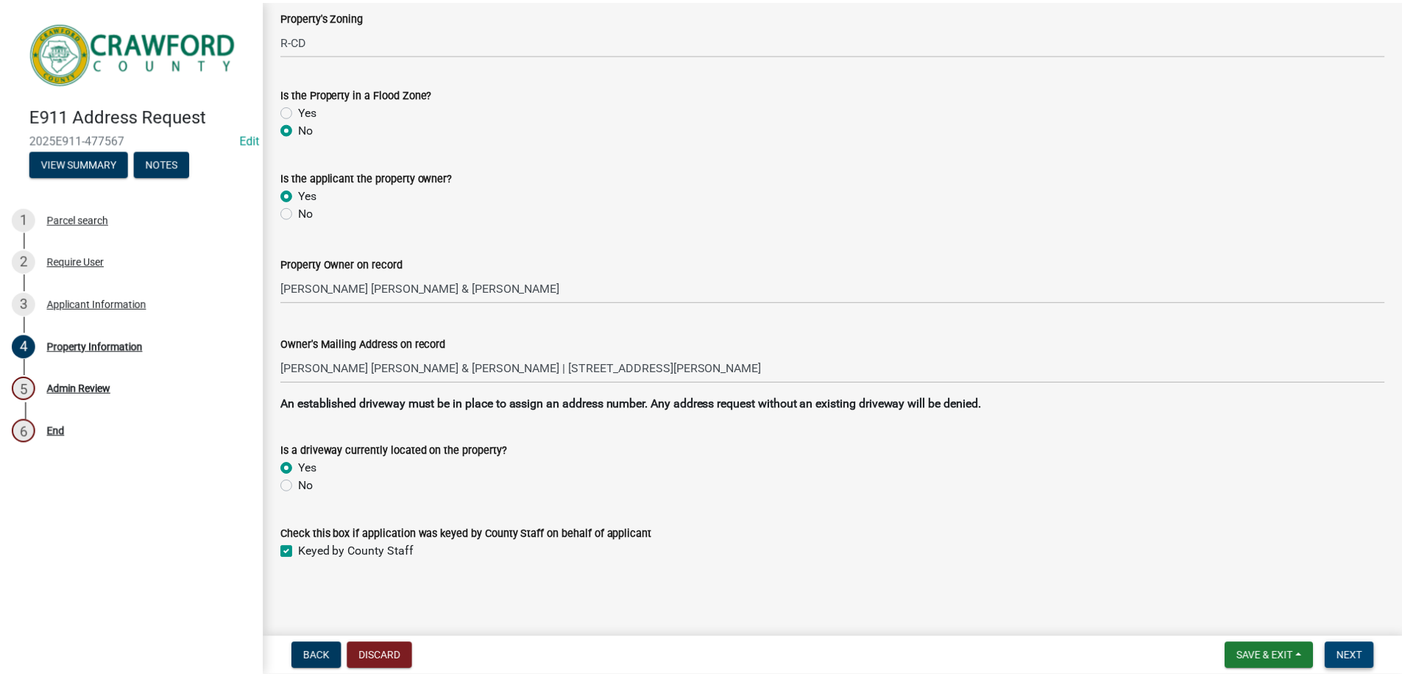
scroll to position [0, 0]
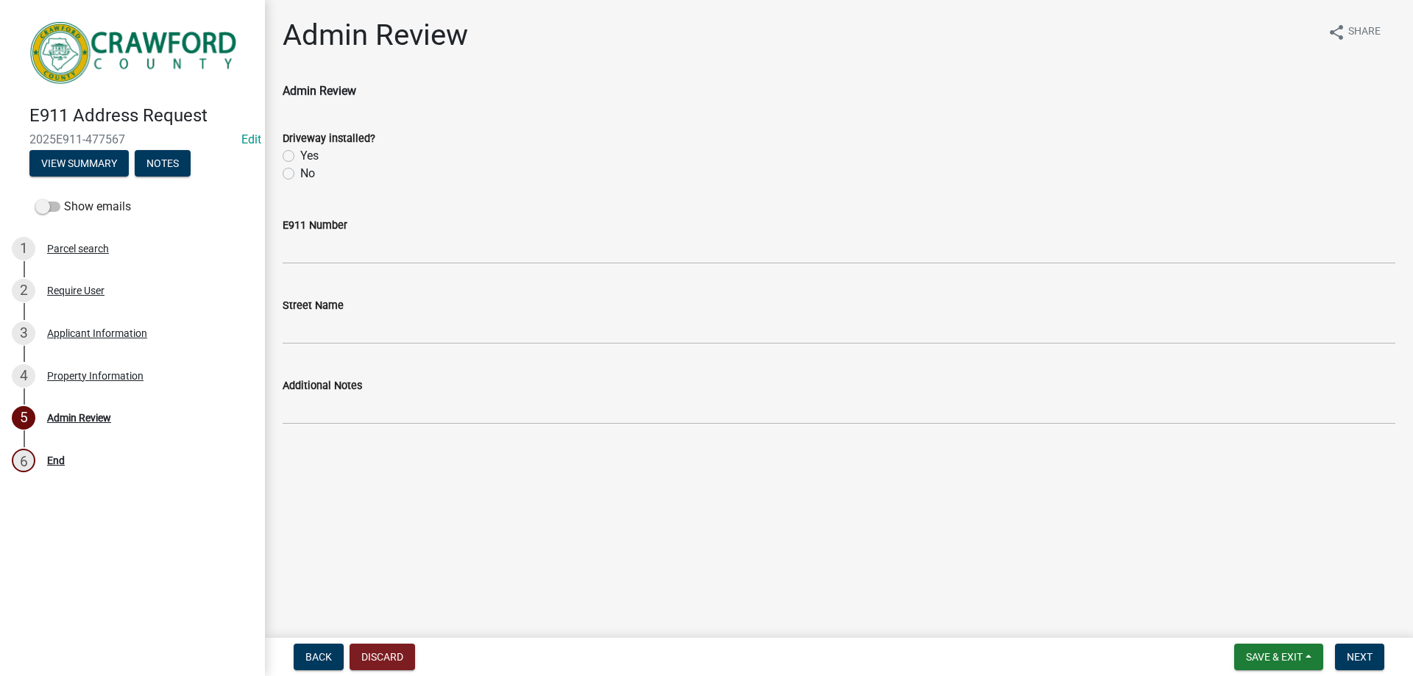
click at [297, 153] on div "Yes" at bounding box center [839, 156] width 1113 height 18
click at [300, 156] on label "Yes" at bounding box center [309, 156] width 18 height 18
click at [300, 156] on input "Yes" at bounding box center [305, 152] width 10 height 10
radio input "true"
click at [1245, 648] on button "Save & Exit" at bounding box center [1278, 657] width 89 height 26
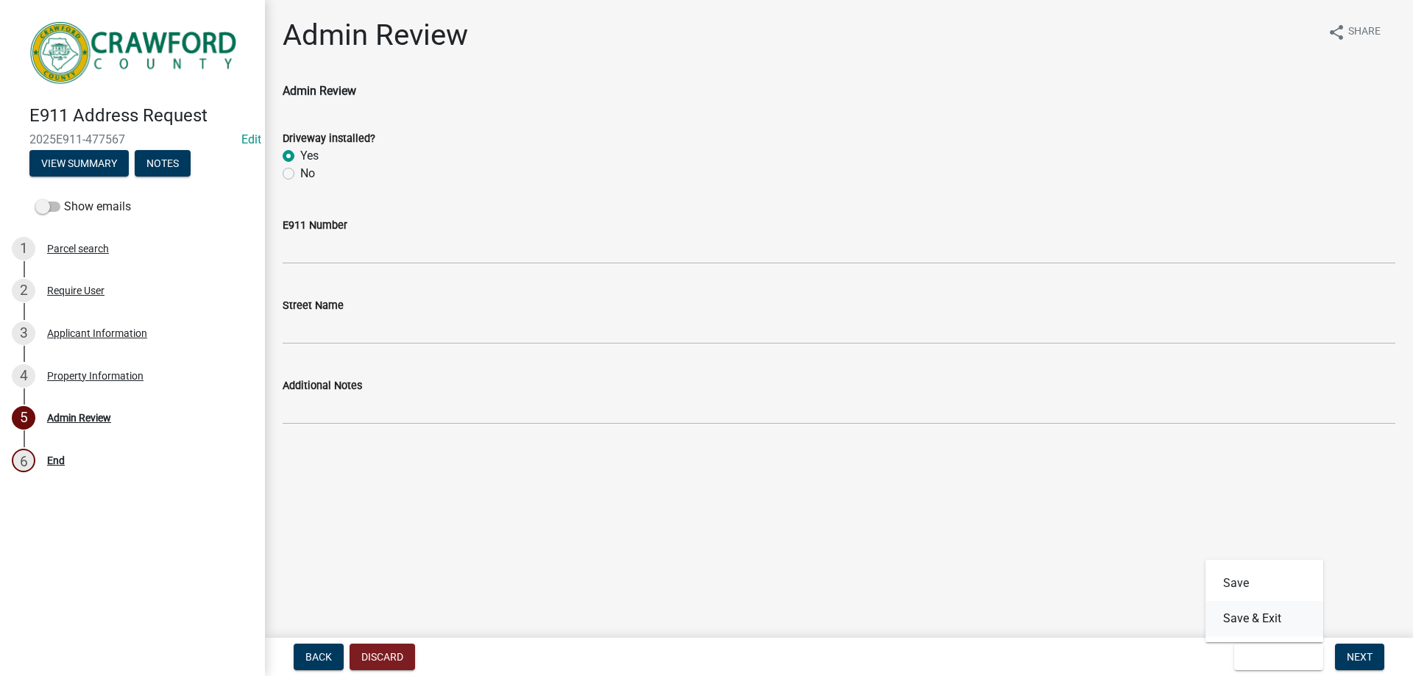
click at [1222, 614] on button "Save & Exit" at bounding box center [1264, 618] width 118 height 35
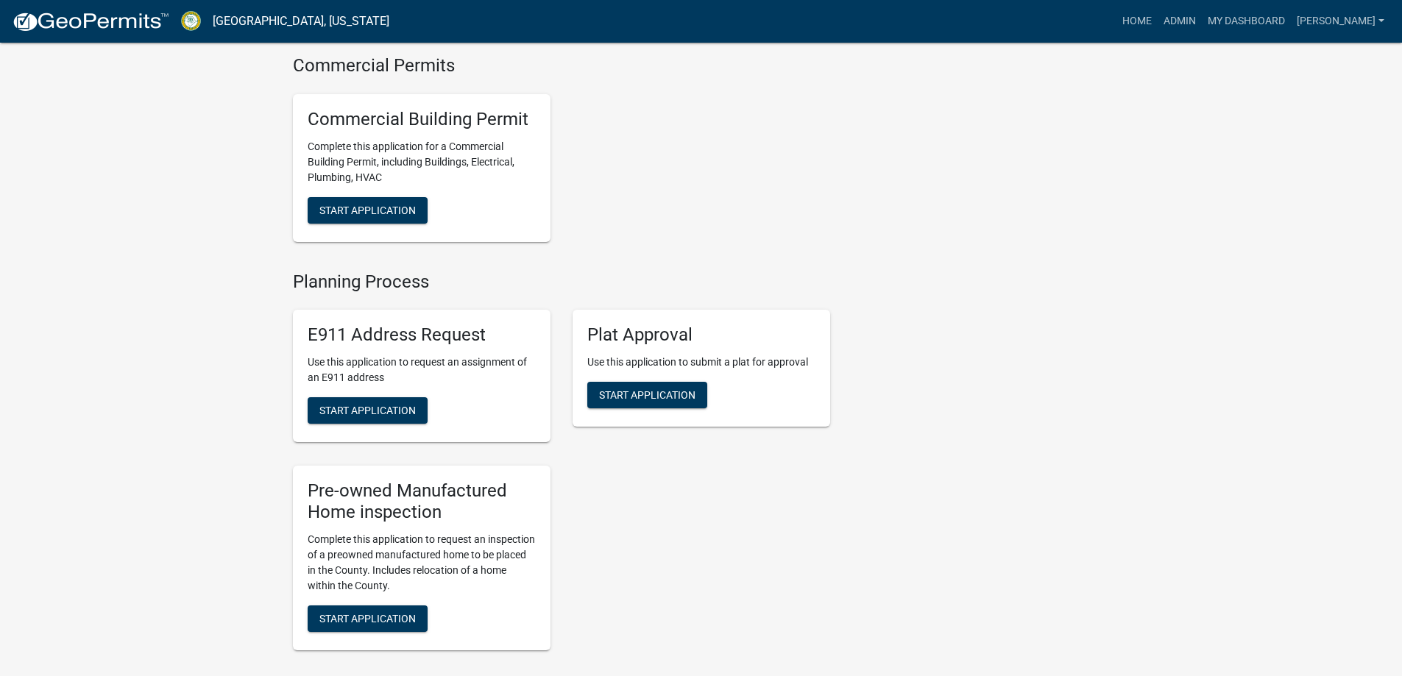
scroll to position [1692, 0]
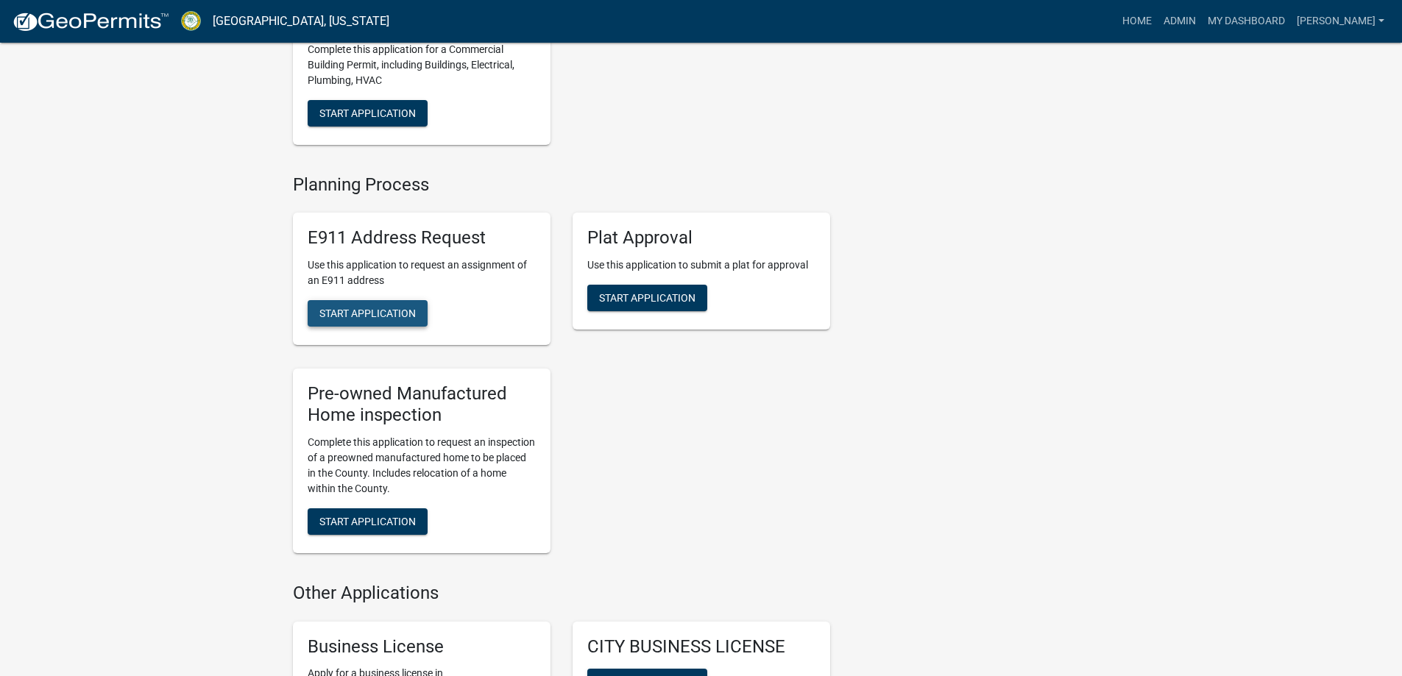
click at [366, 327] on button "Start Application" at bounding box center [368, 313] width 120 height 26
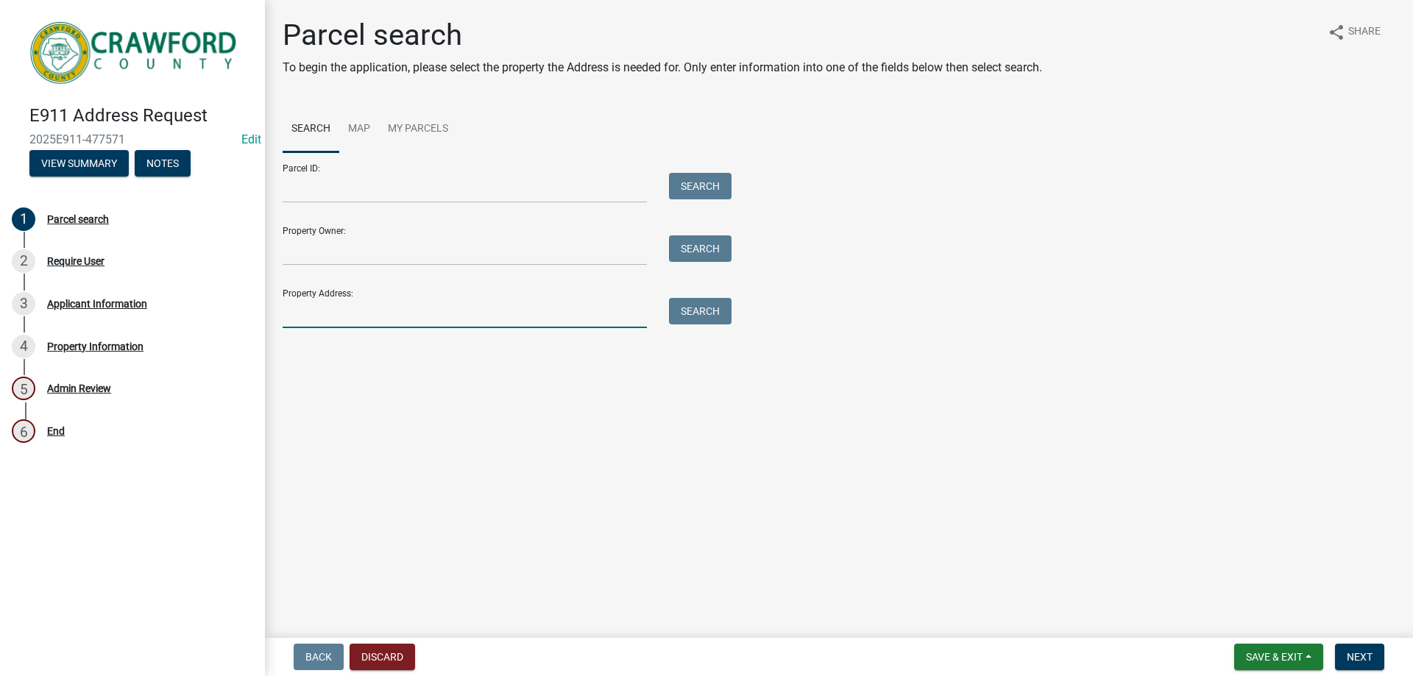
click at [344, 299] on input "Property Address:" at bounding box center [465, 313] width 364 height 30
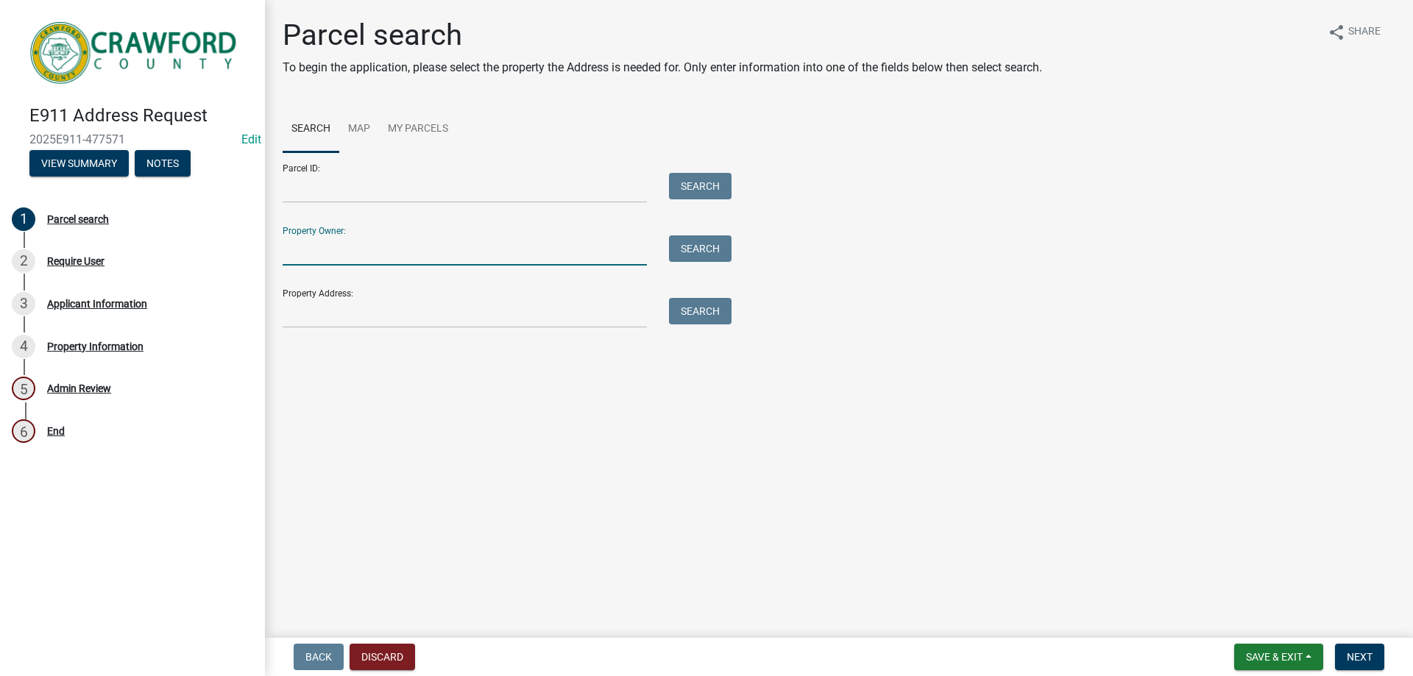
click at [318, 257] on input "Property Owner:" at bounding box center [465, 250] width 364 height 30
click at [333, 196] on input "Parcel ID:" at bounding box center [465, 188] width 364 height 30
click at [327, 286] on div "Property Address: Search" at bounding box center [504, 302] width 442 height 51
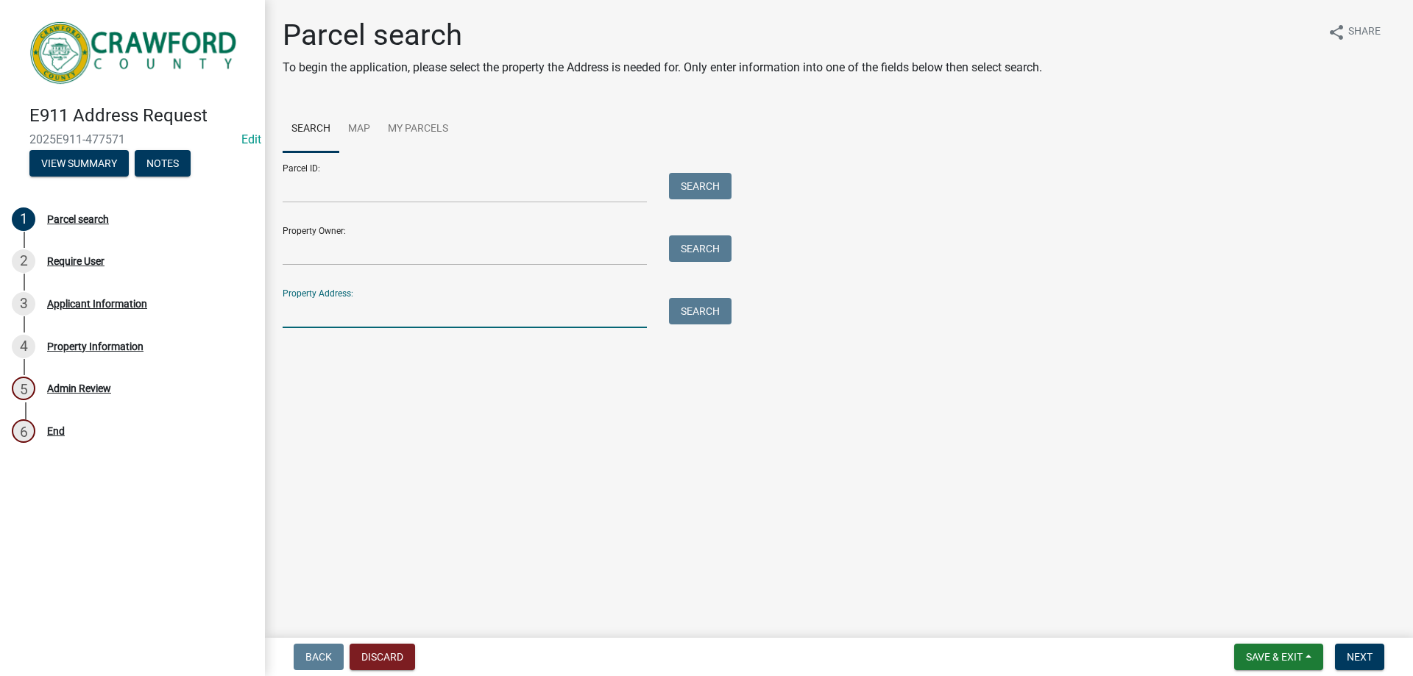
click at [316, 313] on input "Property Address:" at bounding box center [465, 313] width 364 height 30
click at [321, 254] on input "Property Owner:" at bounding box center [465, 250] width 364 height 30
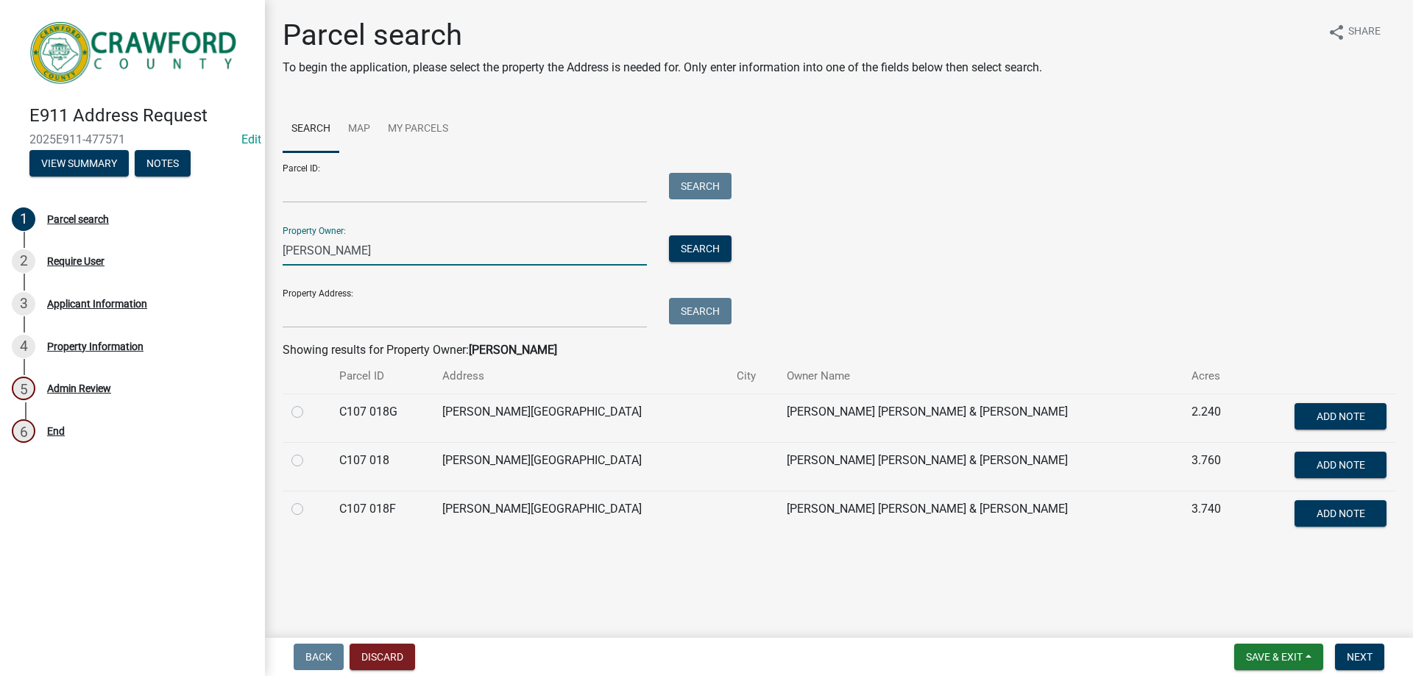
type input "[PERSON_NAME]"
click at [309, 403] on label at bounding box center [309, 403] width 0 height 0
click at [309, 410] on 018G "radio" at bounding box center [314, 408] width 10 height 10
radio 018G "true"
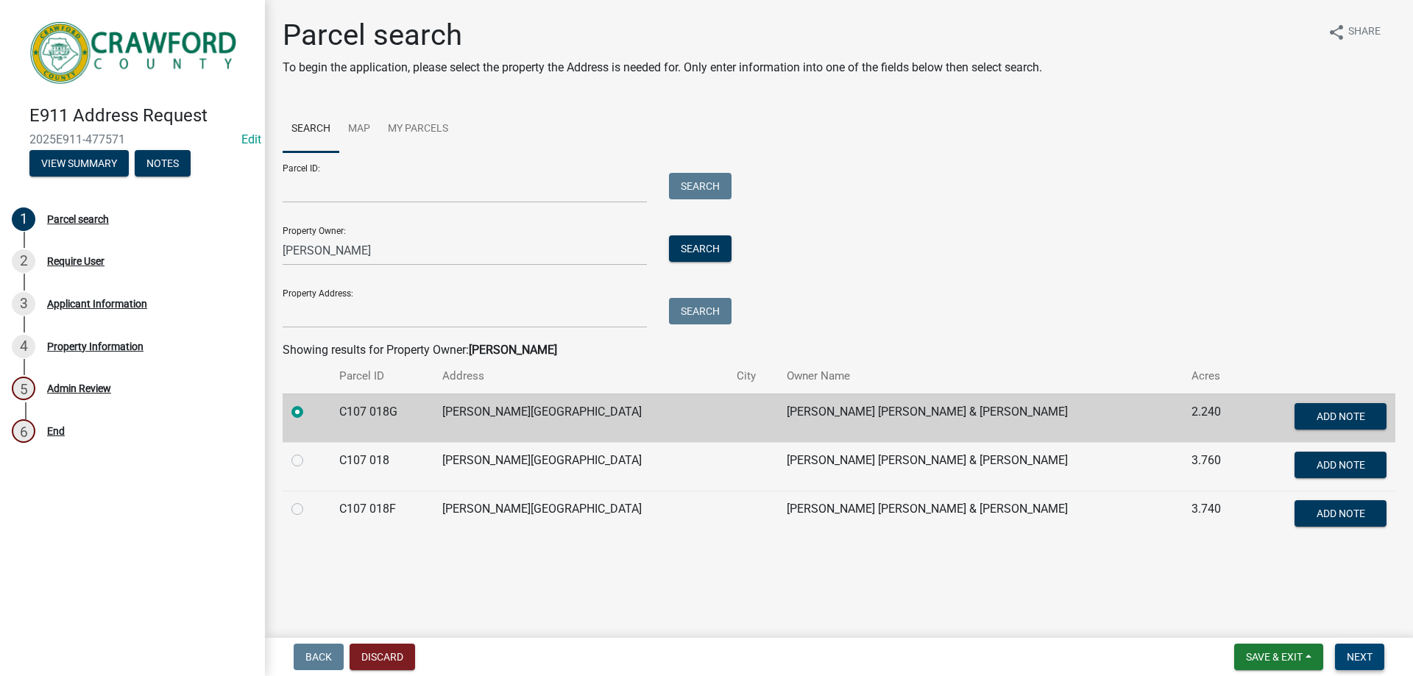
click at [1374, 663] on button "Next" at bounding box center [1359, 657] width 49 height 26
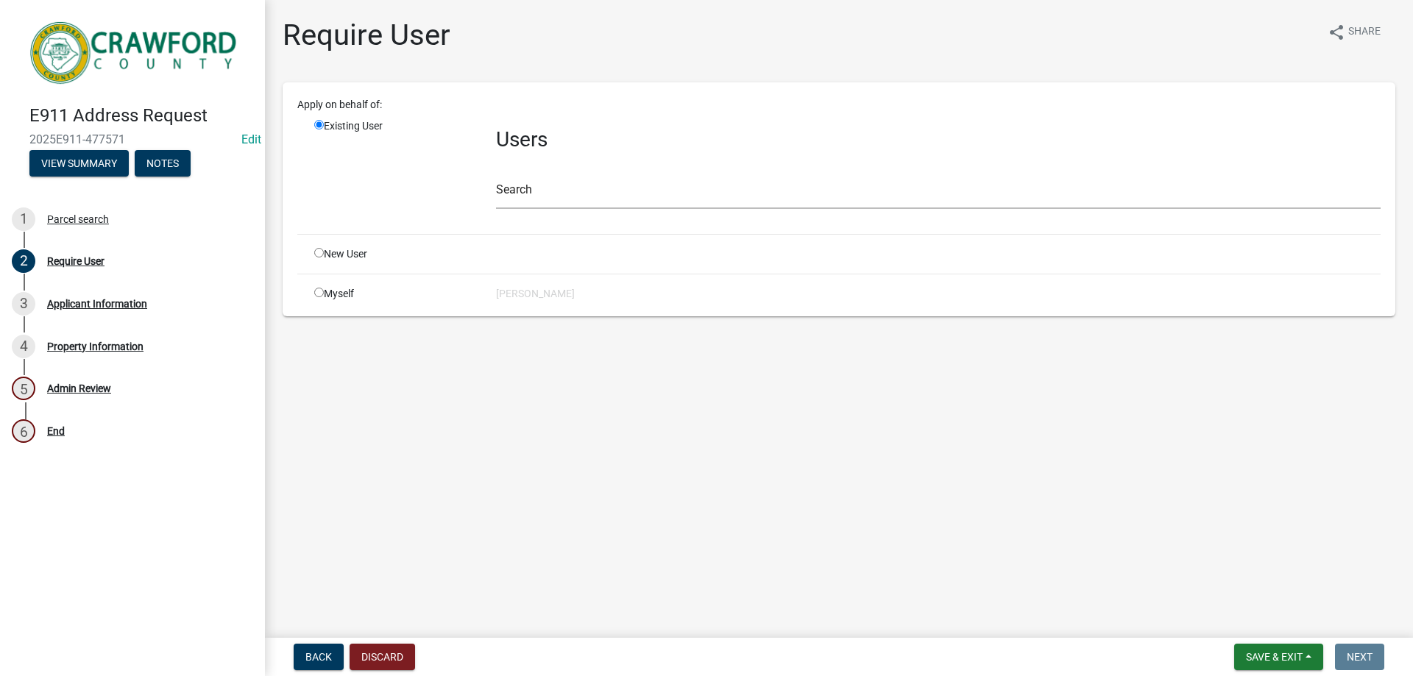
click at [575, 210] on div "Users Search" at bounding box center [938, 170] width 907 height 104
click at [578, 199] on input "text" at bounding box center [938, 194] width 884 height 30
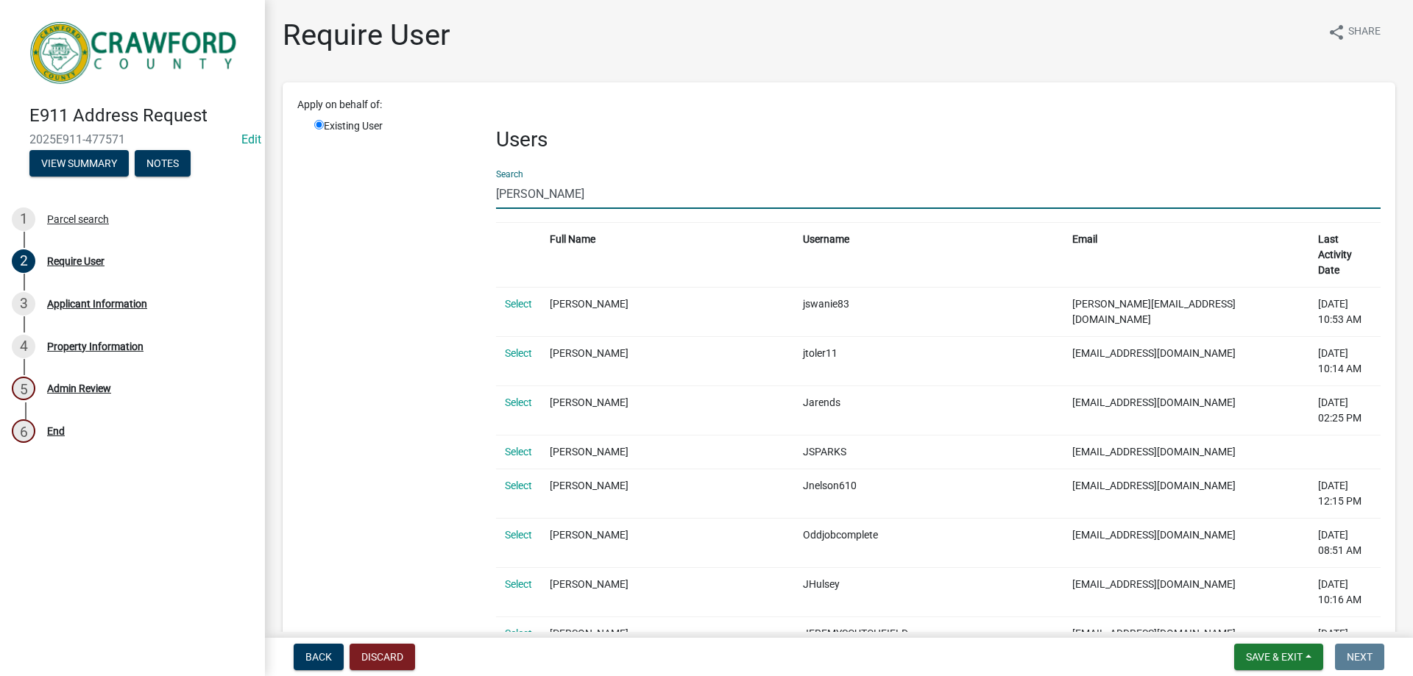
type input "[PERSON_NAME]"
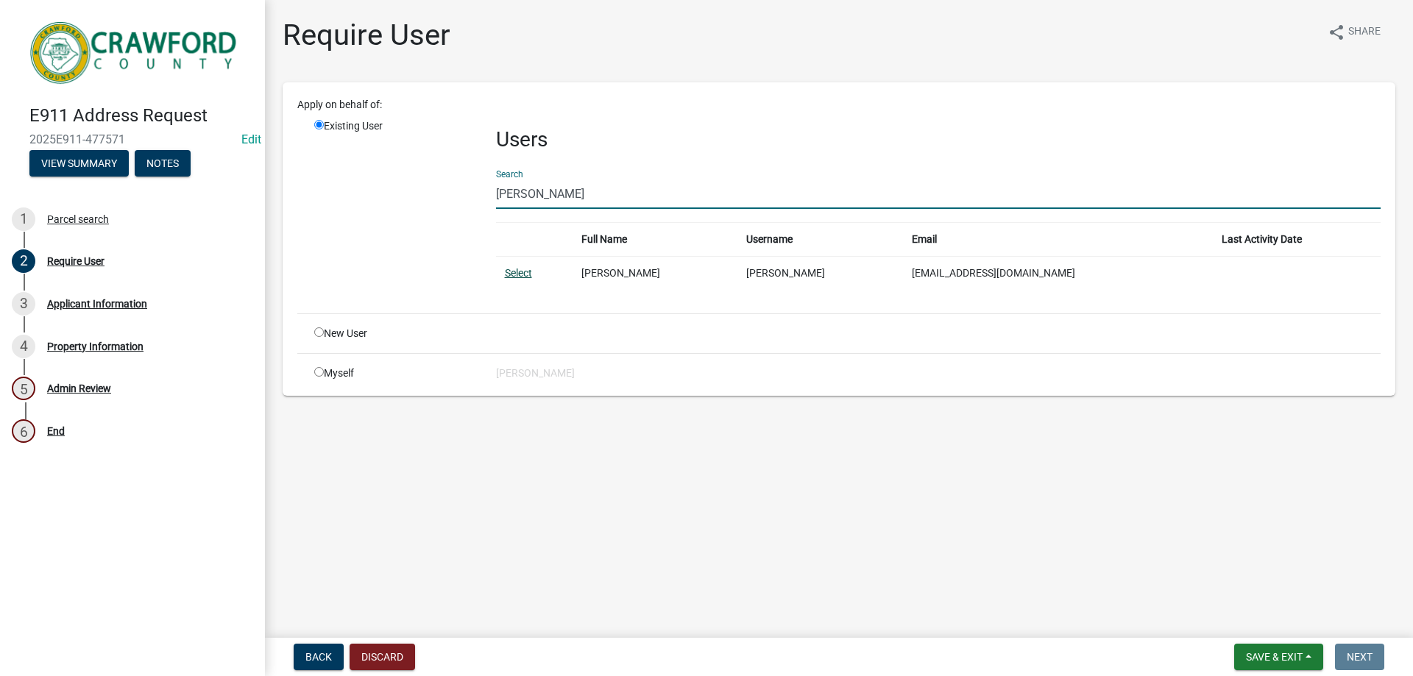
click at [521, 274] on link "Select" at bounding box center [518, 273] width 27 height 12
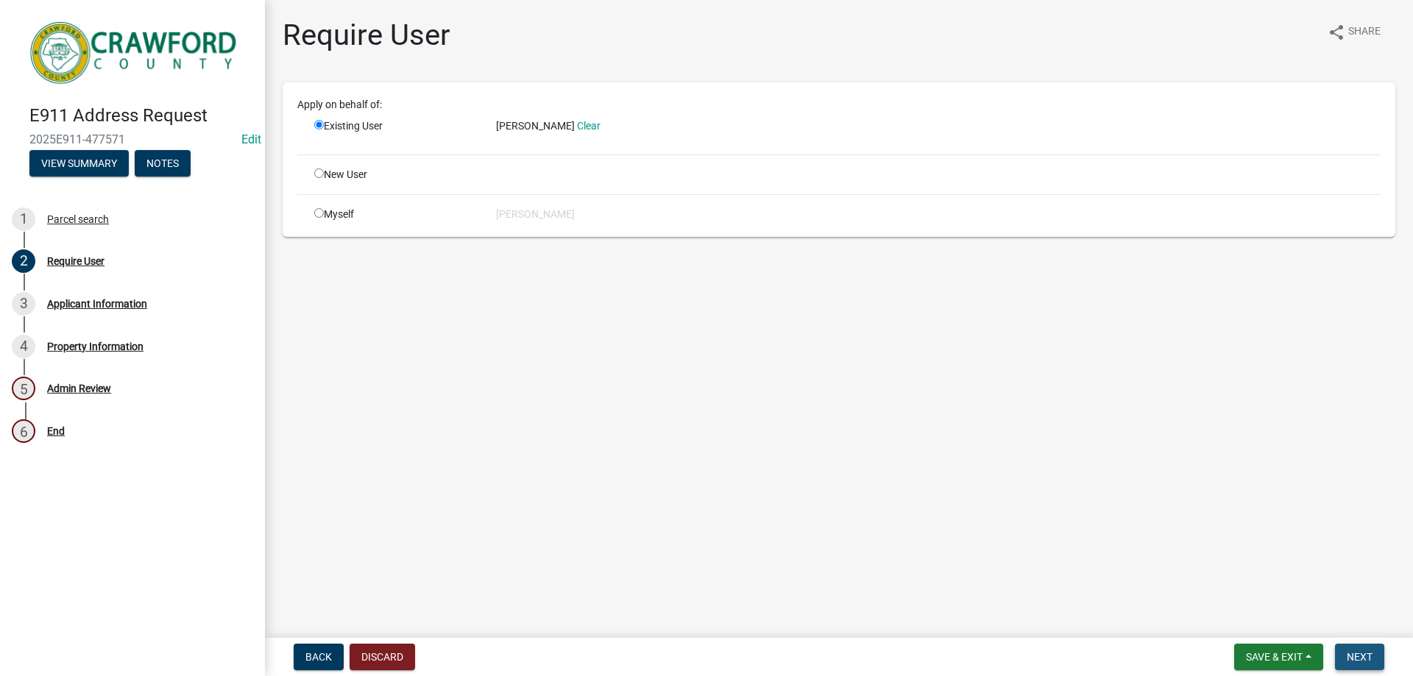
click at [1347, 649] on button "Next" at bounding box center [1359, 657] width 49 height 26
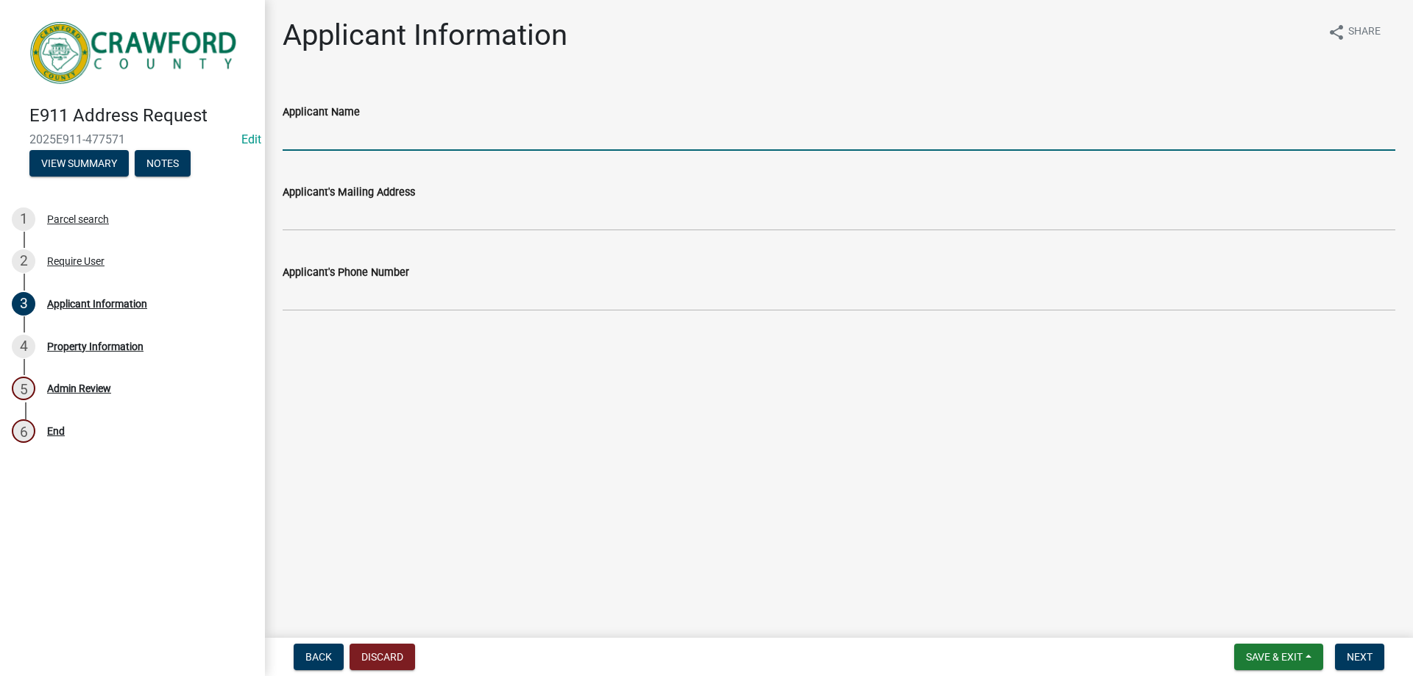
click at [342, 138] on input "Applicant Name" at bounding box center [839, 136] width 1113 height 30
type input "[PERSON_NAME]"
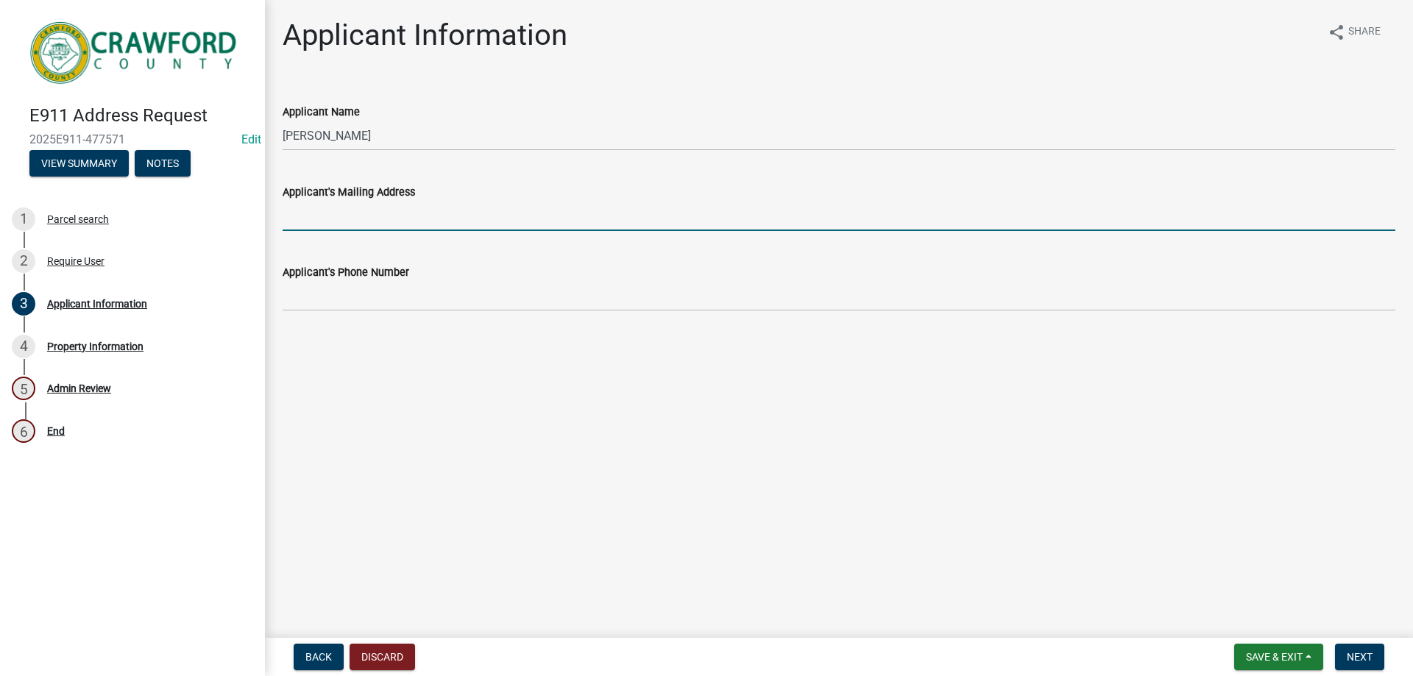
click at [344, 228] on input "Applicant's Mailing Address" at bounding box center [839, 216] width 1113 height 30
type input "[STREET_ADDRESS][PERSON_NAME]"
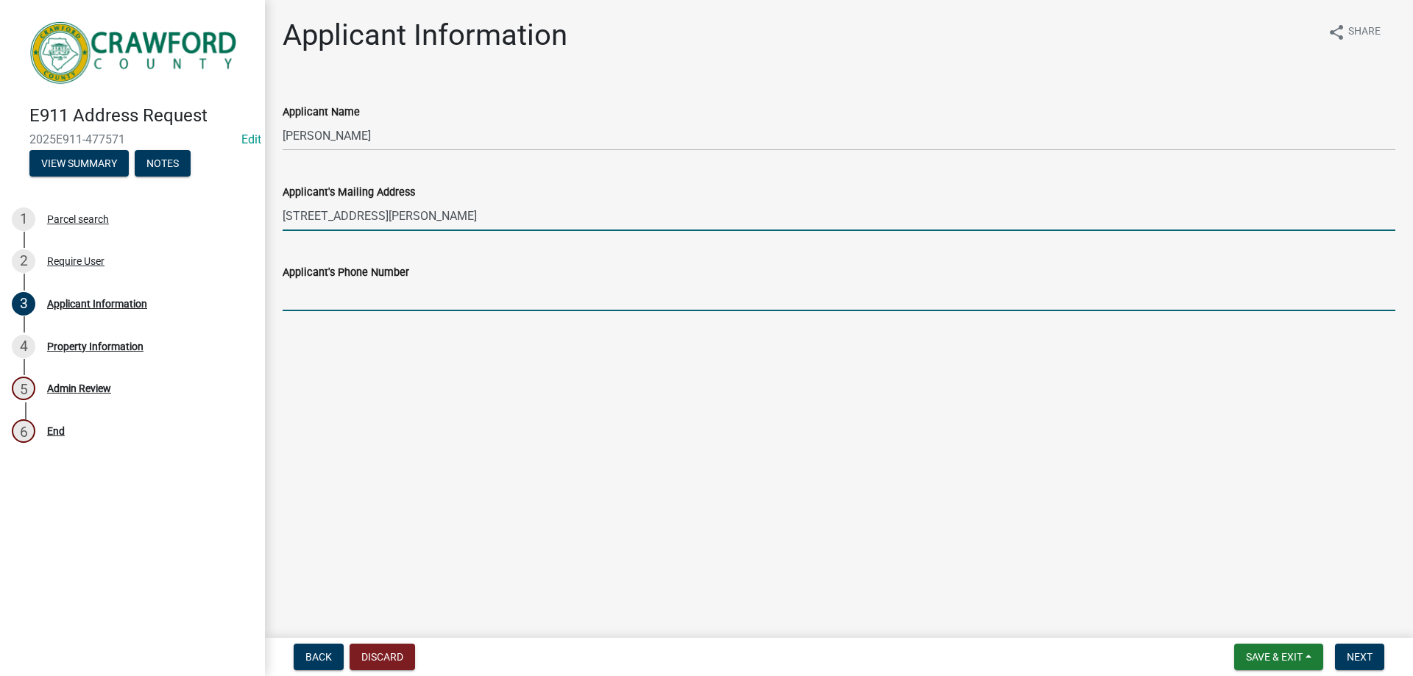
click at [325, 292] on input "Applicant's Phone Number" at bounding box center [839, 296] width 1113 height 30
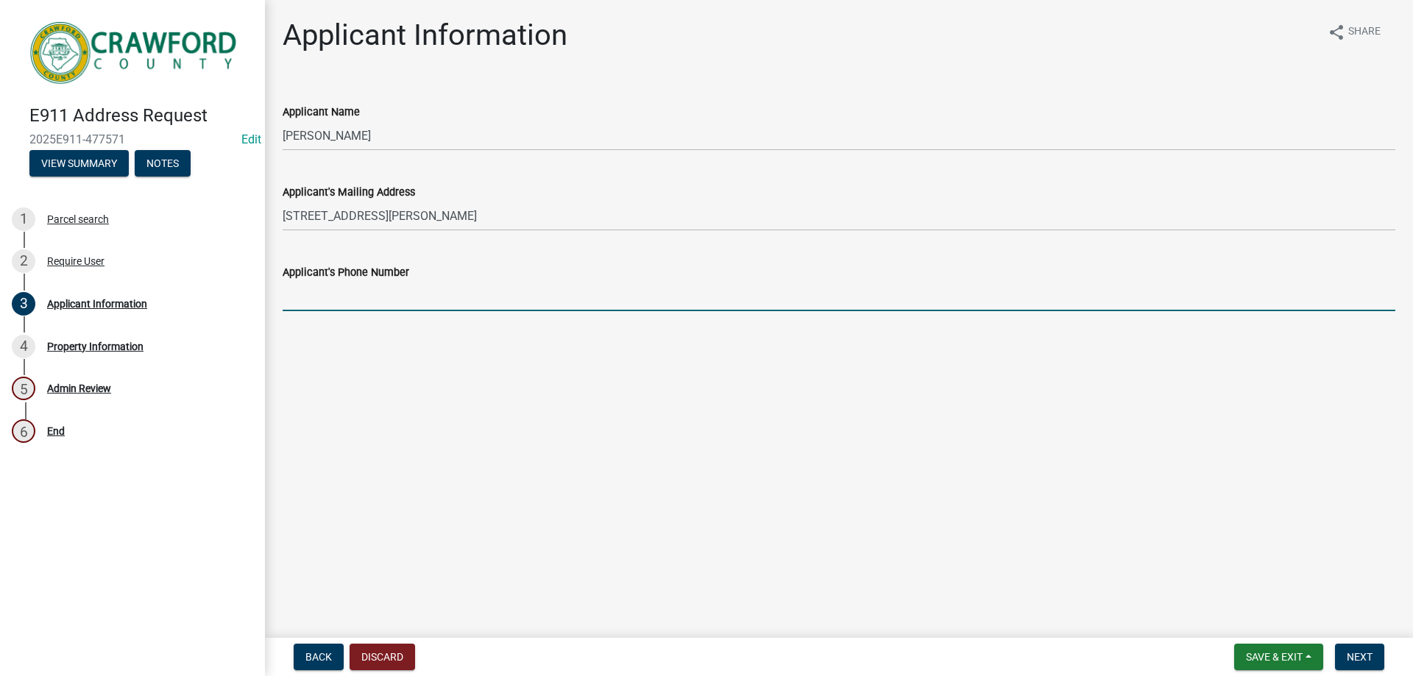
type input "4787316190"
click at [1378, 658] on button "Next" at bounding box center [1359, 657] width 49 height 26
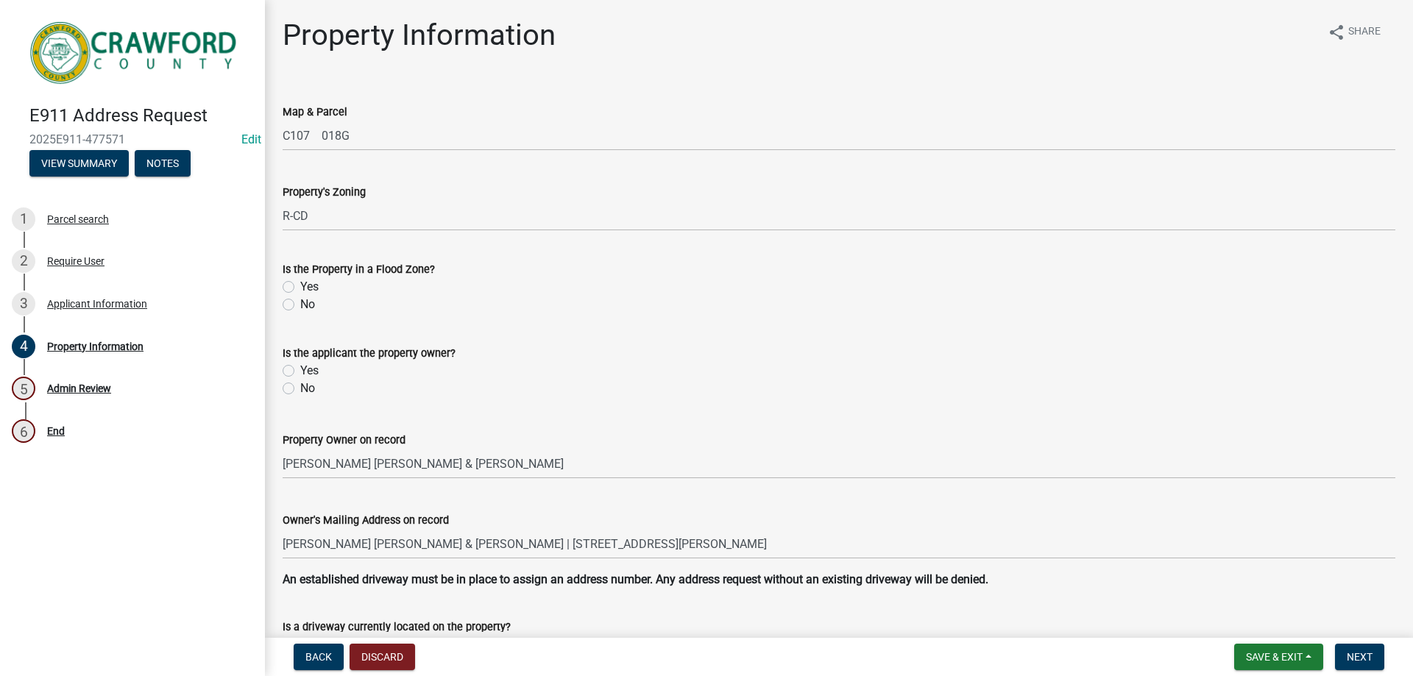
scroll to position [176, 0]
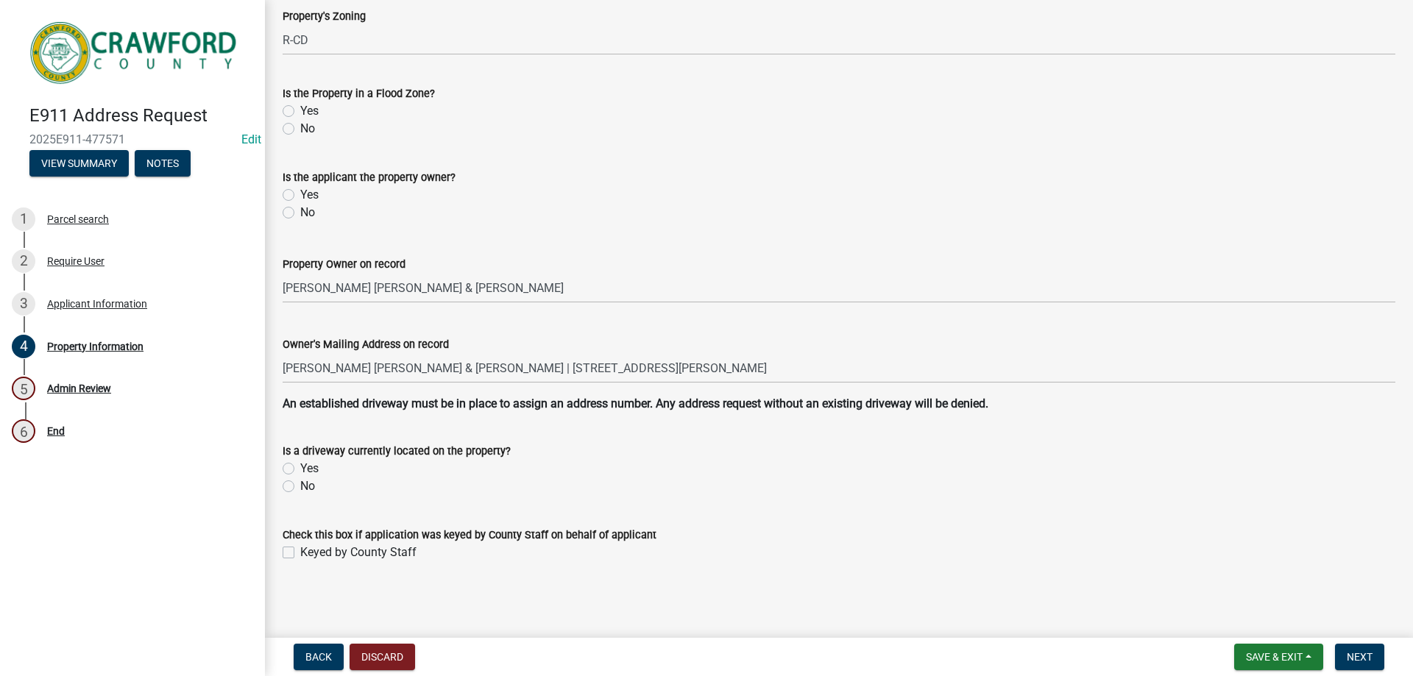
click at [300, 196] on label "Yes" at bounding box center [309, 195] width 18 height 18
click at [300, 196] on input "Yes" at bounding box center [305, 191] width 10 height 10
radio input "true"
click at [300, 196] on label "Yes" at bounding box center [309, 195] width 18 height 18
click at [300, 196] on input "Yes" at bounding box center [305, 191] width 10 height 10
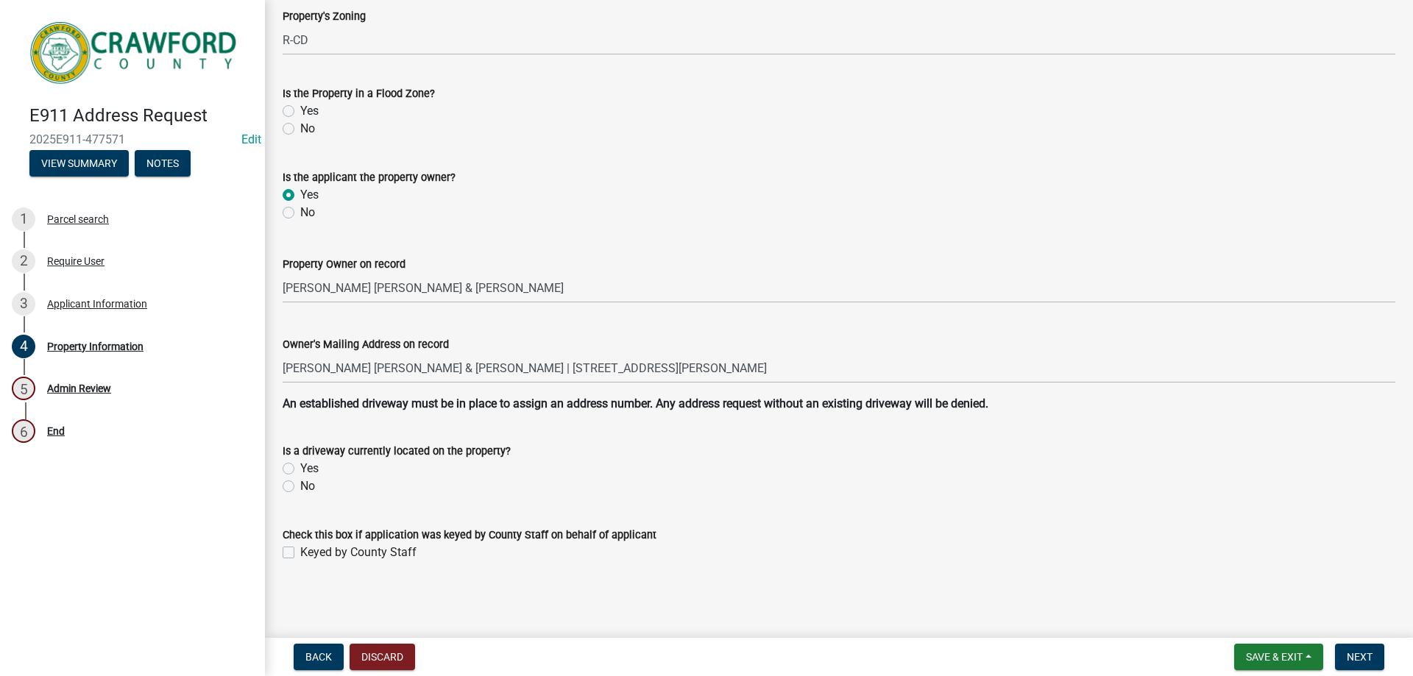
click at [300, 130] on label "No" at bounding box center [307, 129] width 15 height 18
click at [300, 130] on input "No" at bounding box center [305, 125] width 10 height 10
radio input "true"
click at [300, 469] on label "Yes" at bounding box center [309, 469] width 18 height 18
click at [300, 469] on input "Yes" at bounding box center [305, 465] width 10 height 10
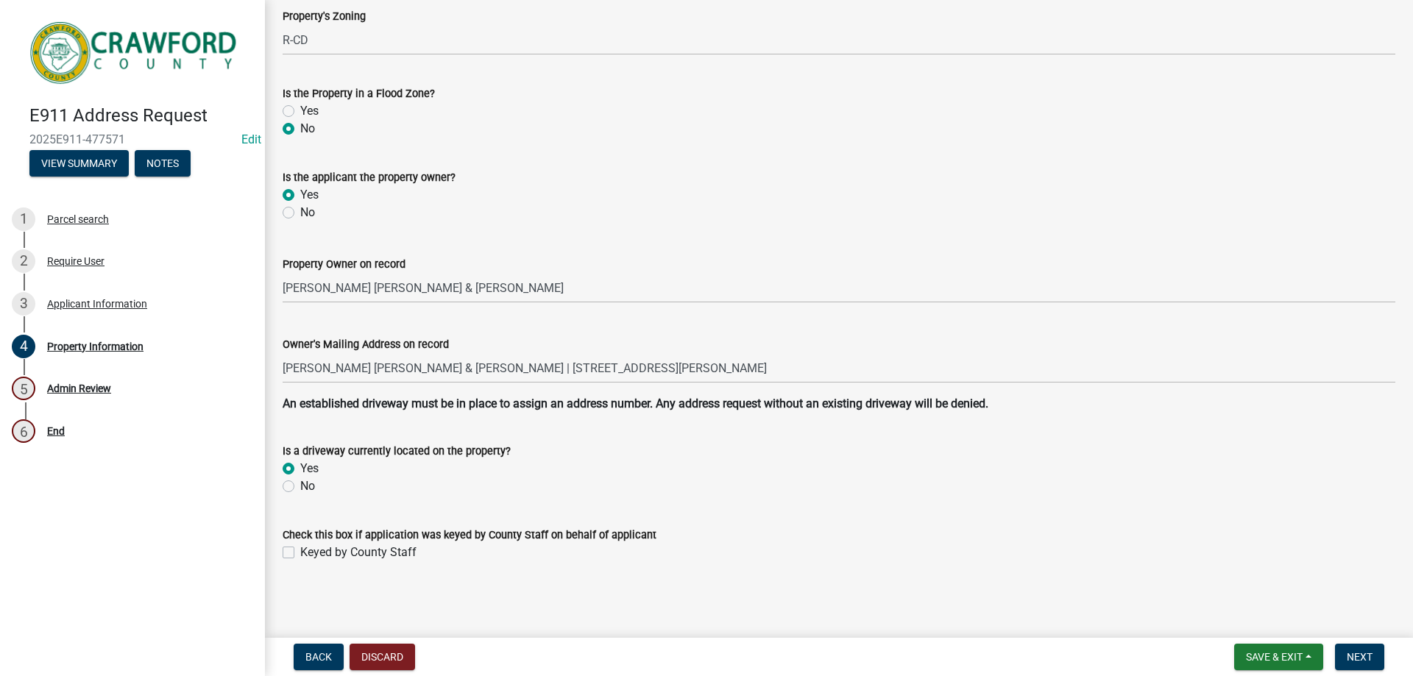
radio input "true"
click at [300, 557] on label "Keyed by County Staff" at bounding box center [358, 553] width 116 height 18
click at [300, 553] on input "Keyed by County Staff" at bounding box center [305, 549] width 10 height 10
checkbox input "true"
click at [1362, 659] on span "Next" at bounding box center [1360, 657] width 26 height 12
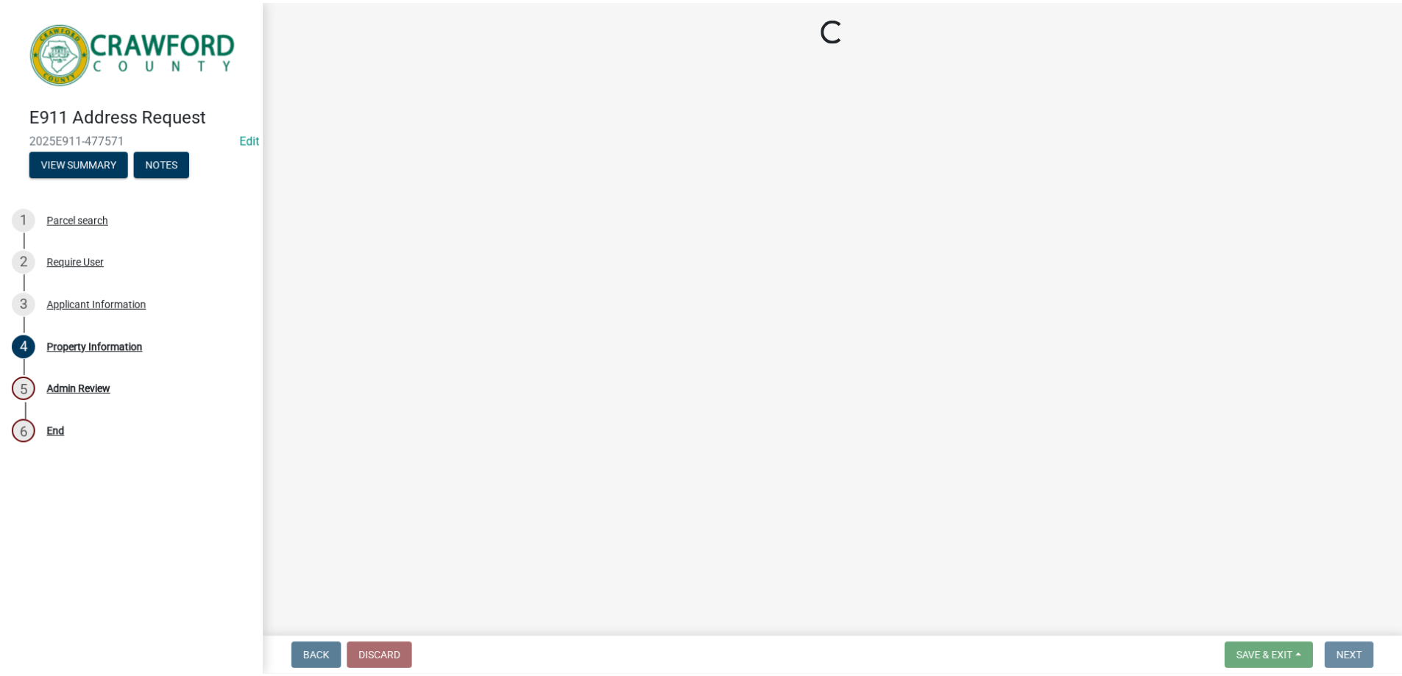
scroll to position [0, 0]
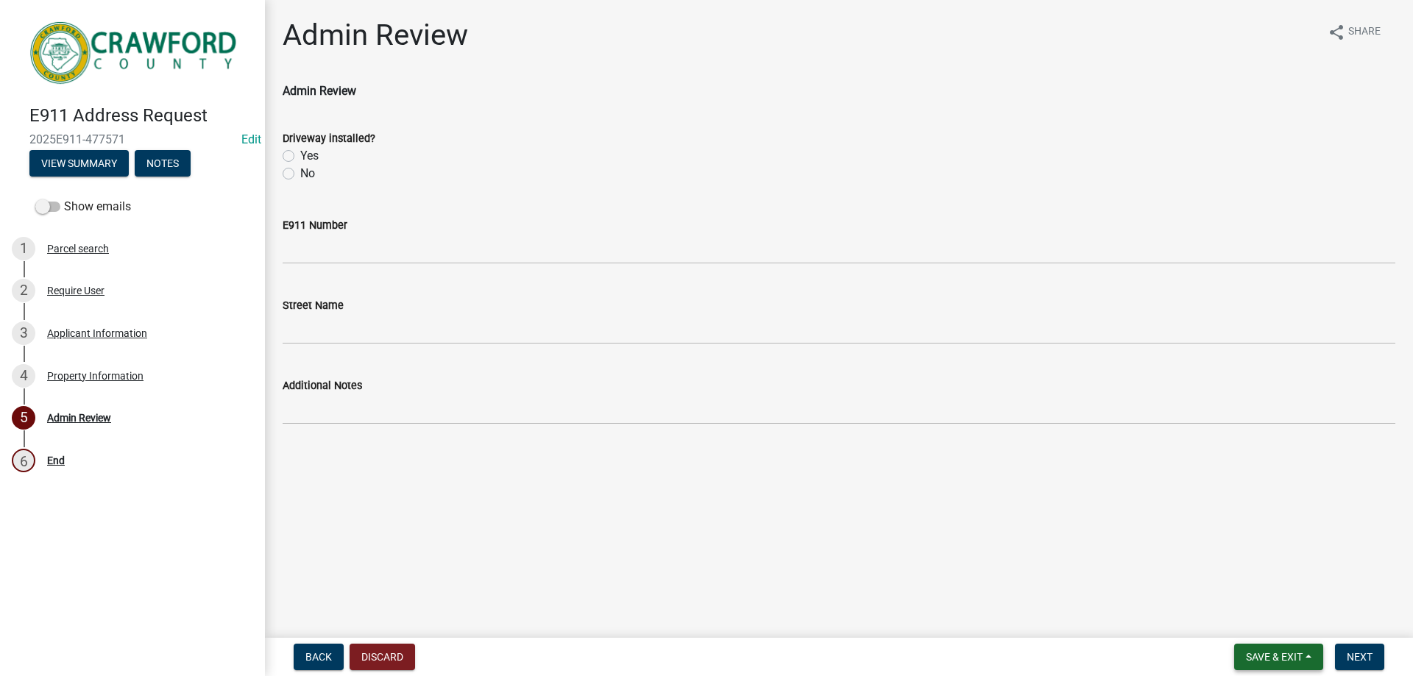
click at [1279, 651] on span "Save & Exit" at bounding box center [1274, 657] width 57 height 12
click at [1277, 626] on button "Save & Exit" at bounding box center [1264, 618] width 118 height 35
